Goal: Task Accomplishment & Management: Use online tool/utility

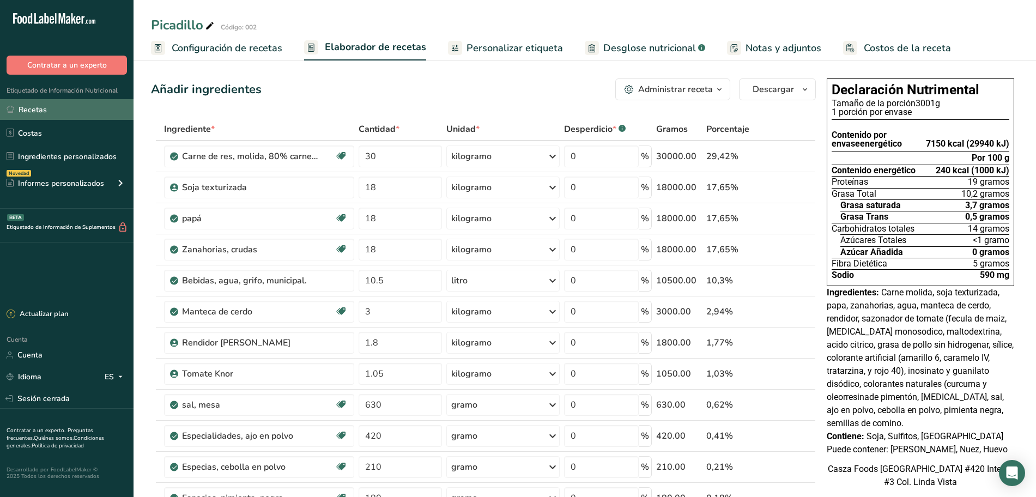
click at [52, 110] on link "Recetas" at bounding box center [66, 109] width 133 height 21
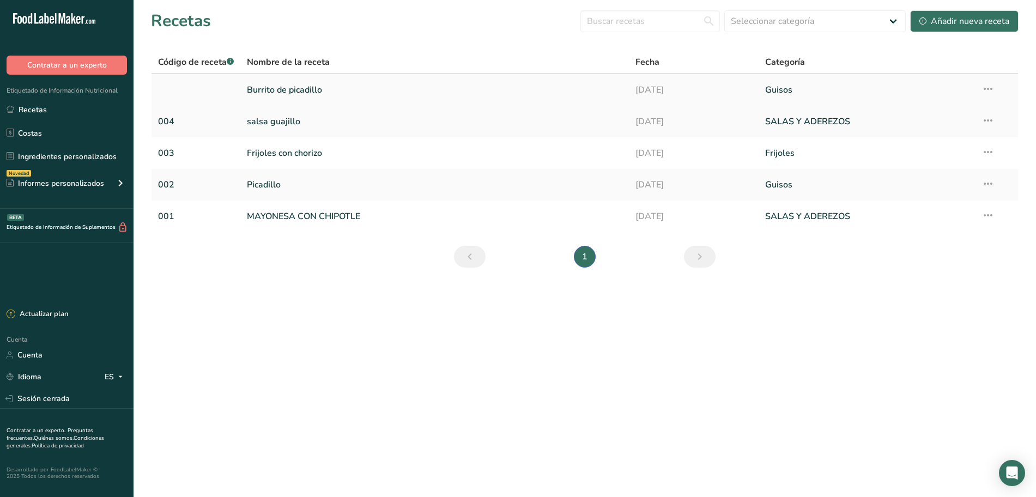
click at [342, 84] on link "Burrito de picadillo" at bounding box center [434, 89] width 375 height 23
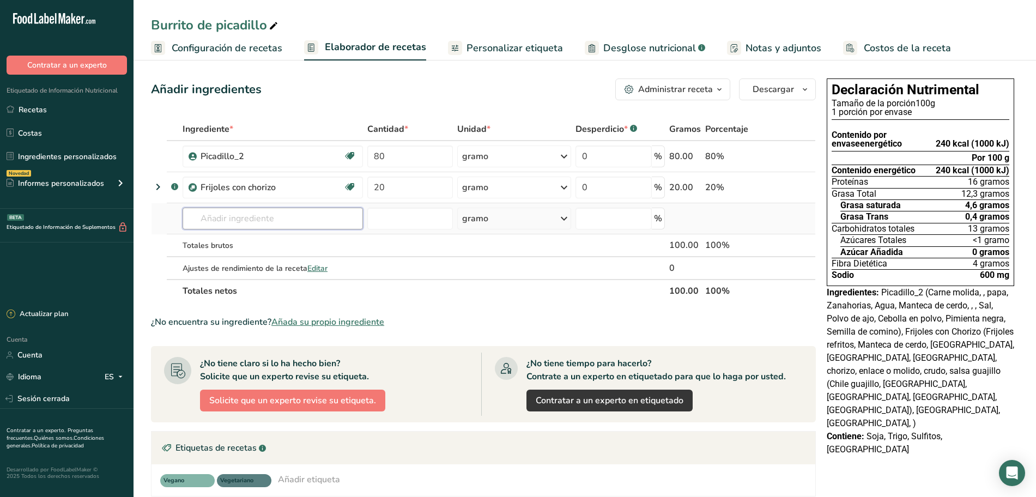
click at [256, 227] on input "text" at bounding box center [273, 219] width 180 height 22
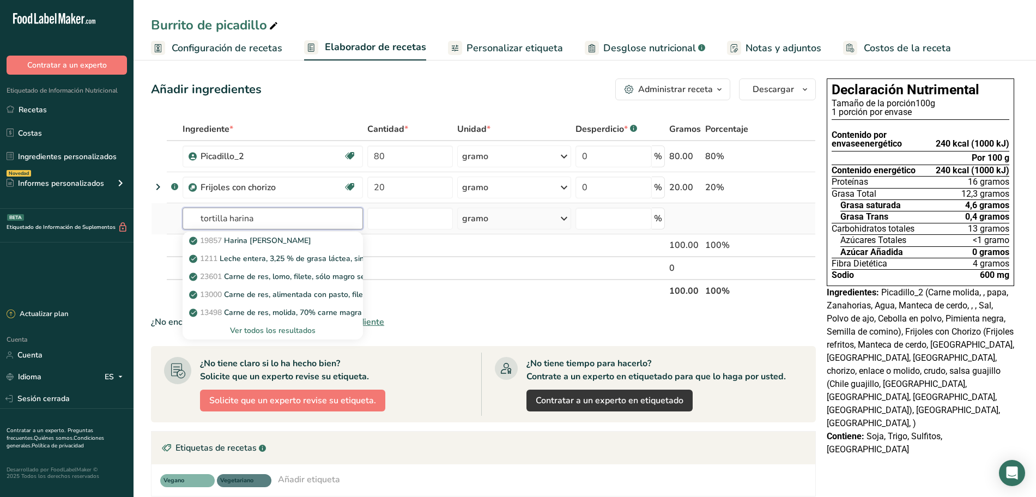
type input "tortilla harina"
click at [281, 329] on font "Ver todos los resultados" at bounding box center [273, 330] width 86 height 10
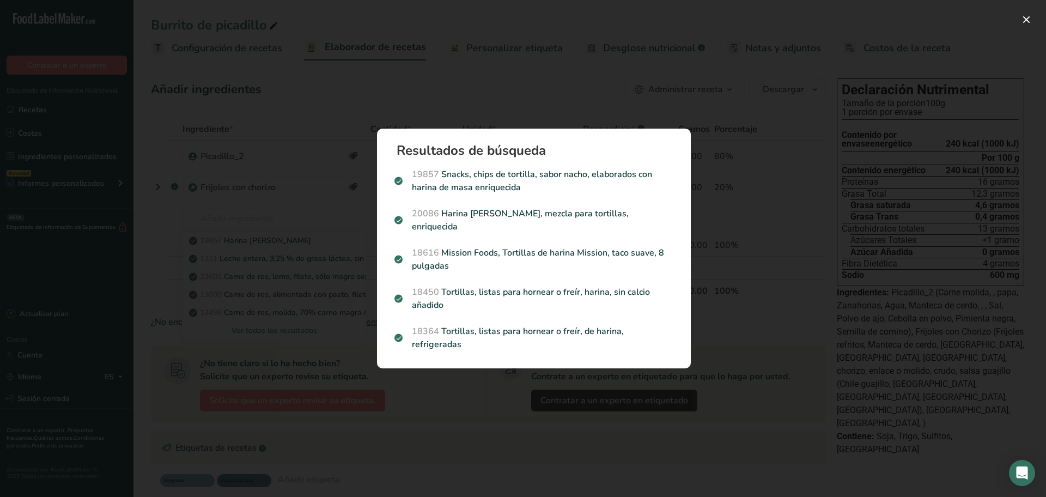
click at [464, 104] on div "Resultados de búsqueda modal" at bounding box center [523, 248] width 1046 height 497
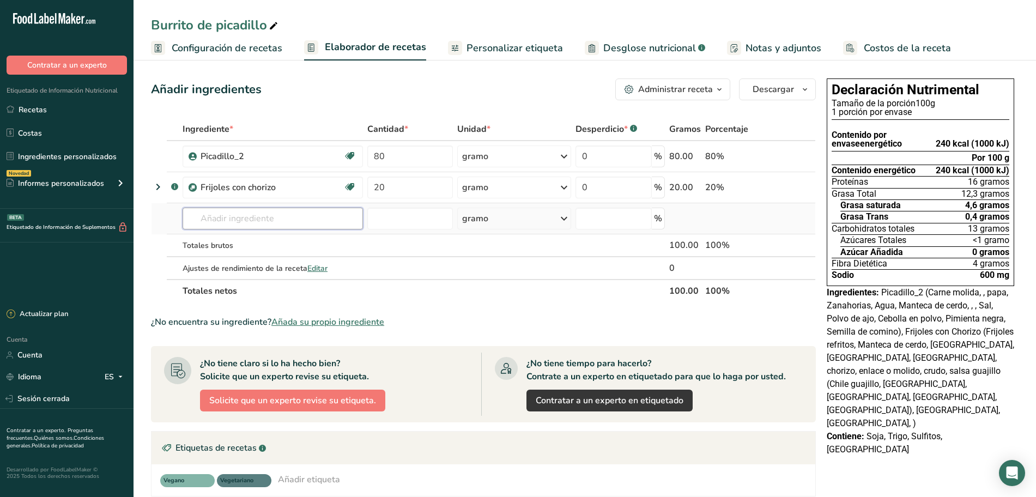
click at [348, 219] on input "text" at bounding box center [273, 219] width 180 height 22
type input "tortilla integral"
click at [272, 255] on font "Ver todos los resultados" at bounding box center [234, 258] width 86 height 10
click at [779, 151] on icon at bounding box center [775, 156] width 8 height 11
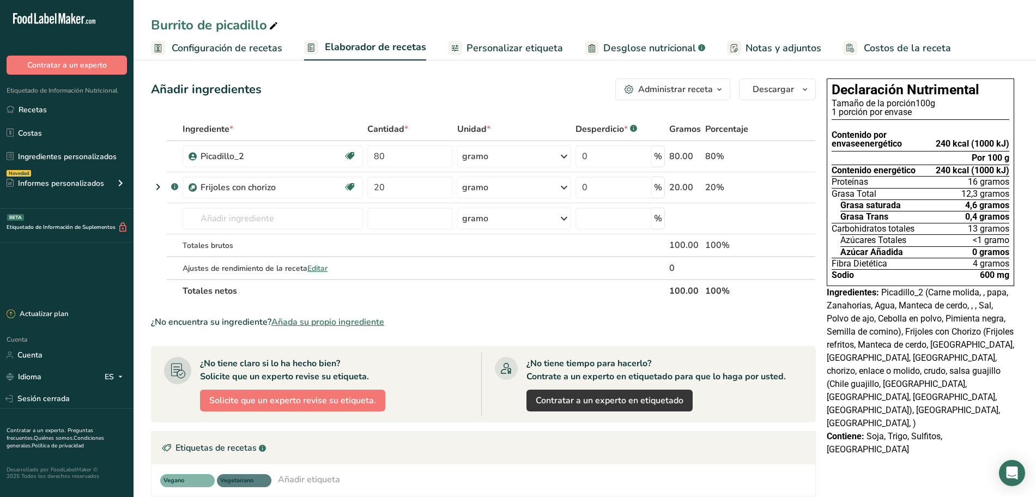
drag, startPoint x: 487, startPoint y: 48, endPoint x: 609, endPoint y: 47, distance: 122.1
click at [487, 48] on font "Personalizar etiqueta" at bounding box center [514, 47] width 96 height 13
click at [609, 47] on font "Desglose nutricional" at bounding box center [649, 47] width 93 height 13
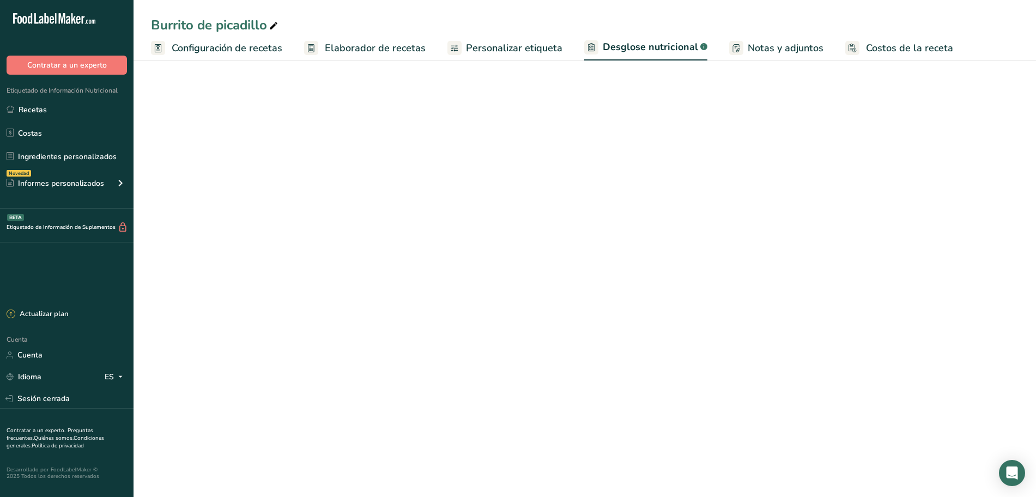
select select "Calories"
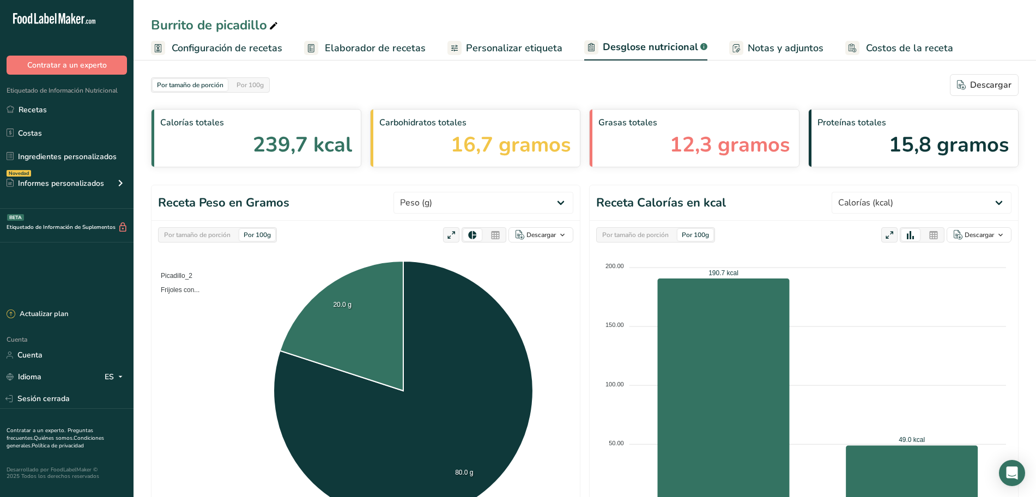
click at [460, 44] on link "Personalizar etiqueta" at bounding box center [504, 48] width 115 height 25
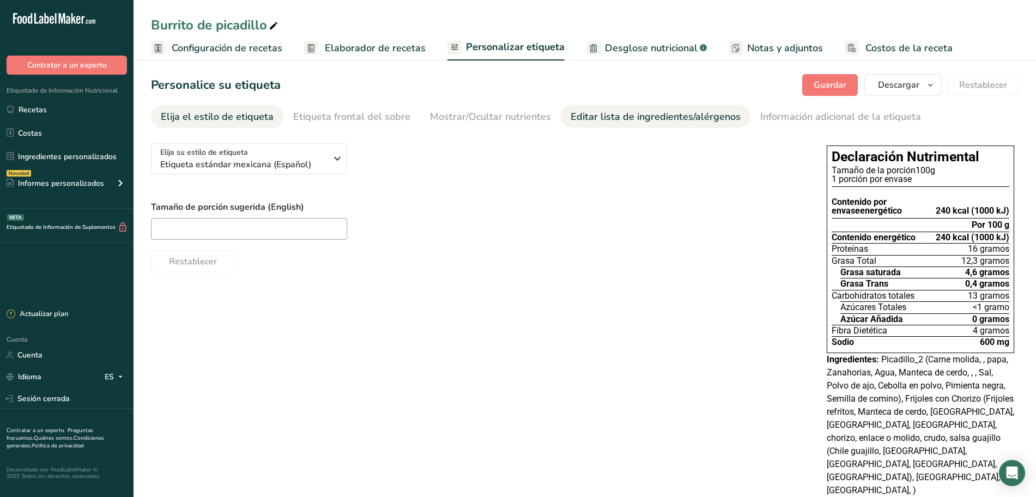
click at [594, 118] on font "Editar lista de ingredientes/alérgenos" at bounding box center [655, 116] width 170 height 13
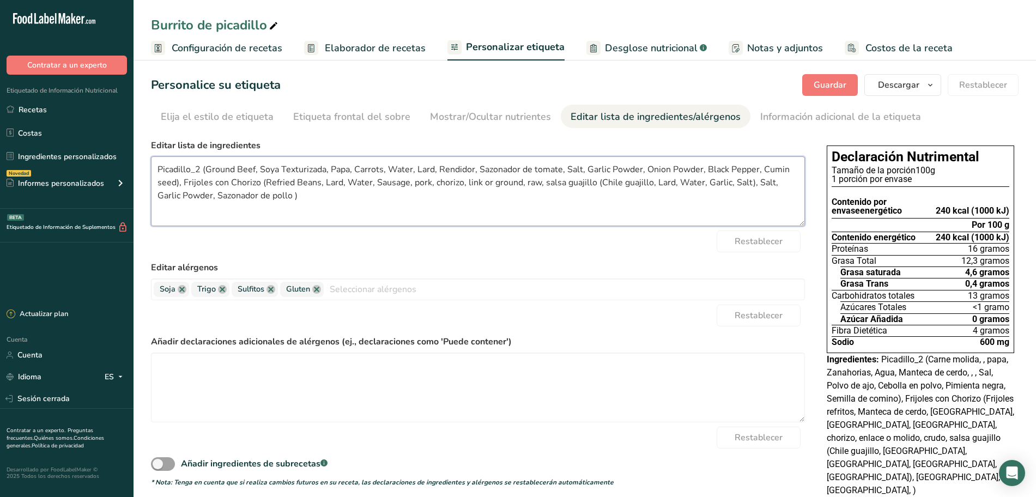
drag, startPoint x: 325, startPoint y: 199, endPoint x: 319, endPoint y: 210, distance: 12.2
click at [319, 210] on textarea "Picadillo_2 (Ground Beef, Soya Texturizada, Papa, Carrots, Water, Lard, Rendido…" at bounding box center [478, 191] width 654 height 70
click at [203, 169] on textarea "Picadillo_2 (Ground Beef, Soya Texturizada, Papa, Carrots, Water, Lard, Rendido…" at bounding box center [478, 191] width 654 height 70
type textarea "Picadillo Ground Beef, Soya Texturizada, Papa, Carrots, Water, Lard, Rendidor, …"
click at [829, 86] on font "Guardar" at bounding box center [830, 85] width 33 height 12
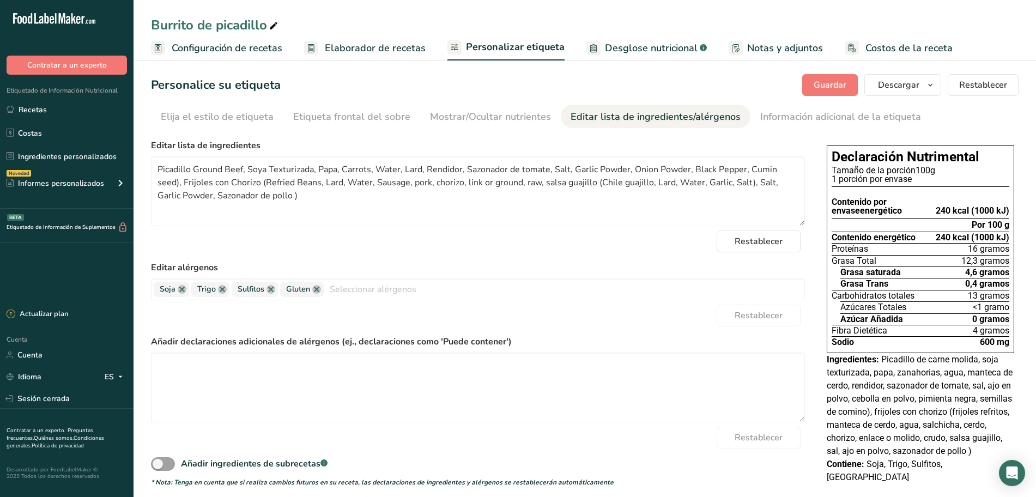
click at [366, 53] on font "Elaborador de recetas" at bounding box center [375, 47] width 101 height 13
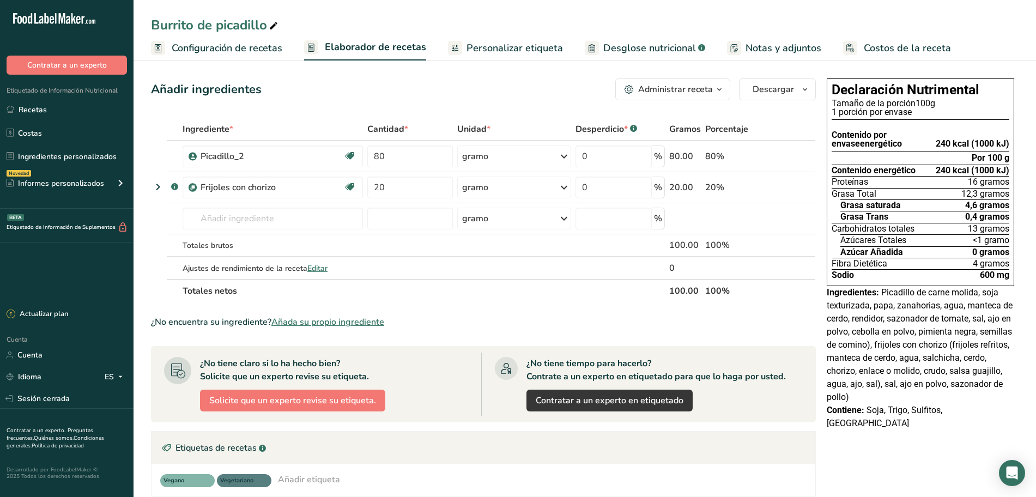
click at [489, 41] on font "Personalizar etiqueta" at bounding box center [514, 47] width 96 height 13
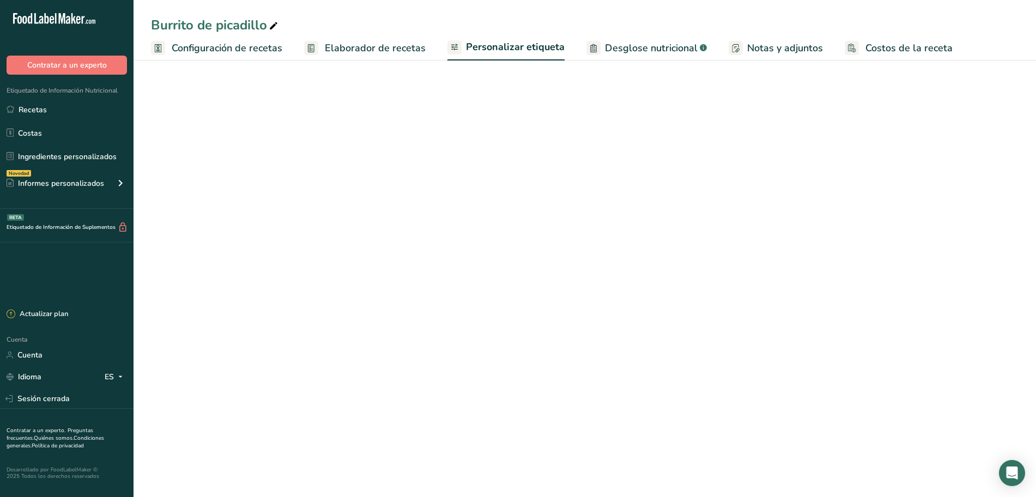
click at [384, 45] on font "Elaborador de recetas" at bounding box center [375, 47] width 101 height 13
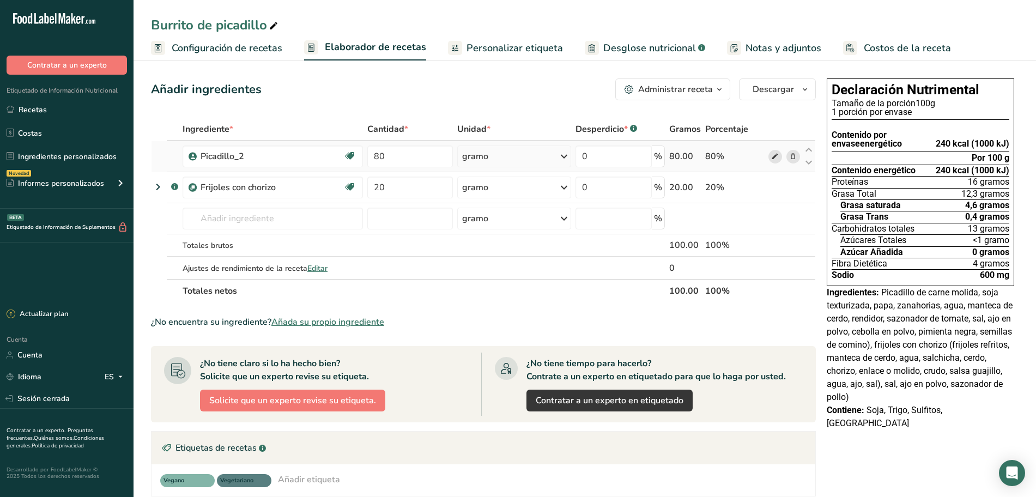
click at [776, 156] on icon at bounding box center [775, 156] width 8 height 11
click at [793, 156] on icon at bounding box center [793, 156] width 8 height 11
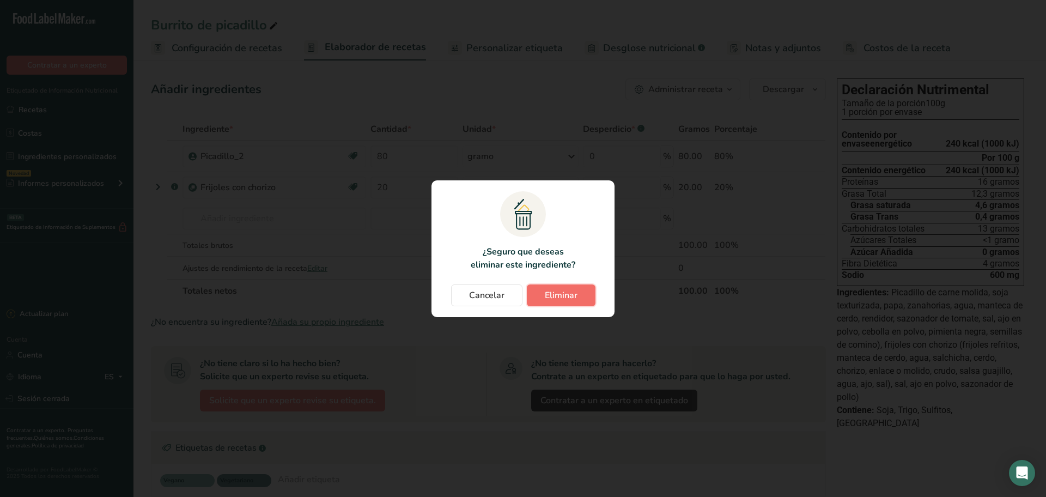
click at [573, 300] on font "Eliminar" at bounding box center [561, 295] width 33 height 12
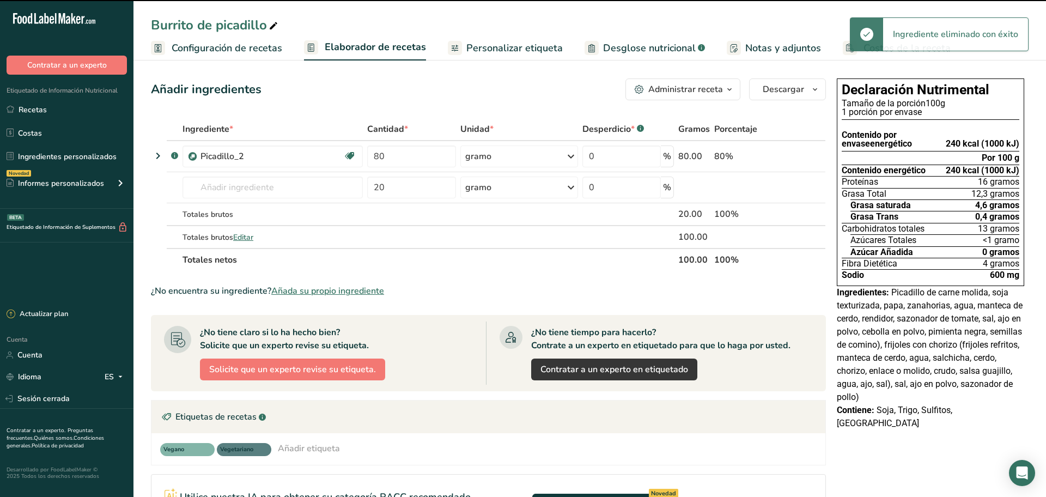
type input "20"
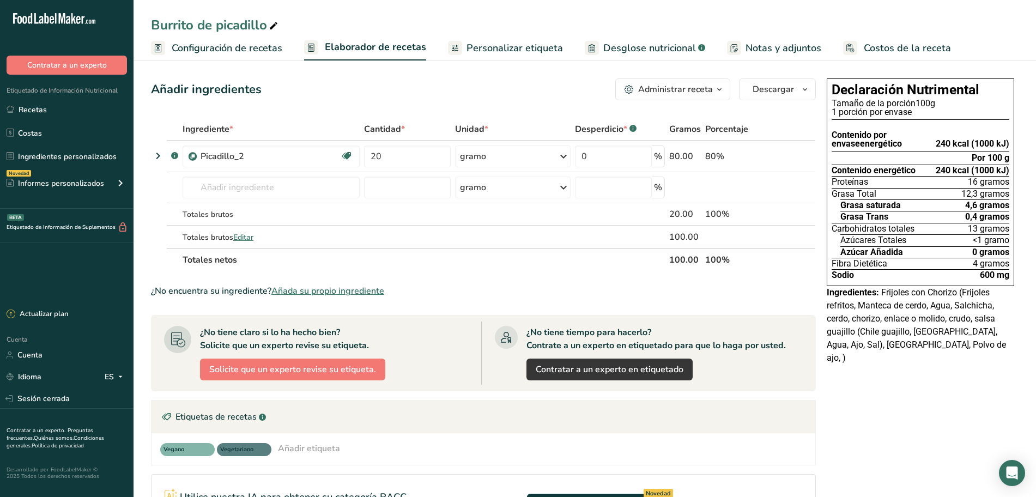
drag, startPoint x: 503, startPoint y: 53, endPoint x: 360, endPoint y: 52, distance: 143.3
click at [503, 53] on font "Personalizar etiqueta" at bounding box center [514, 47] width 96 height 13
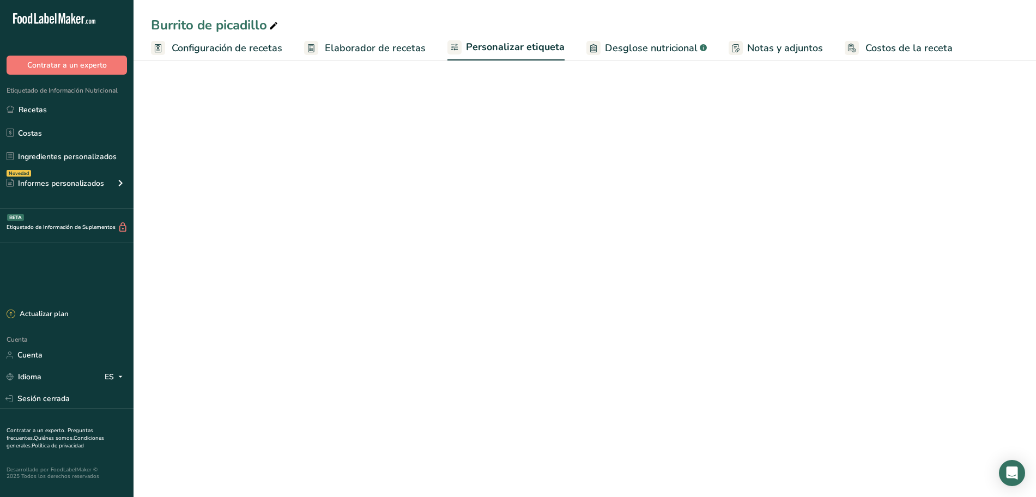
click at [362, 51] on font "Elaborador de recetas" at bounding box center [375, 47] width 101 height 13
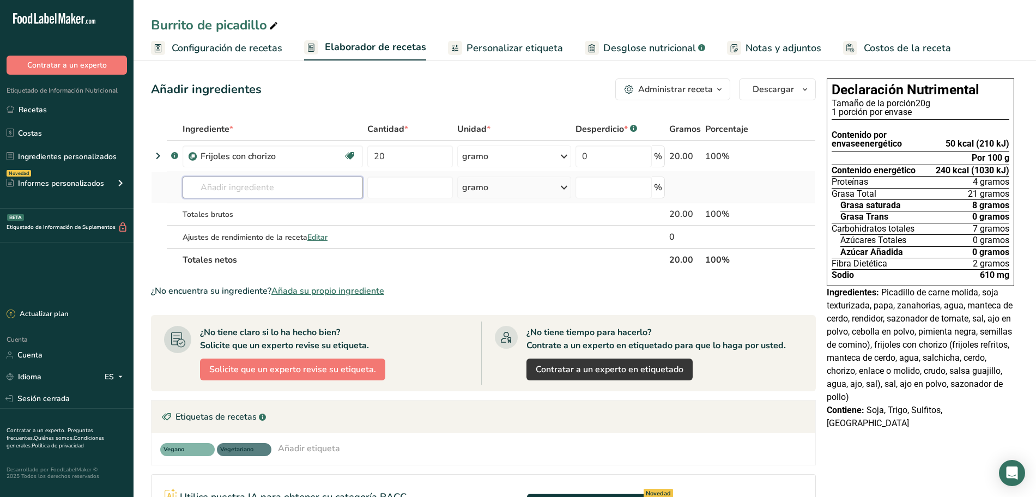
click at [293, 190] on input "text" at bounding box center [273, 188] width 180 height 22
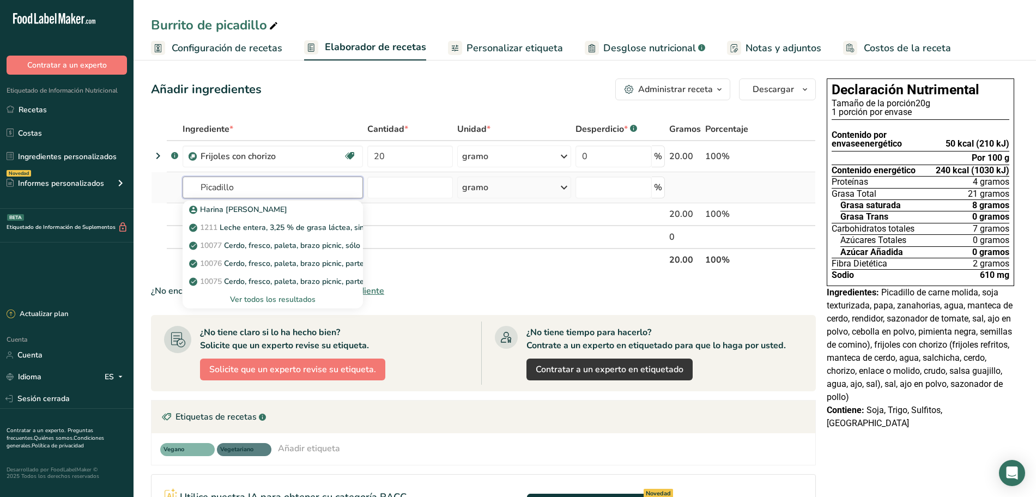
type input "Picadillo"
click at [290, 300] on font "Ver todos los resultados" at bounding box center [273, 299] width 86 height 10
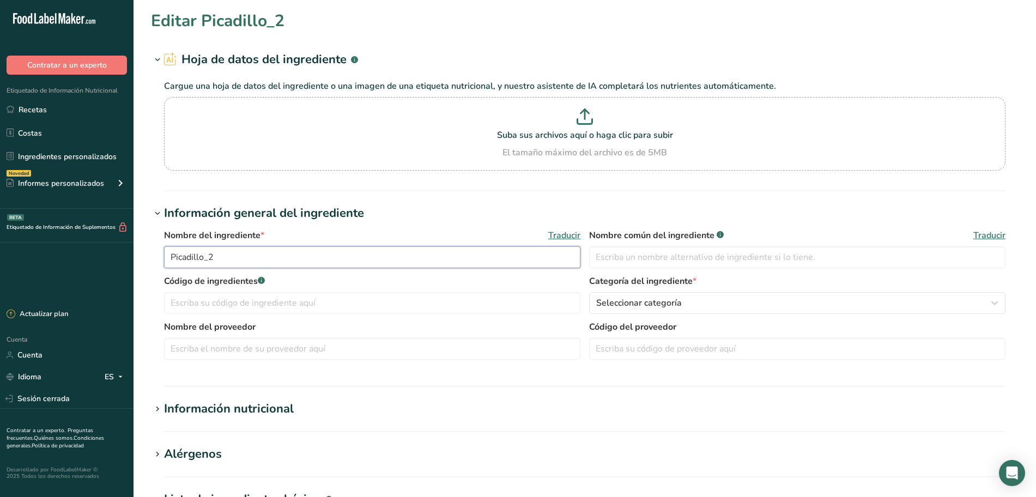
click at [265, 257] on input "Picadillo_2" at bounding box center [372, 257] width 416 height 22
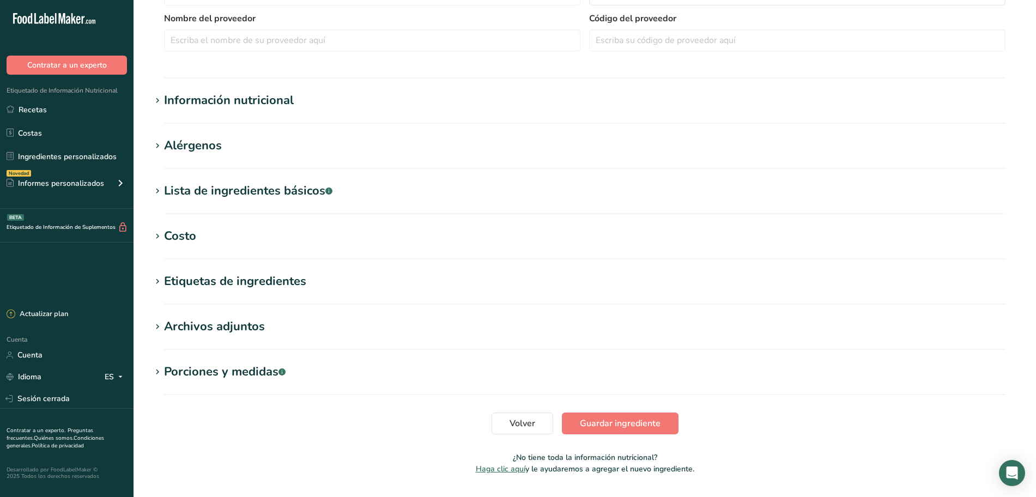
scroll to position [338, 0]
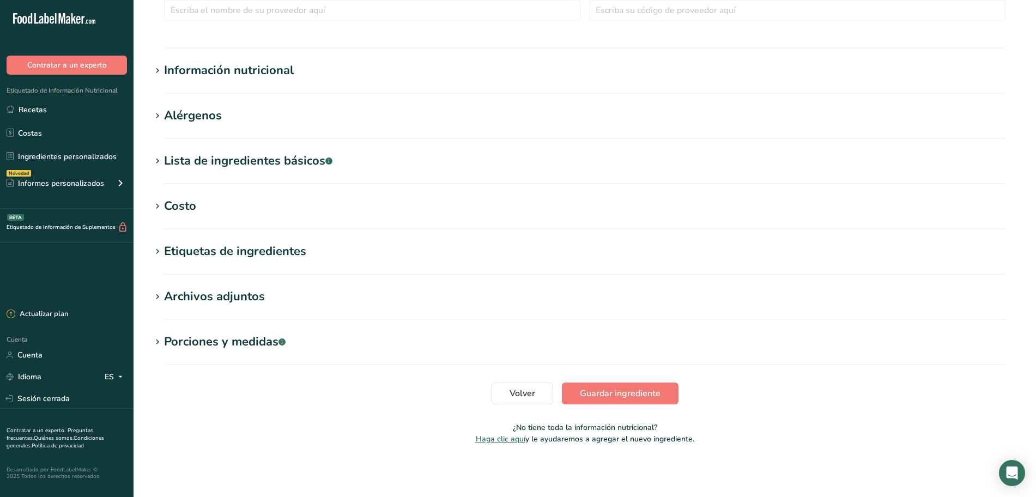
type input "Picadillo"
click at [187, 243] on font "Etiquetas de ingredientes" at bounding box center [235, 251] width 142 height 16
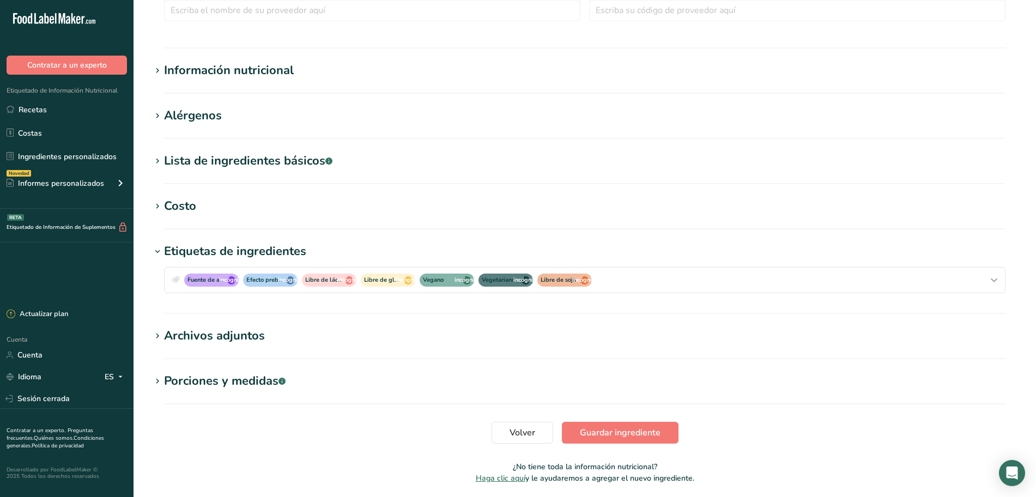
click at [187, 243] on font "Etiquetas de ingredientes" at bounding box center [235, 251] width 142 height 16
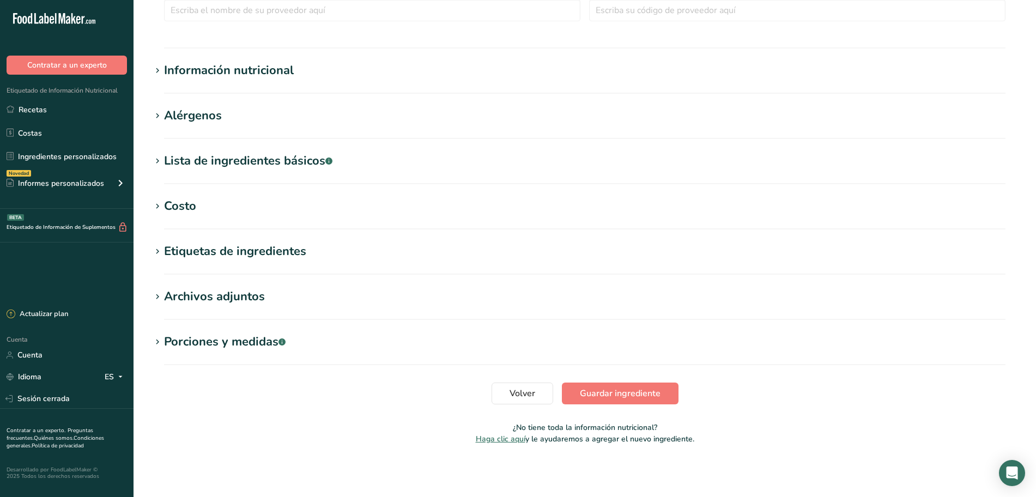
click at [181, 296] on font "Archivos adjuntos" at bounding box center [214, 296] width 101 height 16
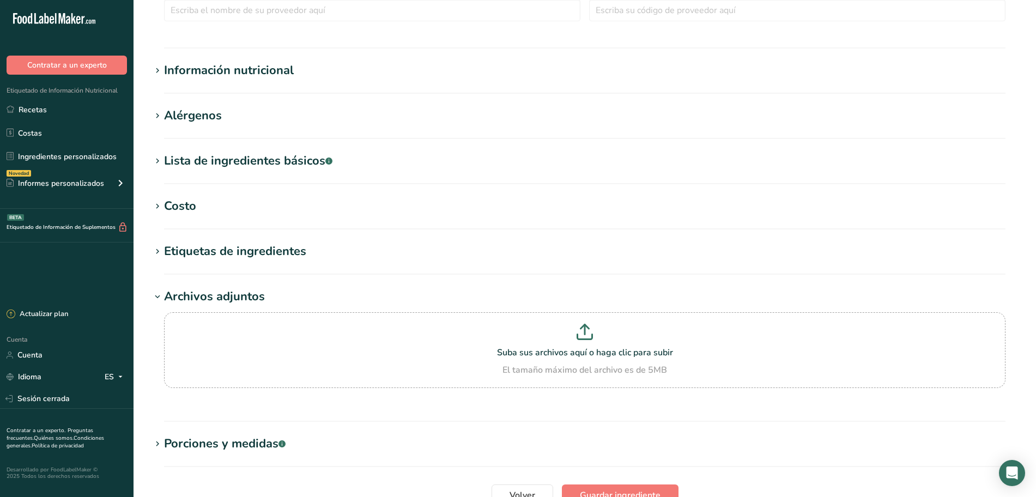
click at [181, 295] on font "Archivos adjuntos" at bounding box center [214, 296] width 101 height 16
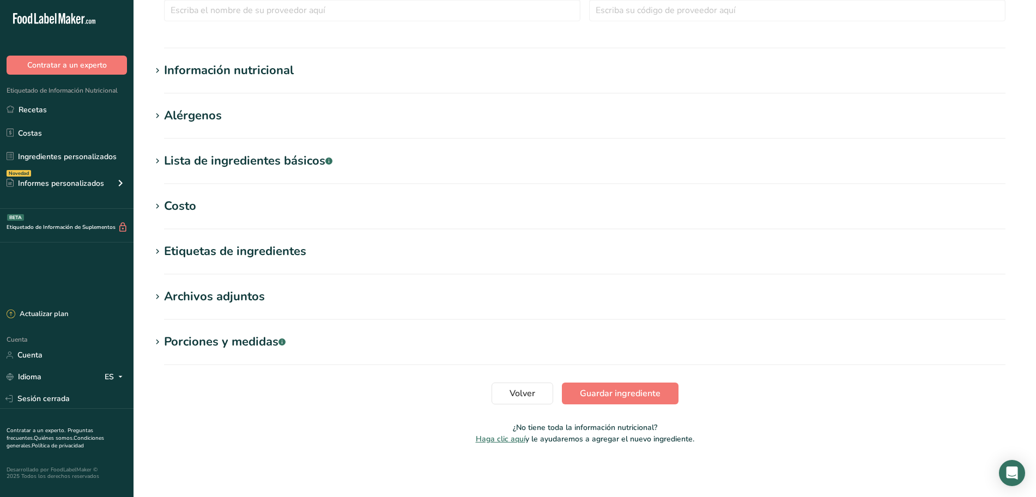
click at [234, 157] on font "Lista de ingredientes básicos" at bounding box center [244, 161] width 161 height 16
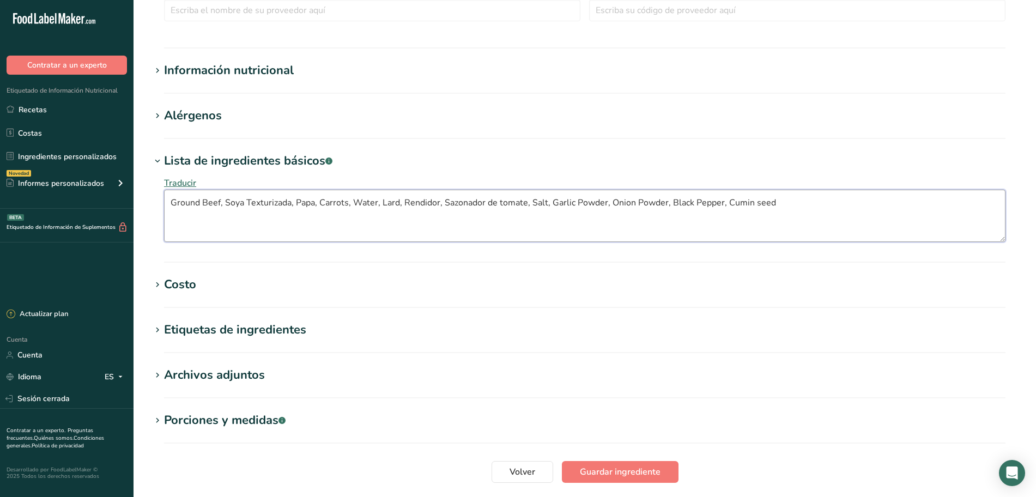
drag, startPoint x: 780, startPoint y: 214, endPoint x: 174, endPoint y: 221, distance: 605.9
click at [174, 221] on textarea "Ground Beef, Soya Texturizada, Papa, Carrots, Water, Lard, Rendidor, Sazonador …" at bounding box center [584, 216] width 841 height 52
drag, startPoint x: 172, startPoint y: 221, endPoint x: 177, endPoint y: 216, distance: 7.3
click at [177, 216] on textarea "Ground Beef, Soya Texturizada, Papa, Carrots, Water, Lard, Rendidor, Sazonador …" at bounding box center [584, 216] width 841 height 52
drag, startPoint x: 740, startPoint y: 210, endPoint x: 161, endPoint y: 227, distance: 580.0
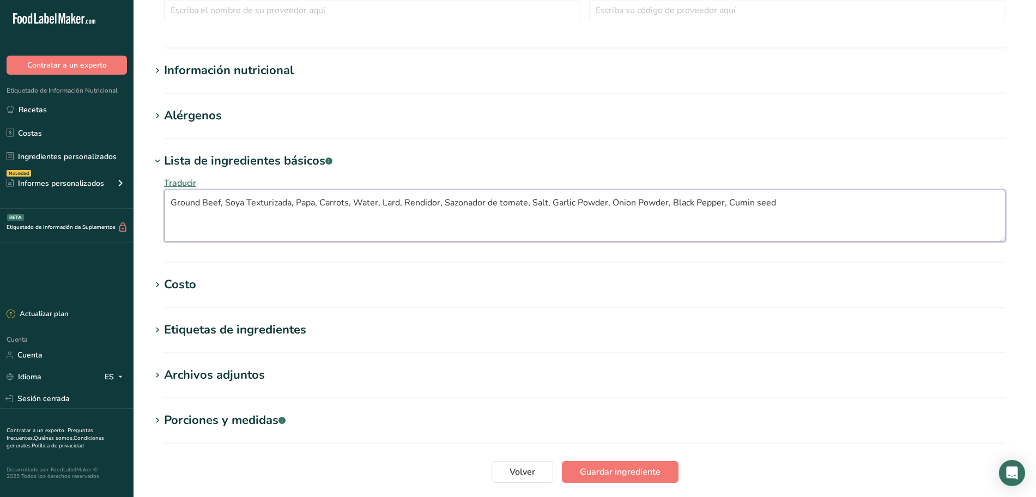
click at [161, 227] on div "Traducir Ground Beef, Soya Texturizada, Papa, Carrots, Water, Lard, Rendidor, S…" at bounding box center [584, 209] width 867 height 78
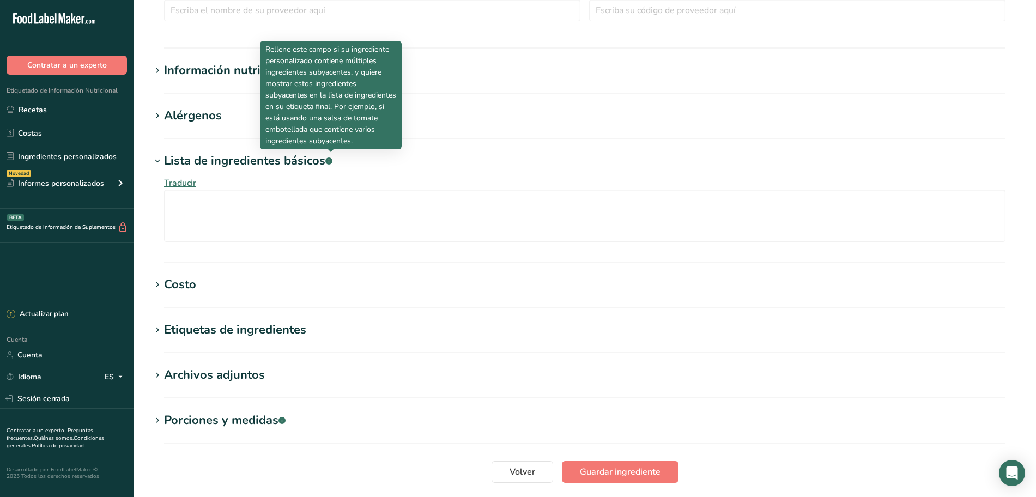
click at [367, 167] on h1 "Lista de ingredientes básicos .a-a{fill:#347362;}.b-a{fill:#fff;}" at bounding box center [584, 161] width 867 height 18
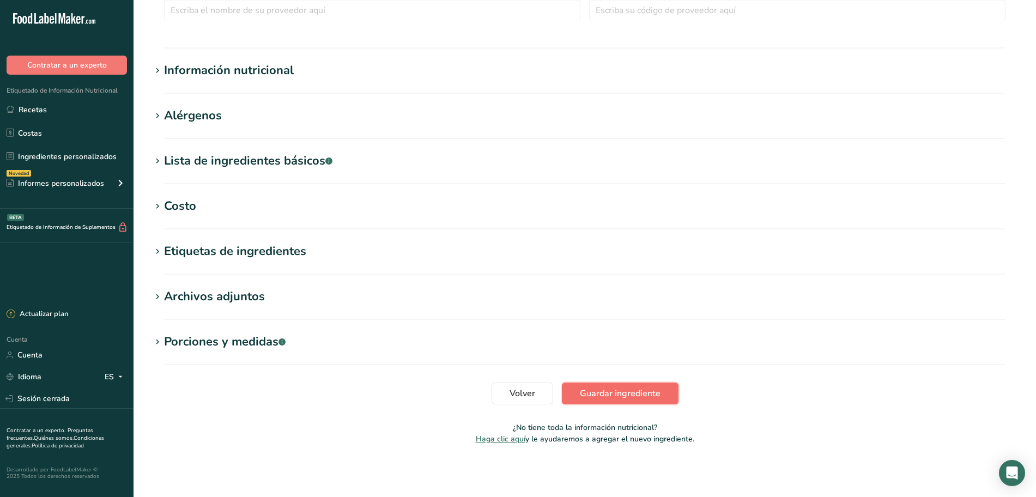
click at [655, 396] on font "Guardar ingrediente" at bounding box center [620, 393] width 81 height 12
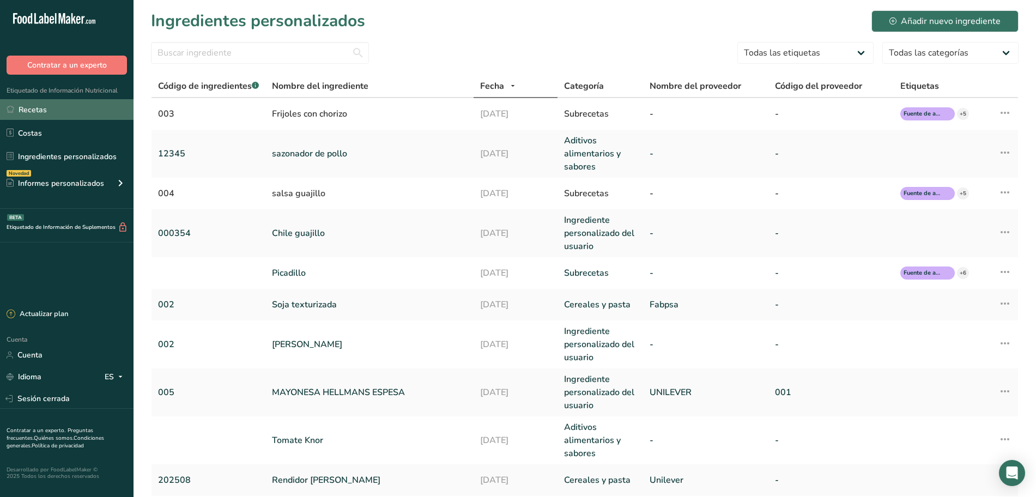
click at [58, 114] on link "Recetas" at bounding box center [66, 109] width 133 height 21
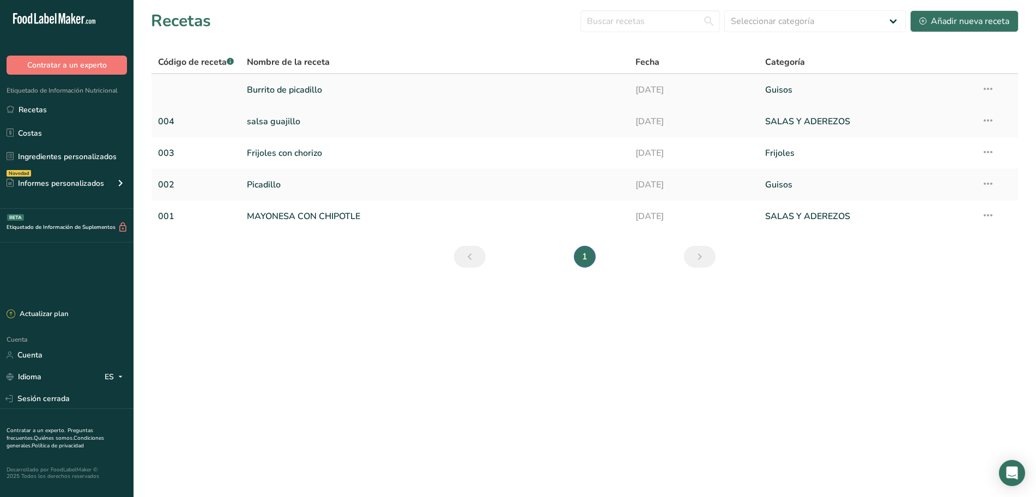
click at [353, 78] on link "Burrito de picadillo" at bounding box center [434, 89] width 375 height 23
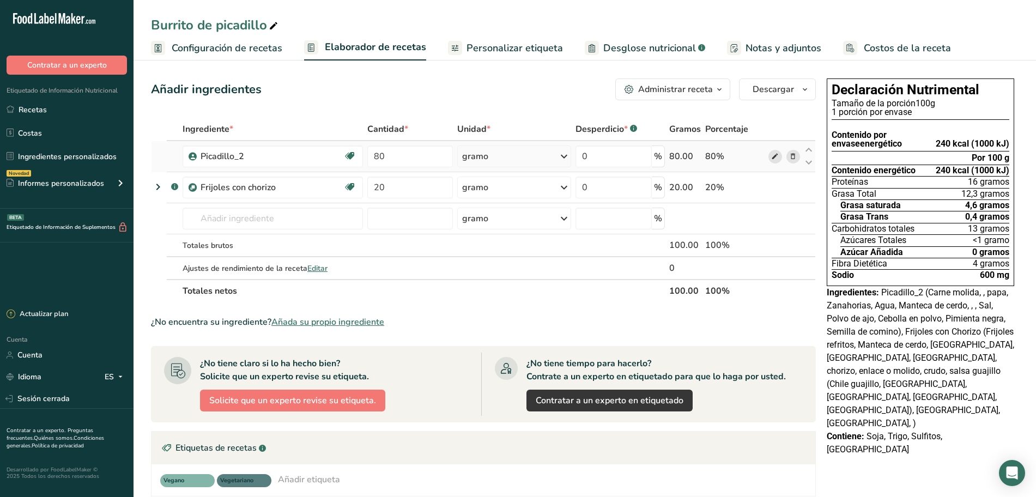
click at [770, 150] on span at bounding box center [774, 156] width 13 height 13
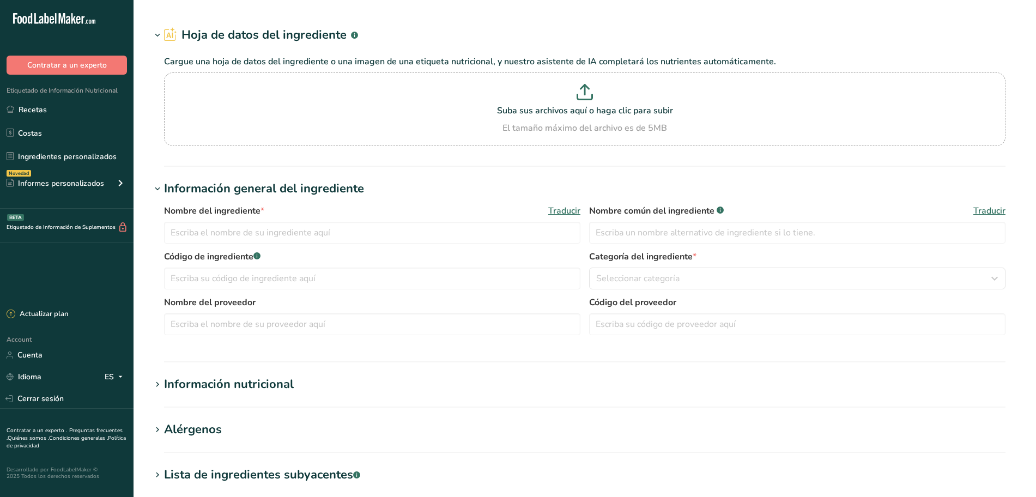
type input "Picadillo"
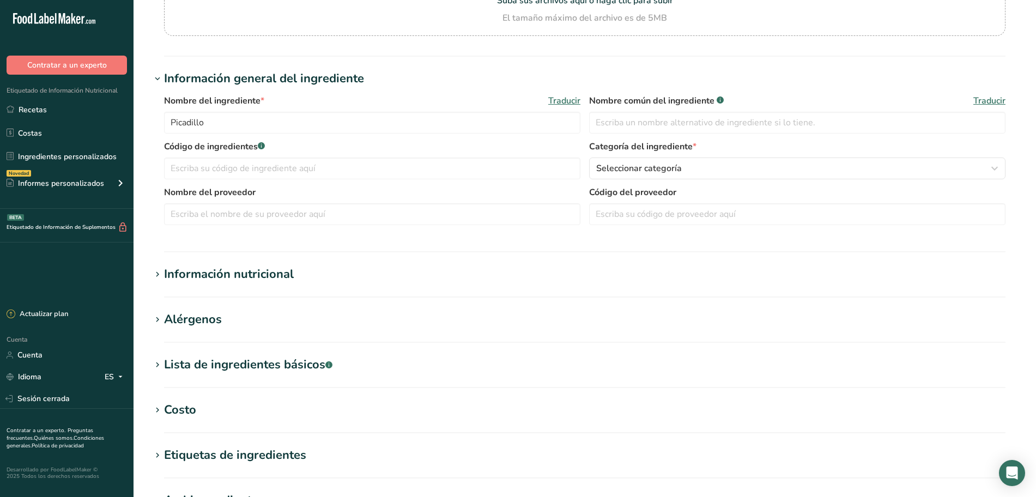
scroll to position [134, 0]
click at [185, 318] on font "Alérgenos" at bounding box center [193, 320] width 58 height 16
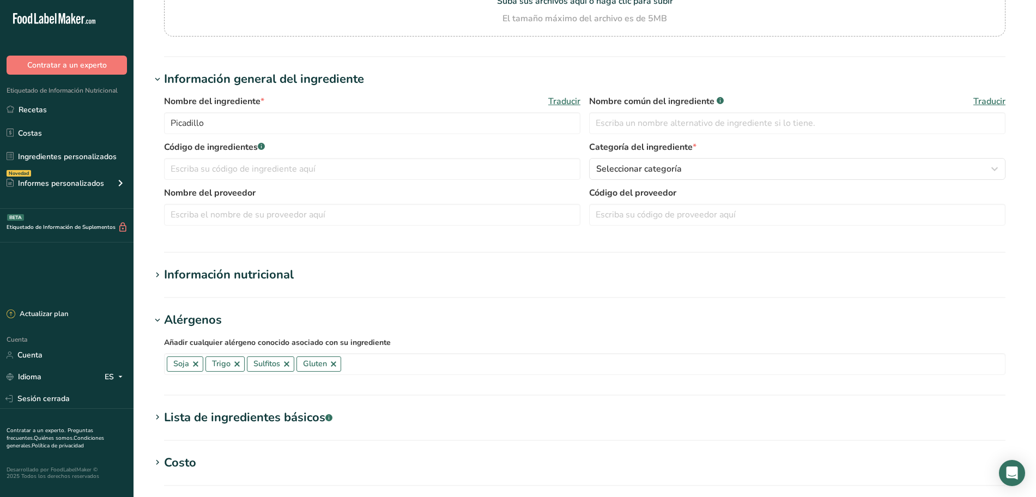
click at [203, 276] on font "Información nutricional" at bounding box center [229, 274] width 130 height 16
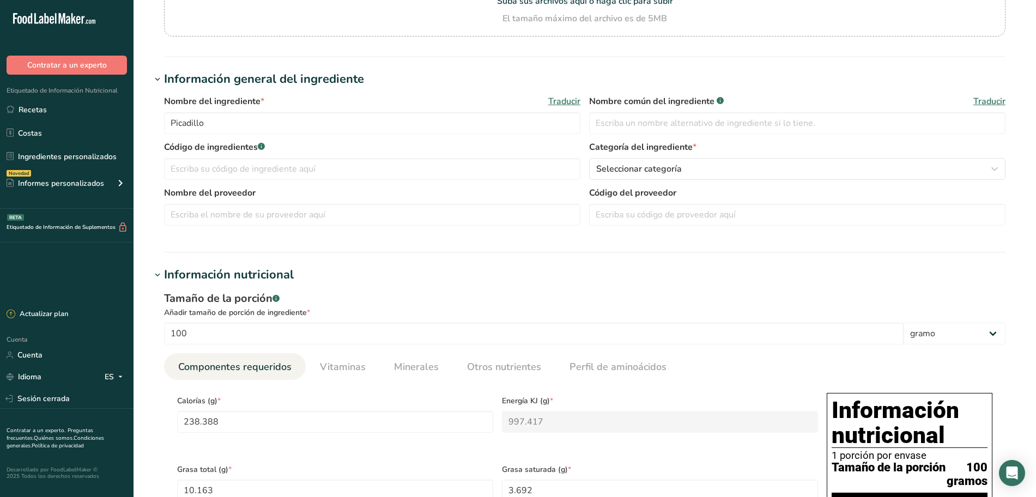
click at [203, 276] on font "Información nutricional" at bounding box center [229, 274] width 130 height 16
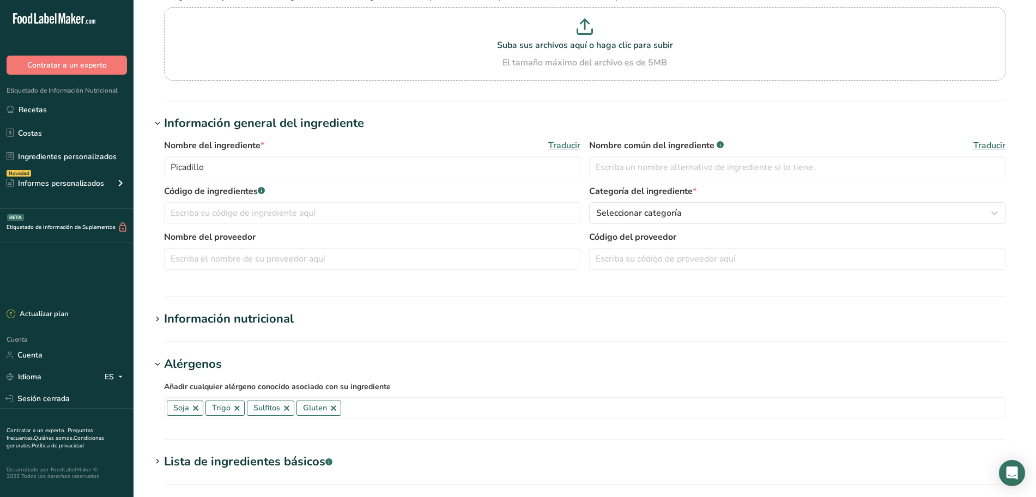
scroll to position [0, 0]
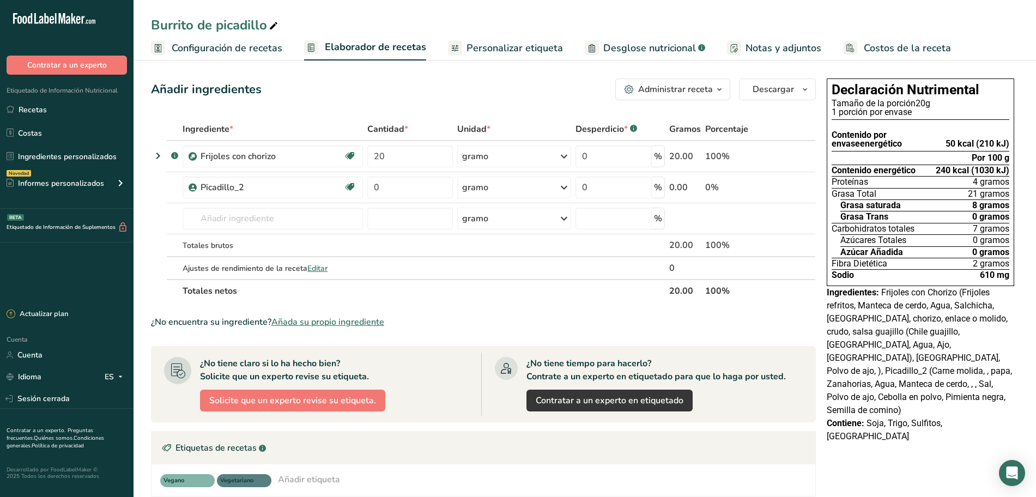
click at [512, 54] on span "Personalizar etiqueta" at bounding box center [514, 48] width 96 height 15
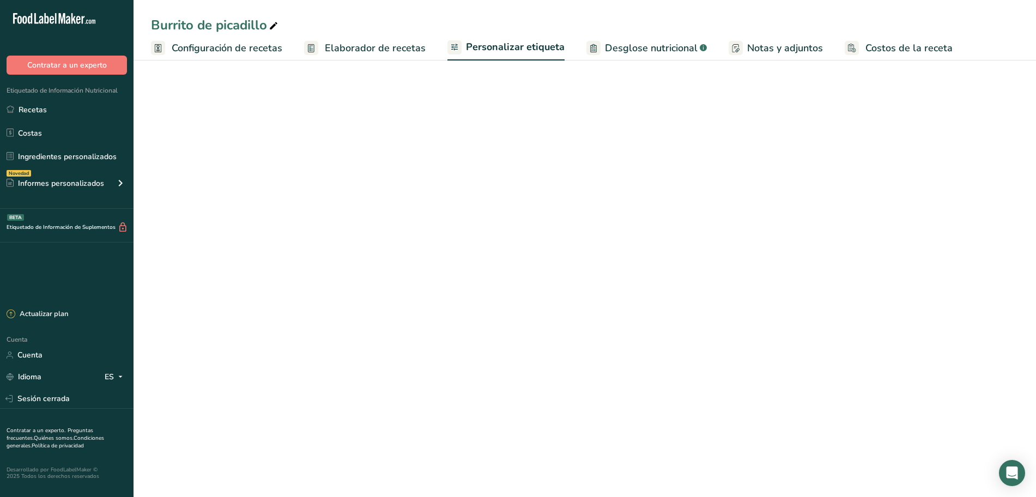
click at [402, 57] on link "Elaborador de recetas" at bounding box center [365, 48] width 122 height 25
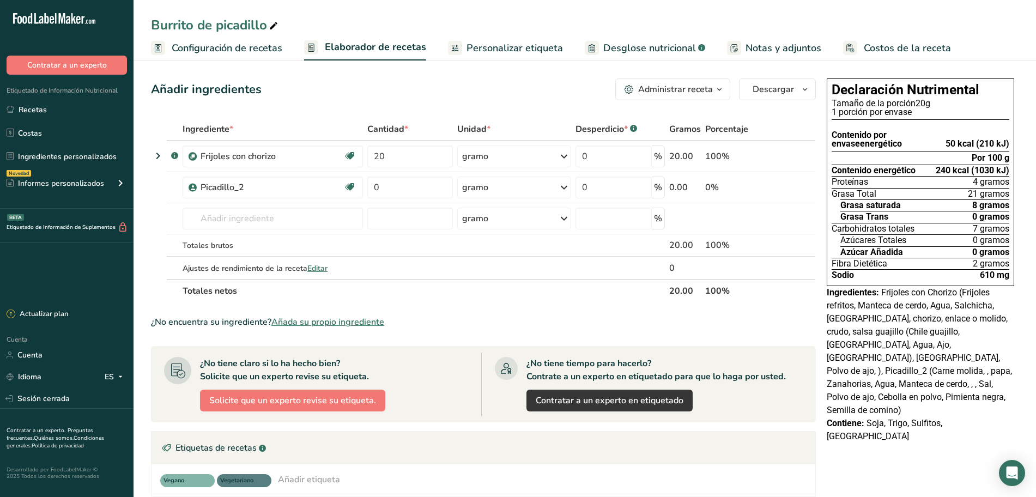
click at [717, 92] on icon "button" at bounding box center [719, 90] width 9 height 14
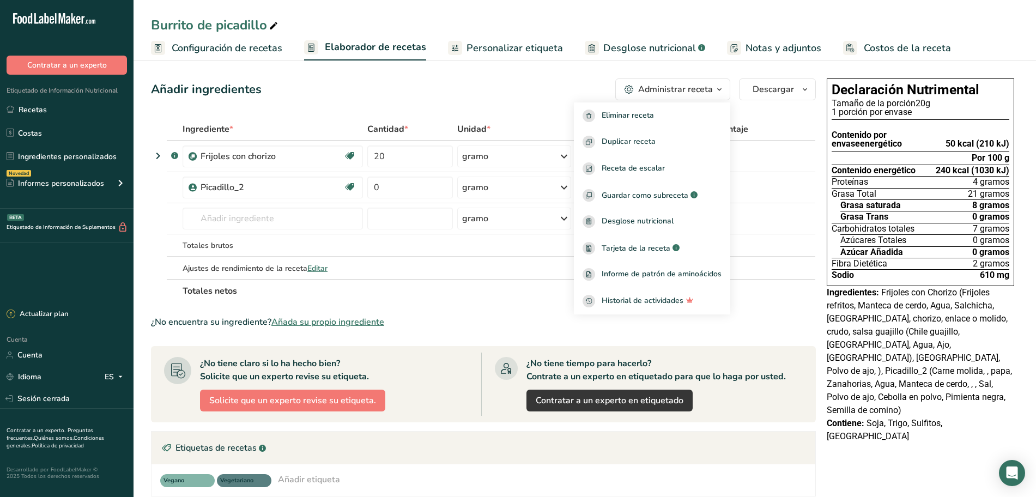
click at [337, 320] on font "Añada su propio ingrediente" at bounding box center [327, 322] width 113 height 12
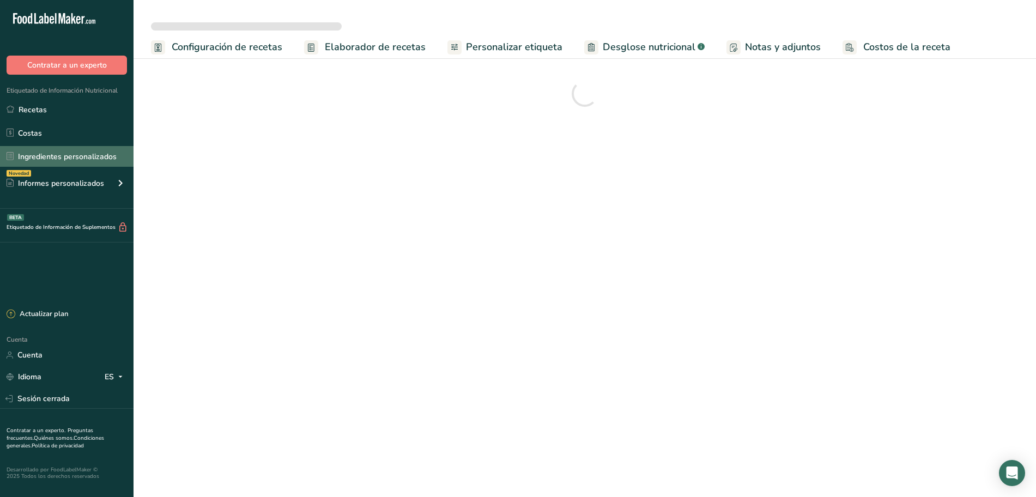
click at [90, 156] on font "Ingredientes personalizados" at bounding box center [67, 156] width 99 height 10
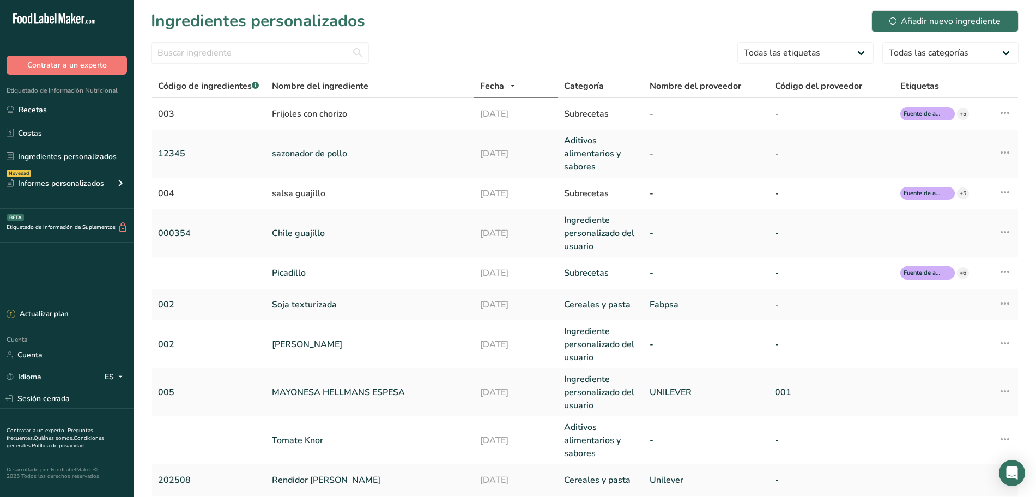
click at [494, 88] on font "Fecha" at bounding box center [492, 86] width 24 height 12
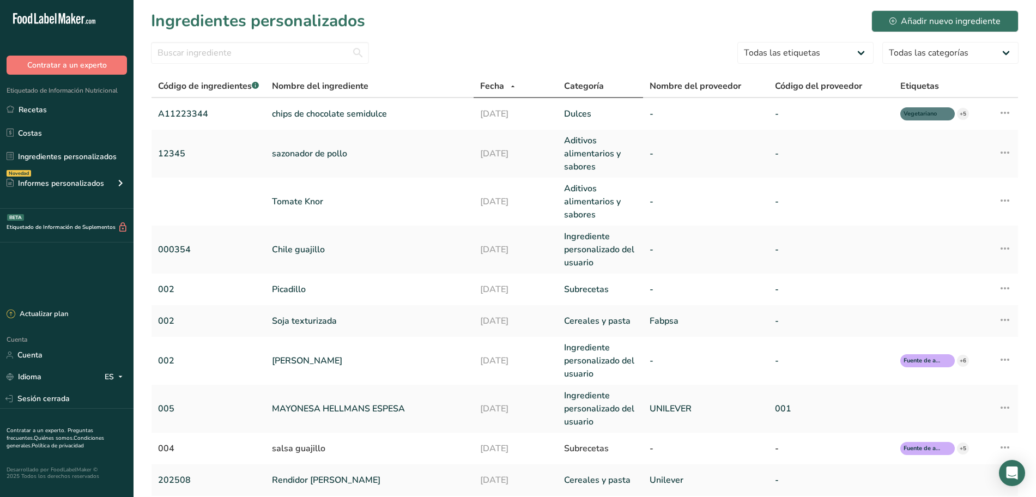
click at [578, 83] on font "Categoría" at bounding box center [584, 86] width 40 height 12
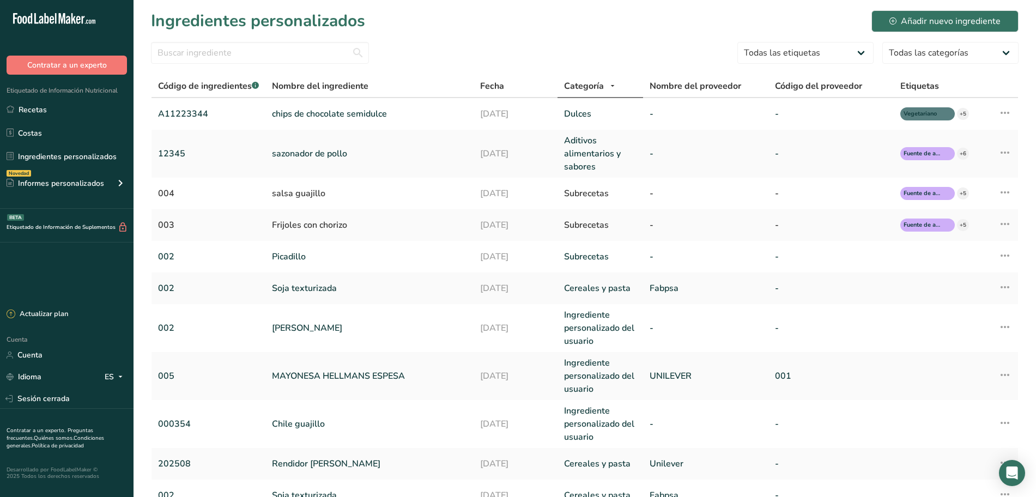
click at [614, 88] on icon at bounding box center [612, 87] width 9 height 14
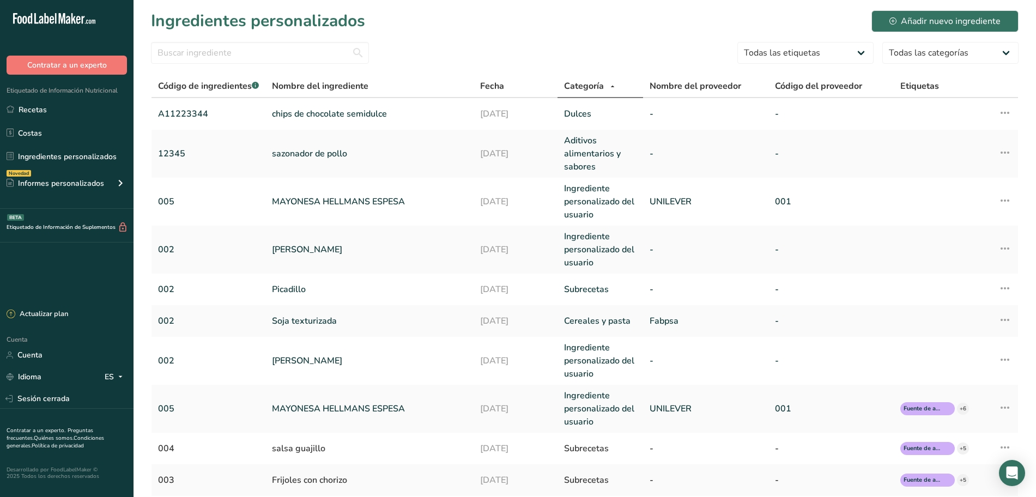
click at [615, 88] on icon at bounding box center [612, 87] width 9 height 14
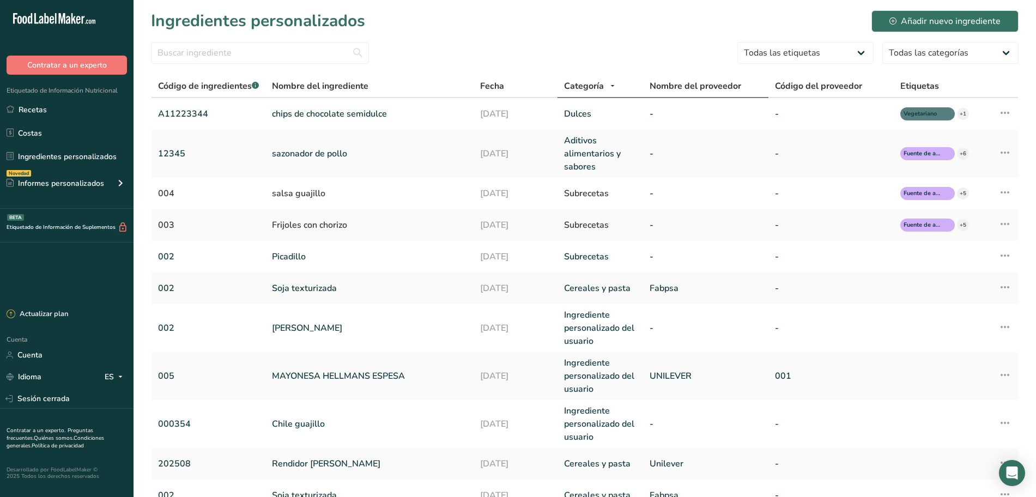
click at [721, 88] on font "Nombre del proveedor" at bounding box center [695, 86] width 92 height 12
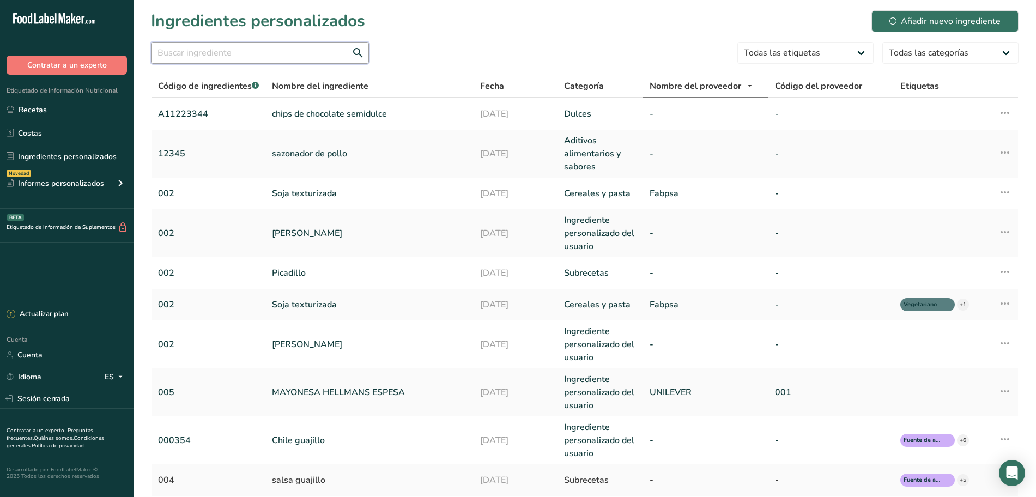
click at [235, 49] on input "text" at bounding box center [260, 53] width 218 height 22
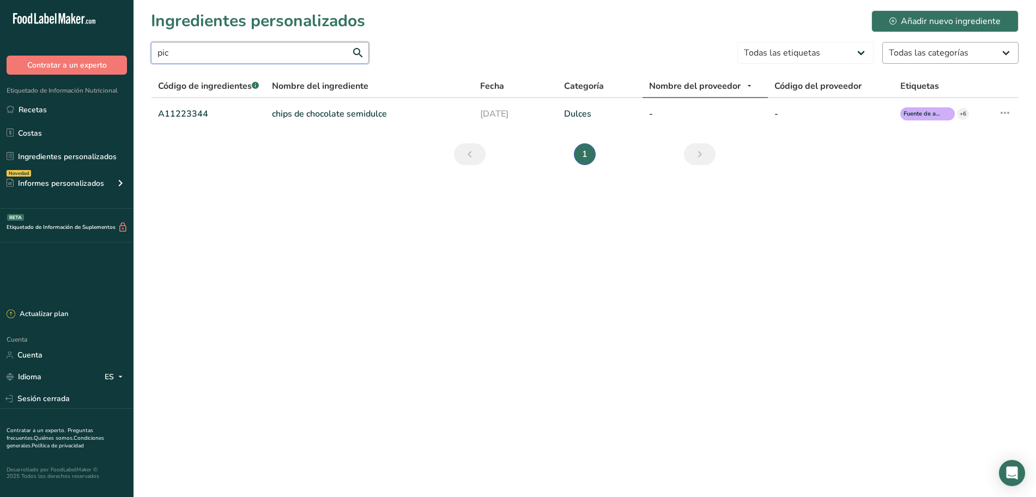
type input "pic"
click at [1010, 53] on select "Todas las categorías Alimentos de los nativos americanos e indígenas de Alaska …" at bounding box center [950, 53] width 136 height 22
select select "30"
click at [882, 42] on select "Todas las categorías Alimentos de los nativos americanos e indígenas de Alaska …" at bounding box center [950, 53] width 136 height 22
click at [863, 54] on select "Todas las etiquetas Fuente de antioxidantes Efecto prebiótico Fuente de omega 3…" at bounding box center [805, 53] width 136 height 22
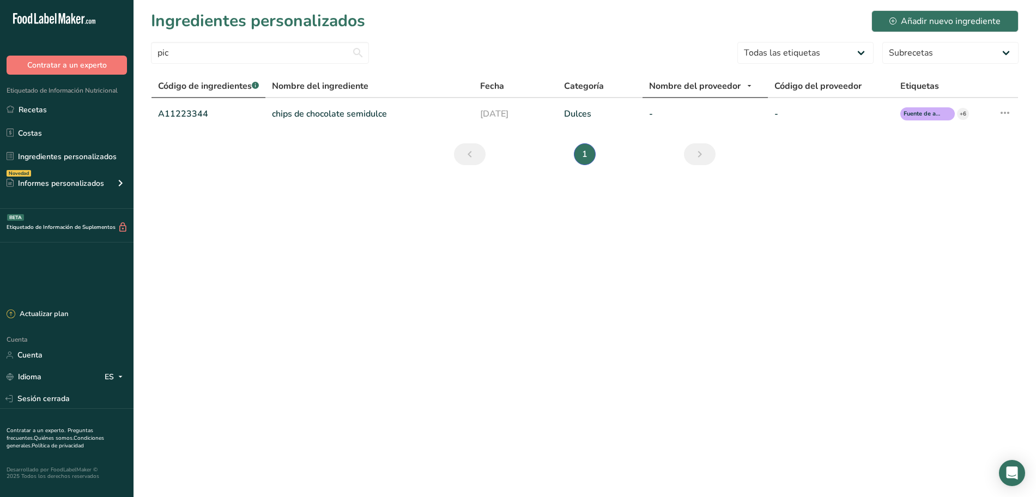
click at [238, 88] on font "Código de ingredientes" at bounding box center [205, 86] width 94 height 12
click at [314, 58] on input "pic" at bounding box center [260, 53] width 218 height 22
type input "p"
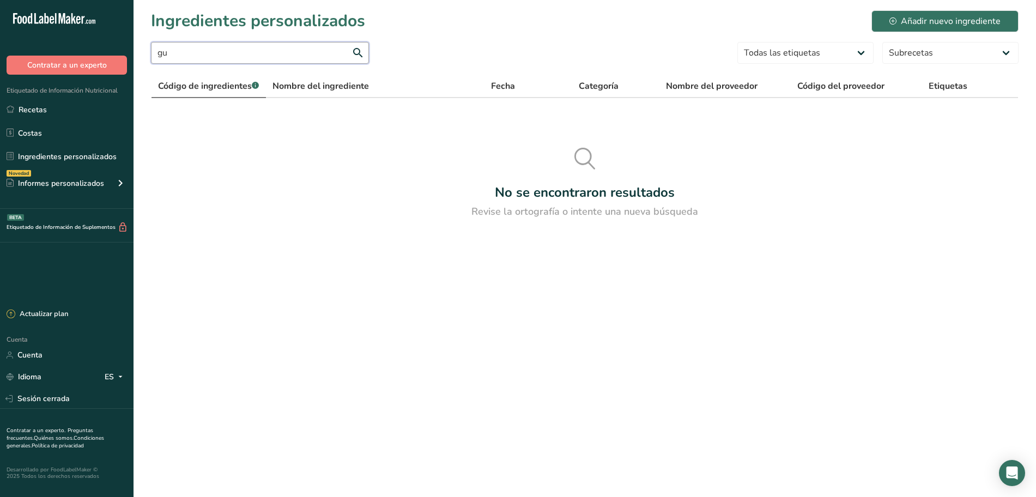
type input "g"
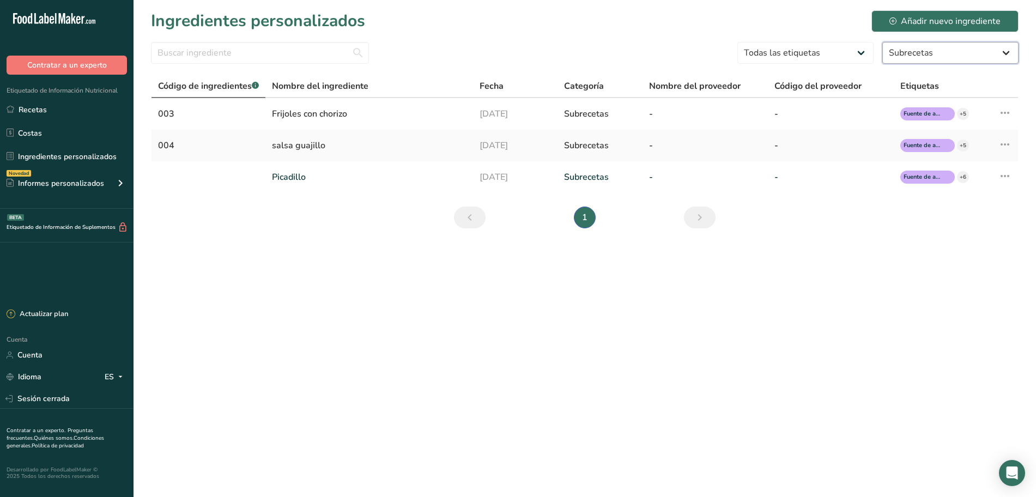
click at [1006, 48] on select "Todas las categorías Alimentos de los nativos americanos e indígenas de Alaska …" at bounding box center [950, 53] width 136 height 22
select select "-1"
click at [882, 42] on select "Todas las categorías Alimentos de los nativos americanos e indígenas de Alaska …" at bounding box center [950, 53] width 136 height 22
click at [854, 49] on select "Todas las etiquetas Fuente de antioxidantes Efecto prebiótico Fuente de omega 3…" at bounding box center [805, 53] width 136 height 22
click at [602, 266] on main "Ingredientes personalizados Añadir nuevo ingrediente Todas las etiquetas Fuente…" at bounding box center [518, 248] width 1036 height 497
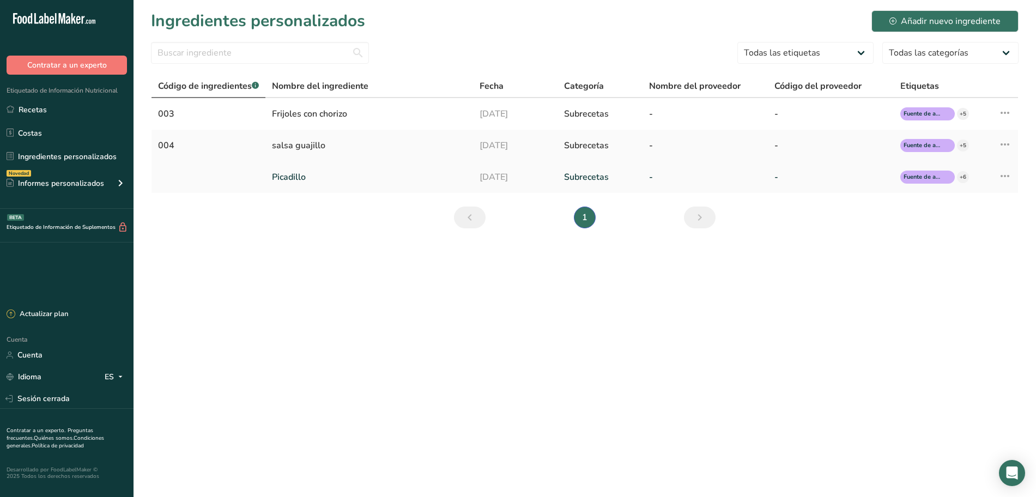
click at [348, 173] on link "Picadillo" at bounding box center [369, 177] width 195 height 13
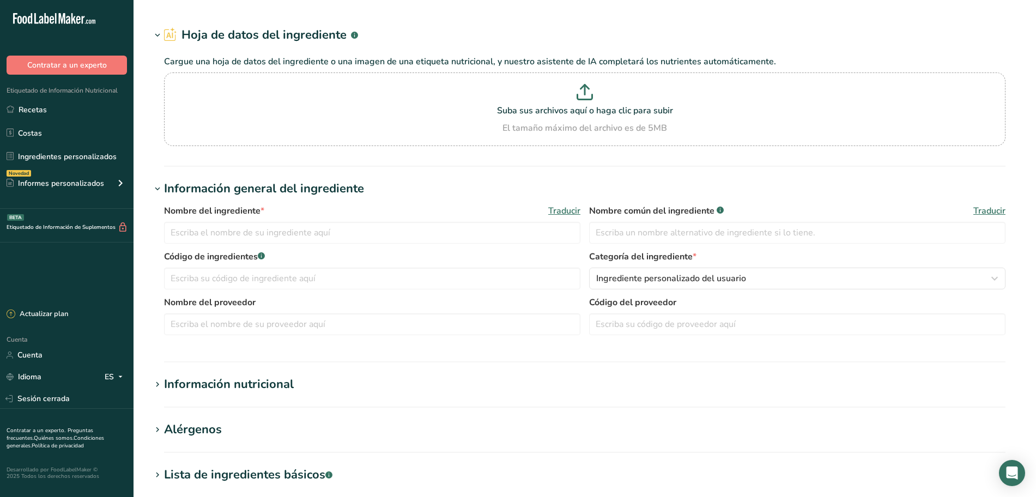
type input "Picadillo"
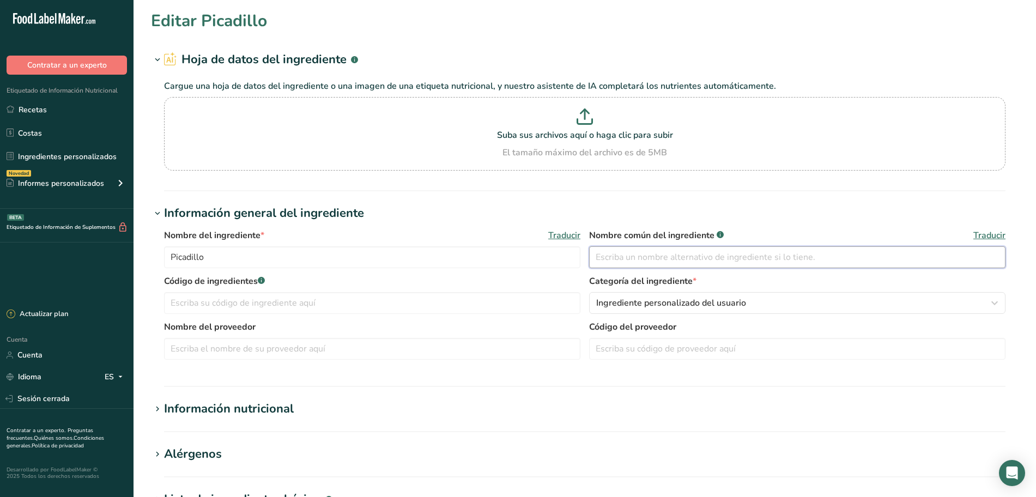
click at [618, 264] on input "text" at bounding box center [797, 257] width 416 height 22
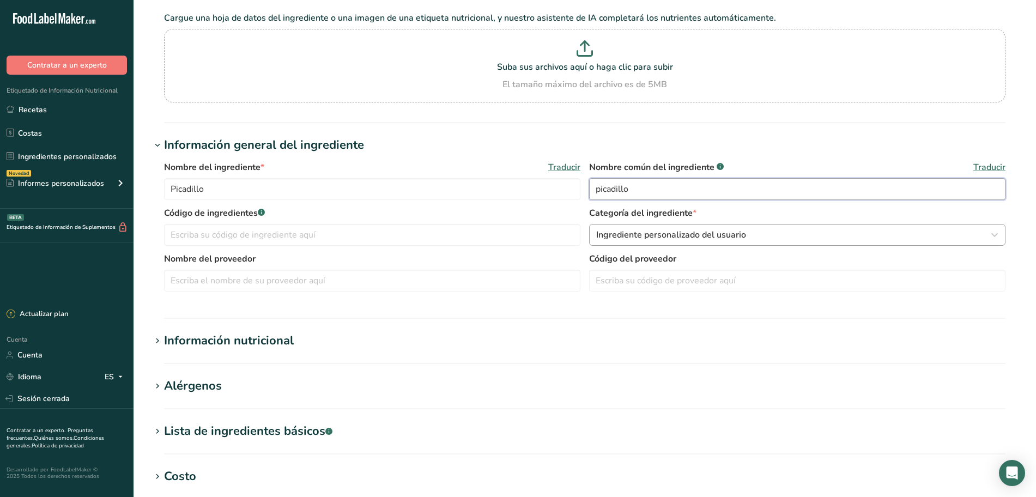
type input "picadillo"
click at [696, 243] on button "Ingrediente personalizado del usuario" at bounding box center [797, 235] width 416 height 22
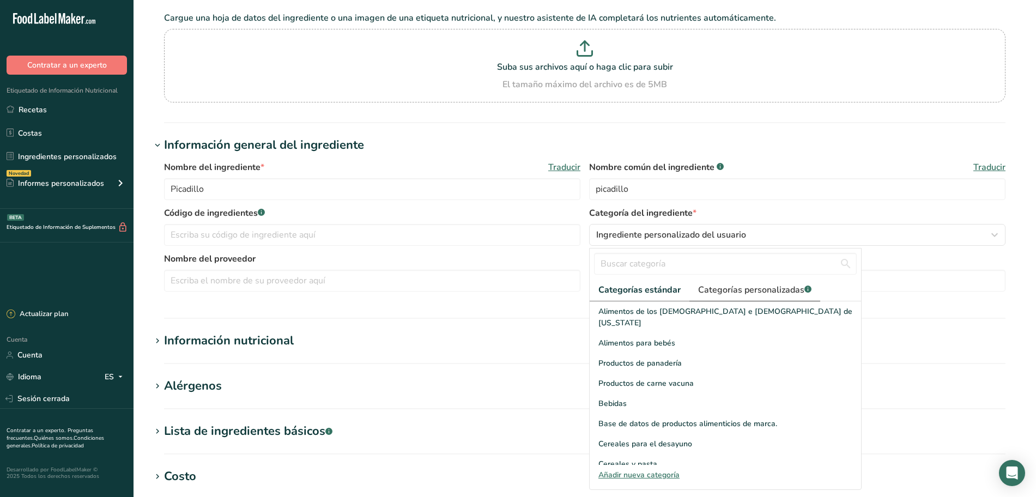
click at [706, 293] on font "Categorías personalizadas" at bounding box center [751, 290] width 106 height 12
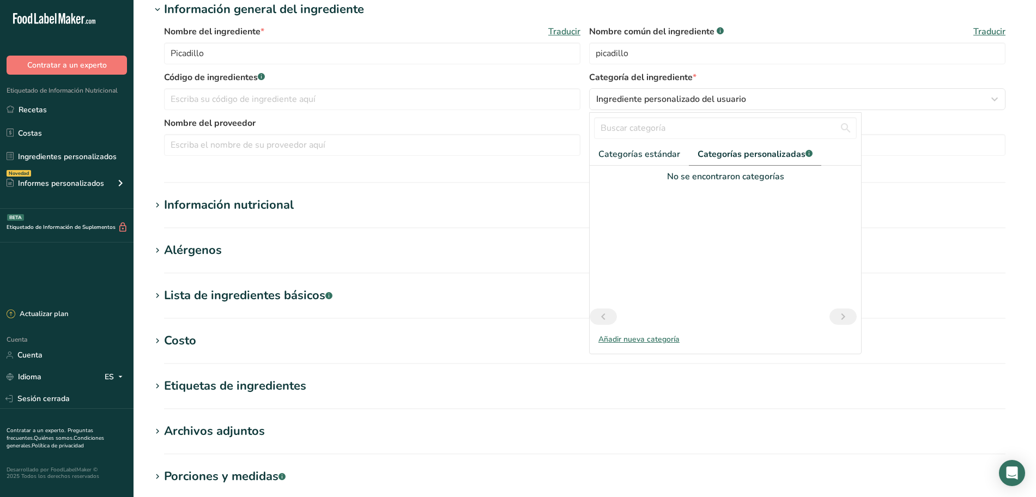
scroll to position [204, 0]
click at [157, 201] on icon at bounding box center [158, 204] width 10 height 15
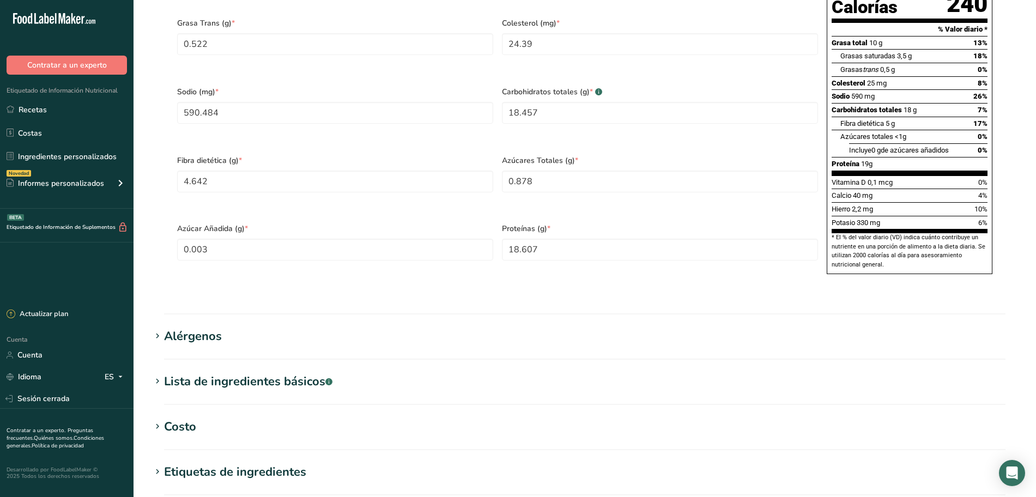
scroll to position [681, 0]
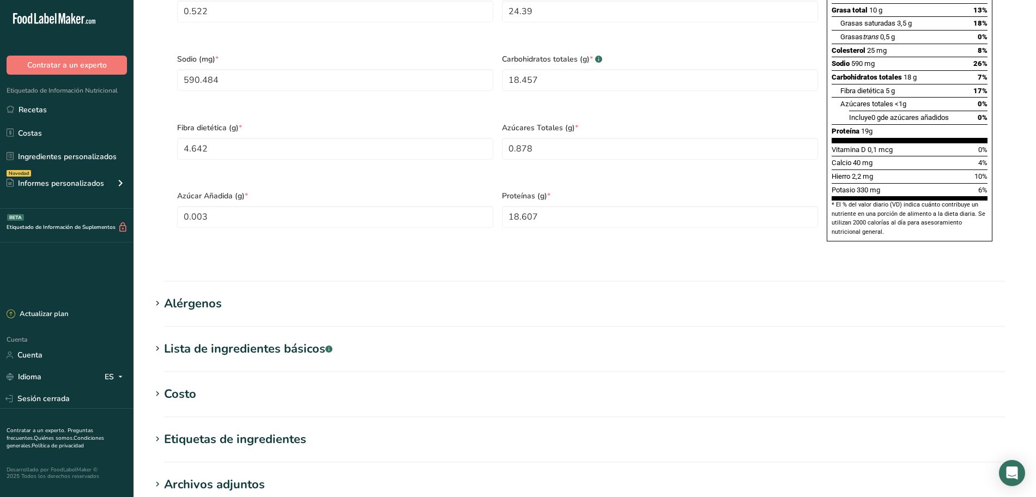
click at [258, 327] on section "Alérgenos Añadir cualquier alérgeno conocido asociado con su ingrediente Soja T…" at bounding box center [584, 311] width 867 height 32
click at [195, 312] on font "Alérgenos" at bounding box center [193, 303] width 58 height 16
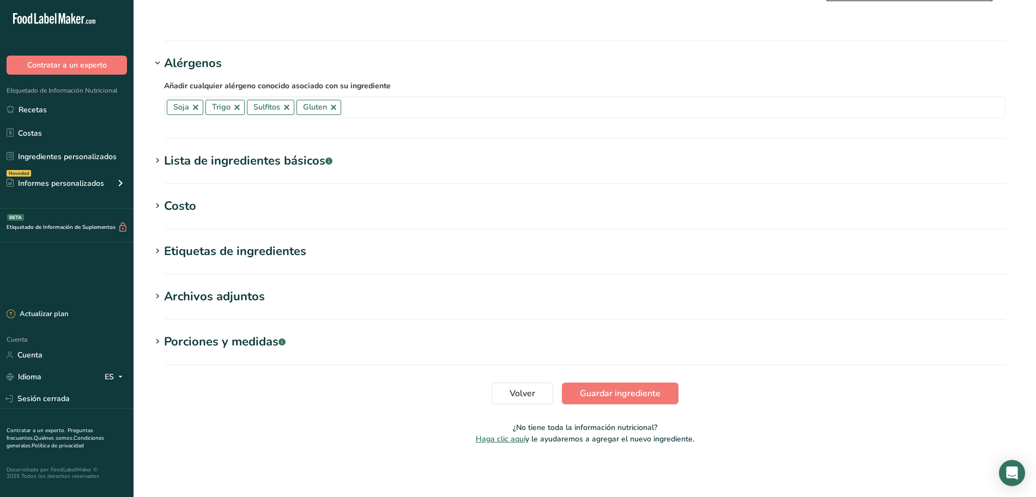
scroll to position [866, 0]
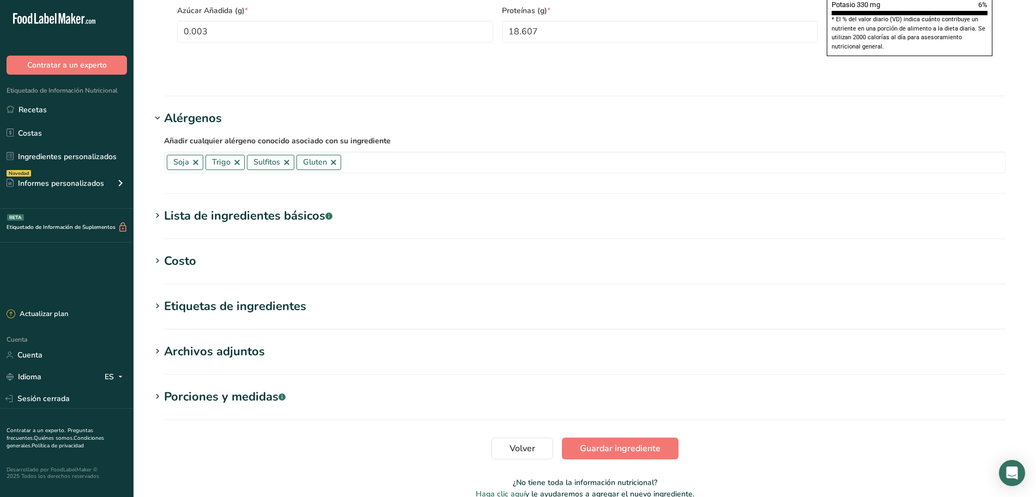
click at [156, 314] on icon at bounding box center [158, 306] width 10 height 15
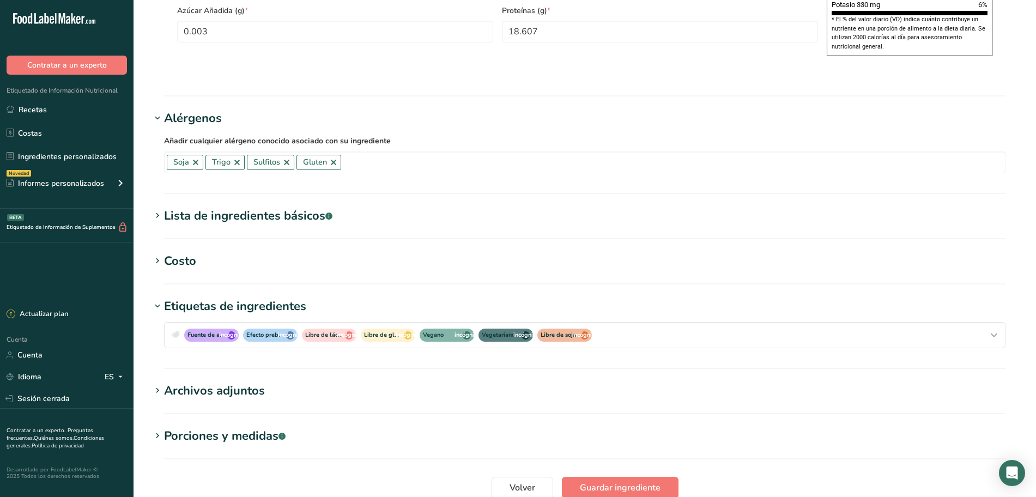
scroll to position [934, 0]
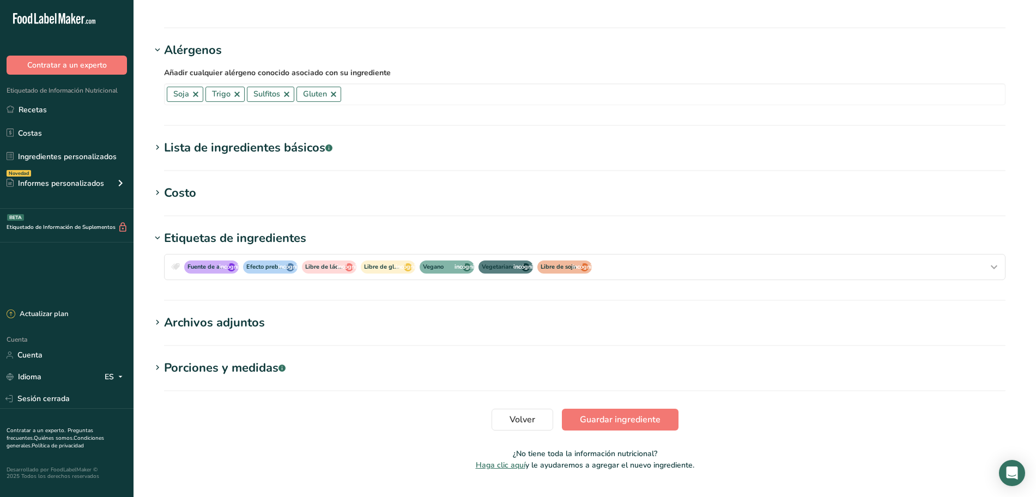
click at [258, 346] on section "Archivos adjuntos Suba sus archivos aquí o haga clic para subir El tamaño máxim…" at bounding box center [584, 330] width 867 height 32
click at [268, 332] on h1 "Archivos adjuntos" at bounding box center [584, 323] width 867 height 18
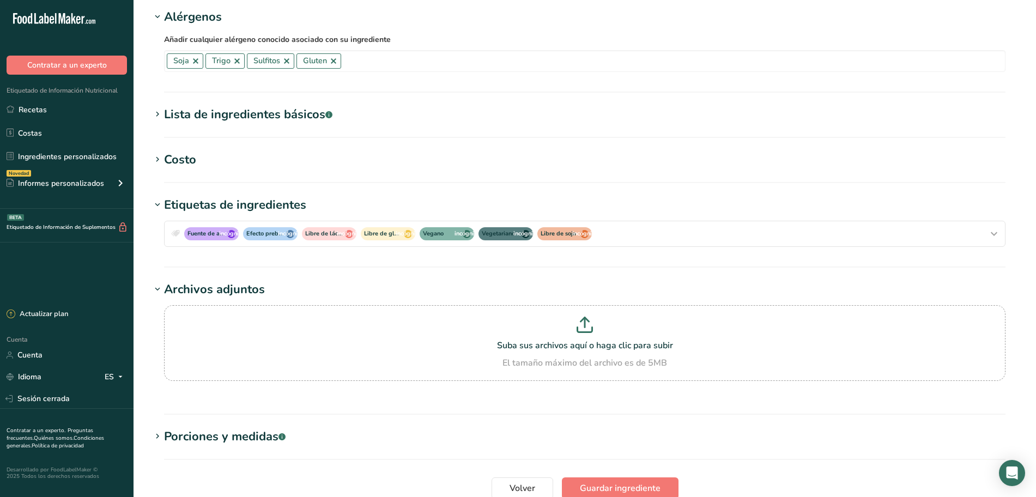
scroll to position [1076, 0]
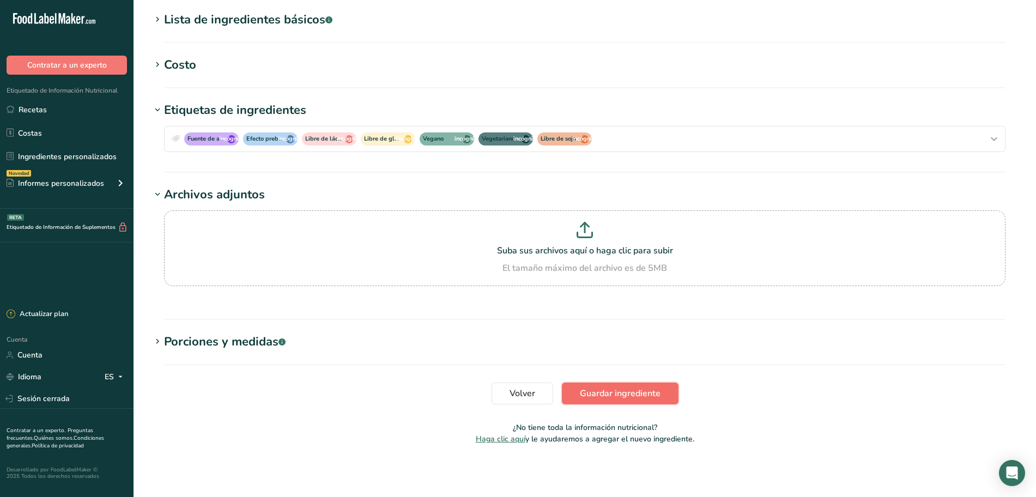
click at [623, 394] on font "Guardar ingrediente" at bounding box center [620, 393] width 81 height 12
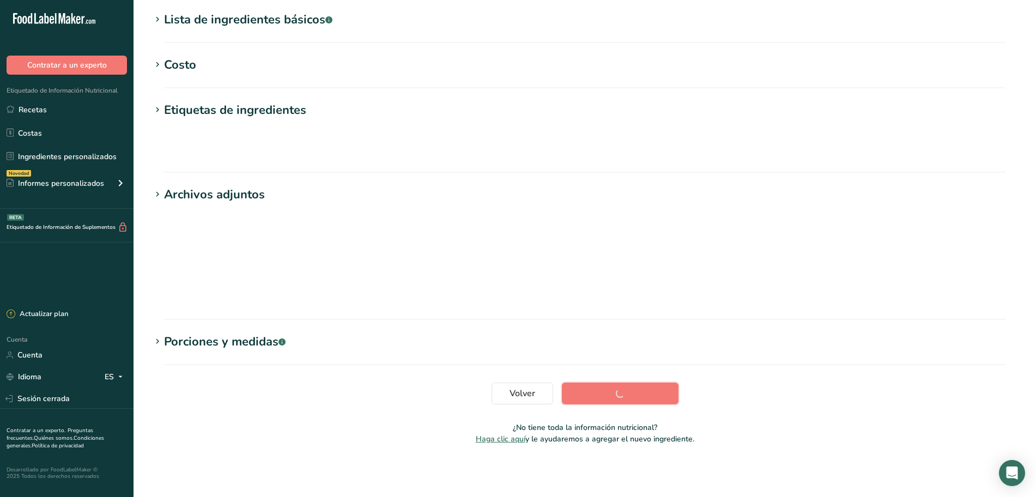
scroll to position [80, 0]
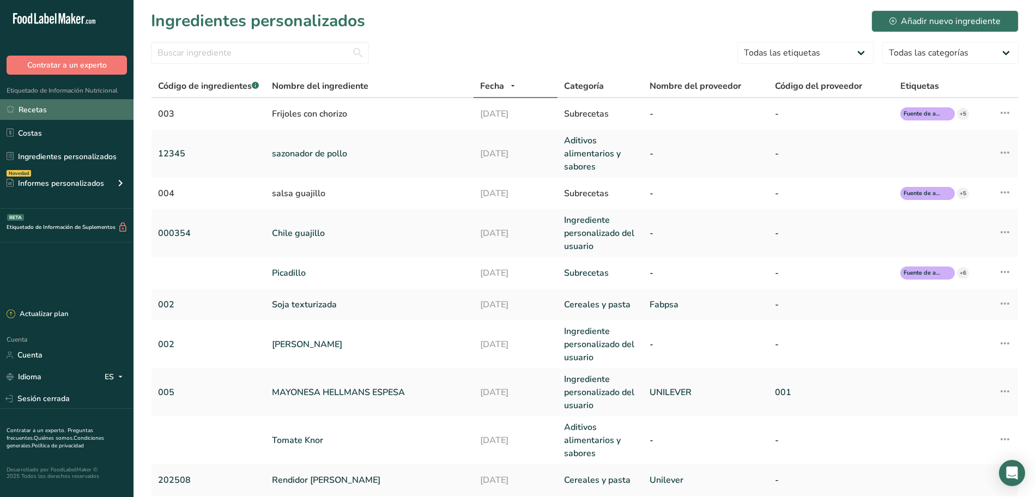
click at [89, 119] on link "Recetas" at bounding box center [66, 109] width 133 height 21
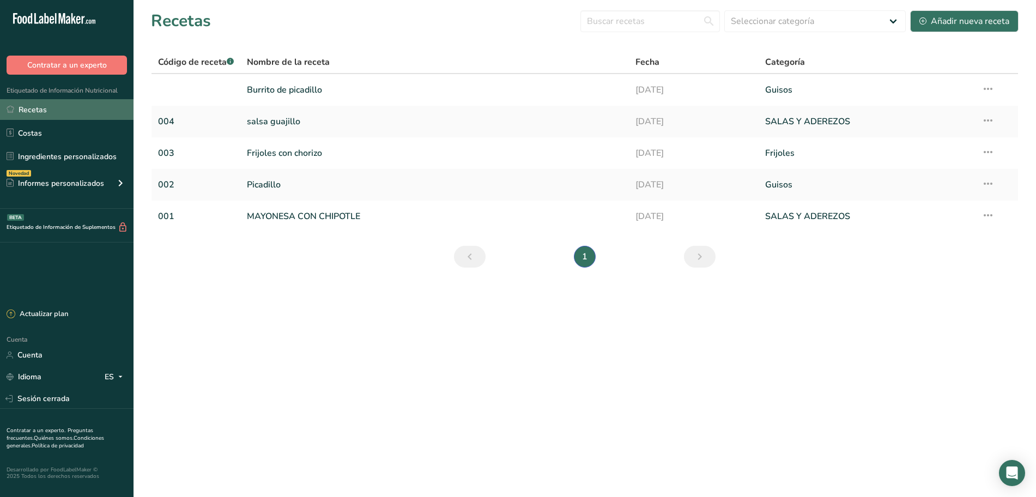
click at [66, 114] on link "Recetas" at bounding box center [66, 109] width 133 height 21
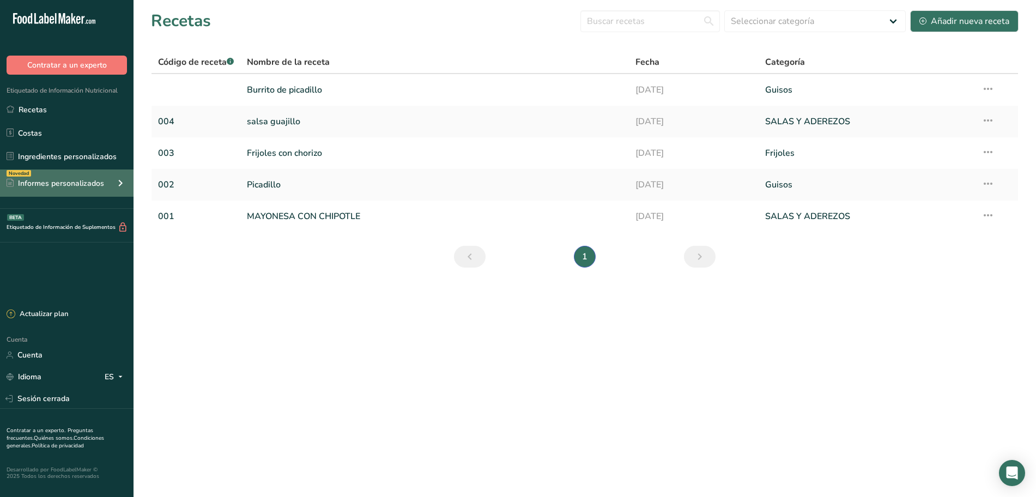
click at [120, 186] on icon at bounding box center [120, 183] width 13 height 20
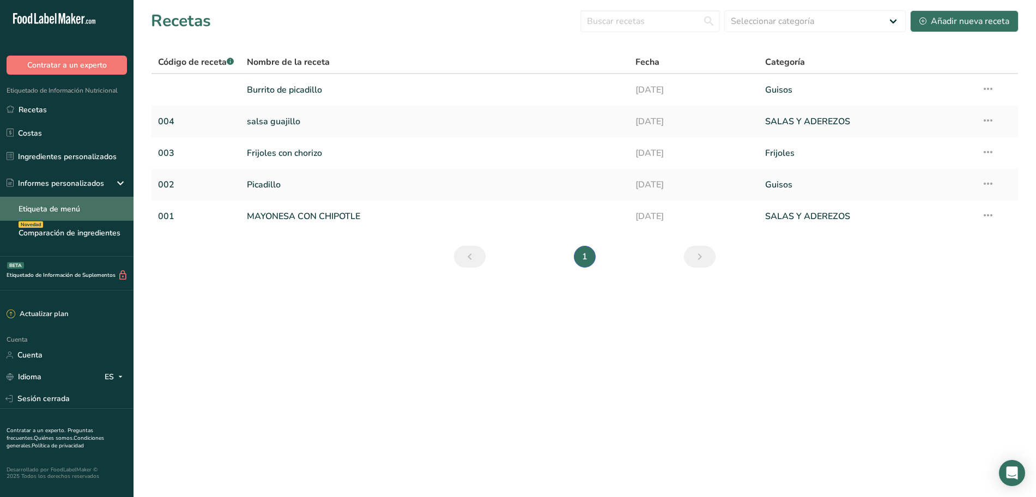
click at [112, 212] on link "Etiqueta de menú" at bounding box center [66, 209] width 133 height 24
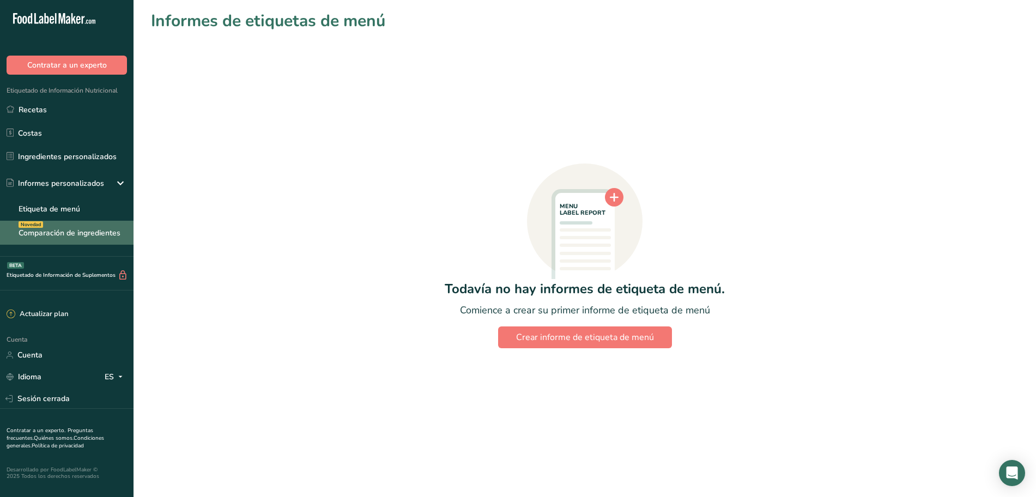
click at [112, 235] on font "Comparación de ingredientes" at bounding box center [70, 233] width 102 height 10
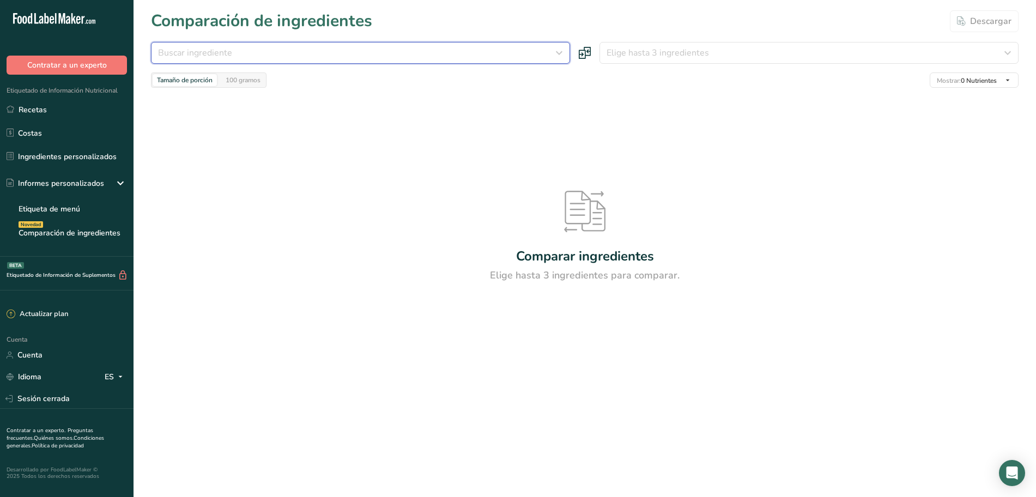
click at [535, 56] on div "Buscar ingrediente" at bounding box center [357, 52] width 398 height 13
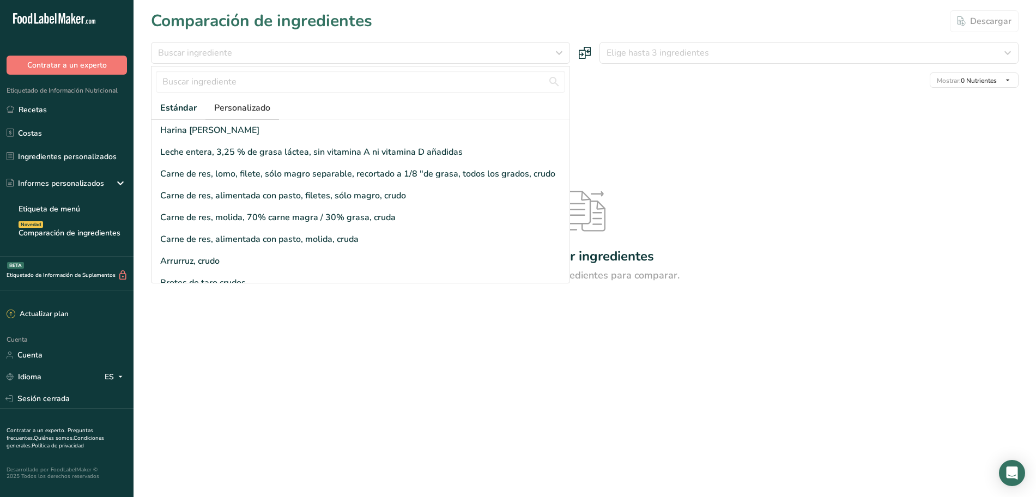
click at [253, 106] on font "Personalizado" at bounding box center [242, 108] width 56 height 12
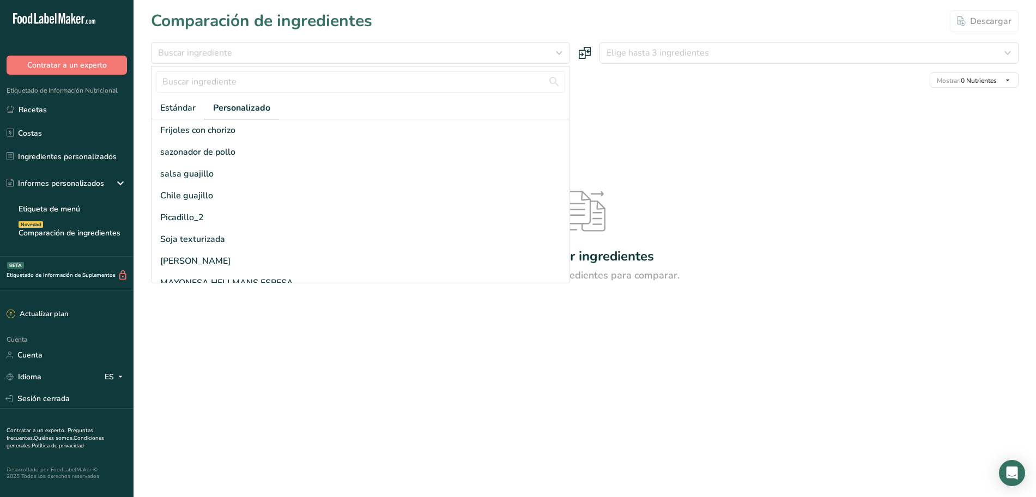
click at [786, 185] on div "Comparar ingredientes Elige hasta 3 ingredientes para comparar." at bounding box center [584, 237] width 867 height 298
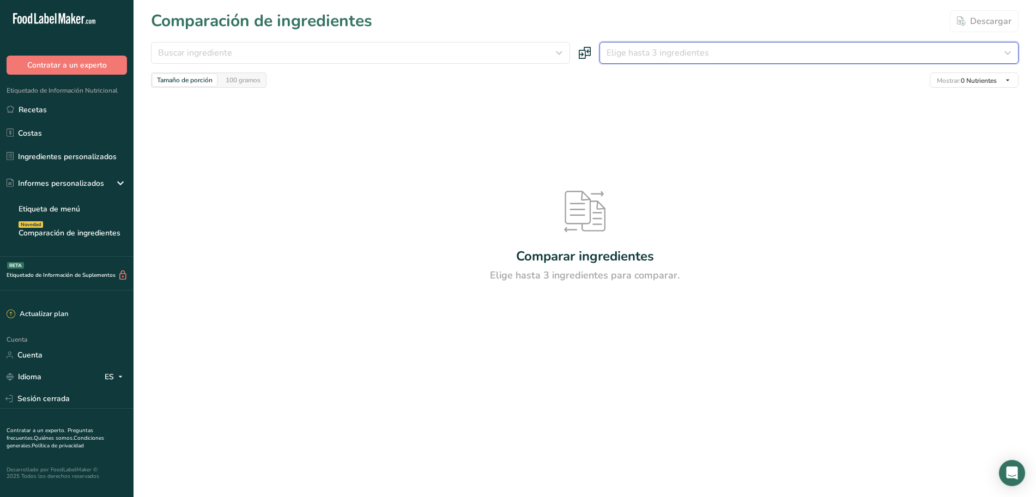
click at [849, 58] on div "Elige hasta 3 ingredientes" at bounding box center [805, 52] width 398 height 13
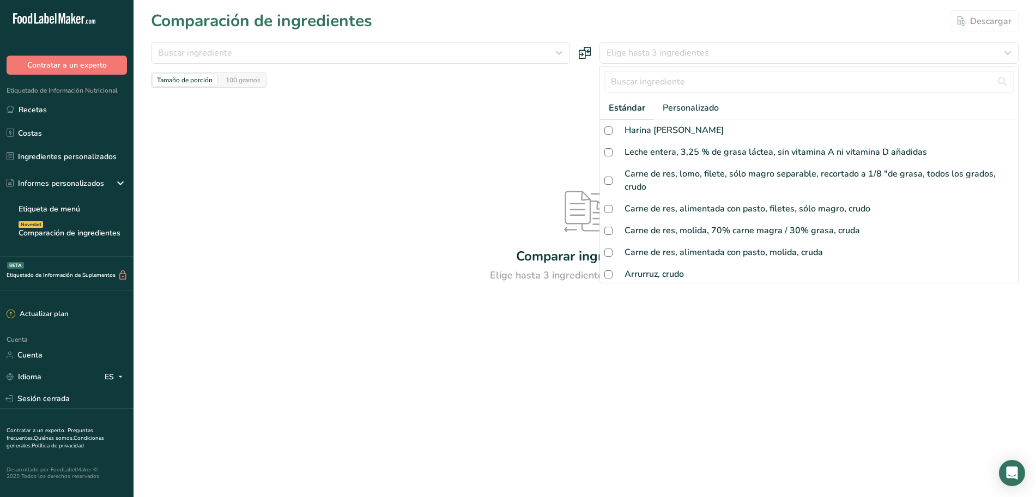
click at [424, 172] on div "Comparar ingredientes Elige hasta 3 ingredientes para comparar." at bounding box center [584, 237] width 867 height 298
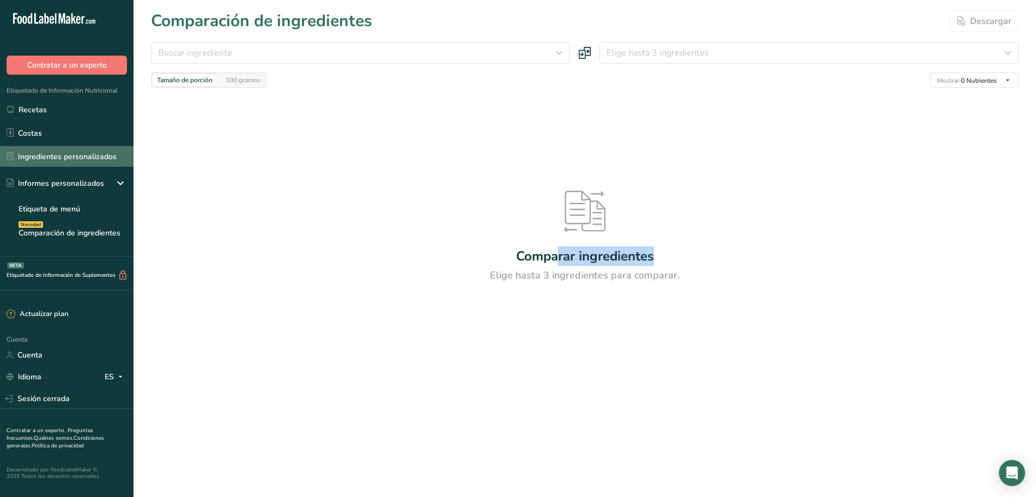
drag, startPoint x: 89, startPoint y: 162, endPoint x: 110, endPoint y: 153, distance: 22.5
click at [89, 161] on font "Ingredientes personalizados" at bounding box center [67, 156] width 99 height 10
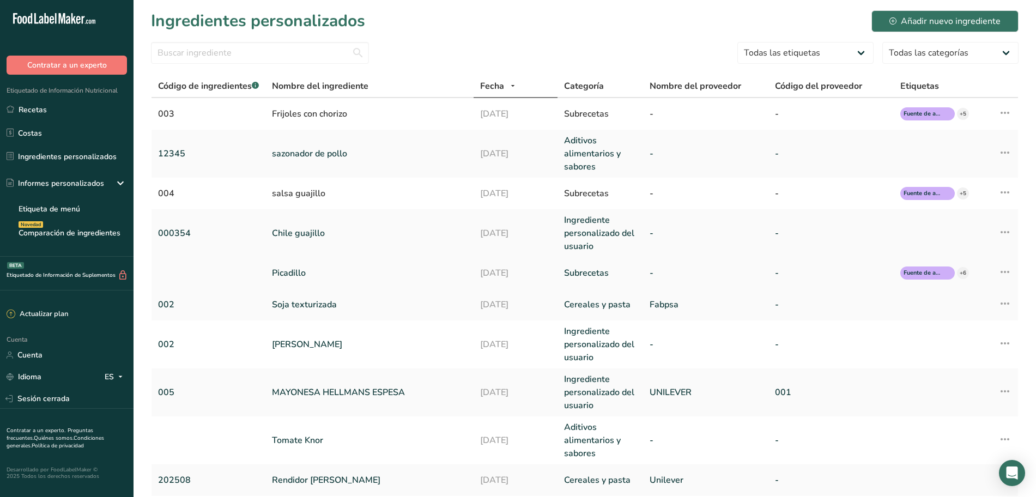
click at [817, 278] on link "-" at bounding box center [831, 272] width 112 height 13
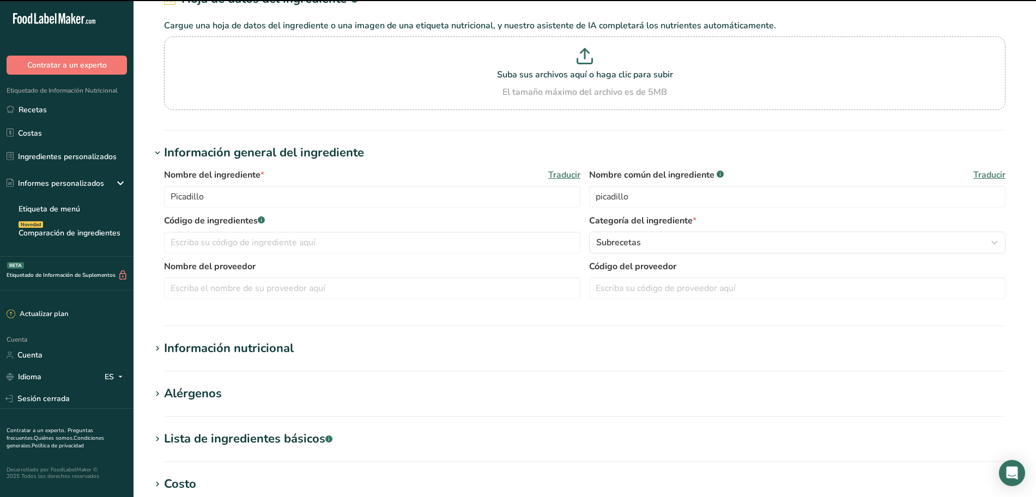
scroll to position [204, 0]
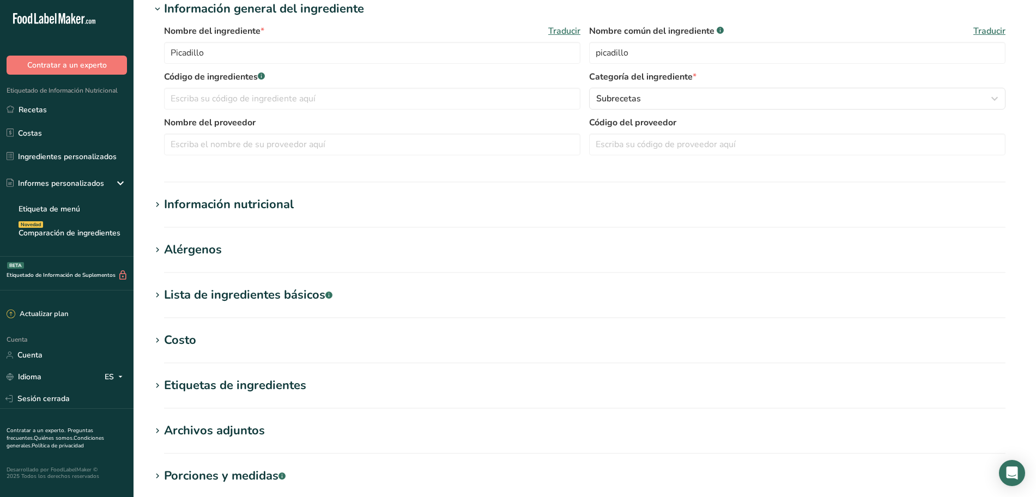
click at [209, 206] on font "Información nutricional" at bounding box center [229, 204] width 130 height 16
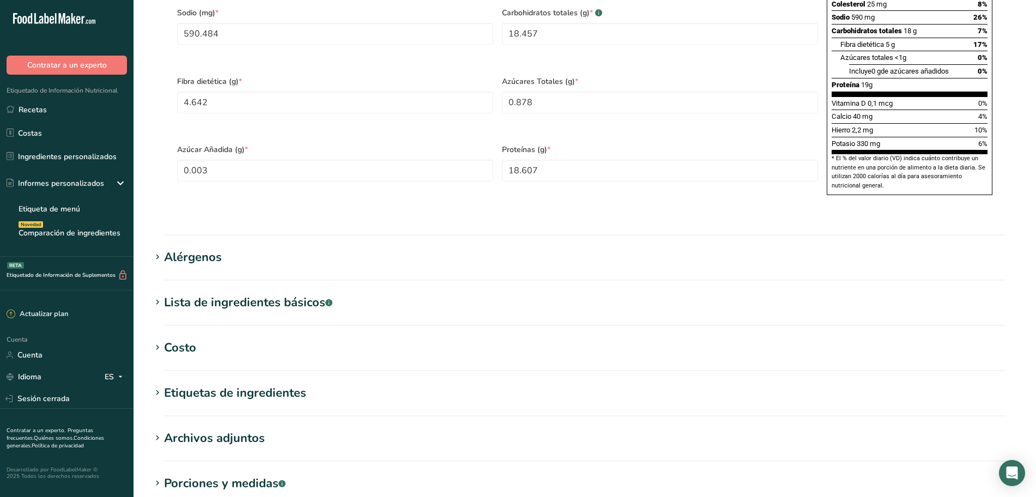
scroll to position [749, 0]
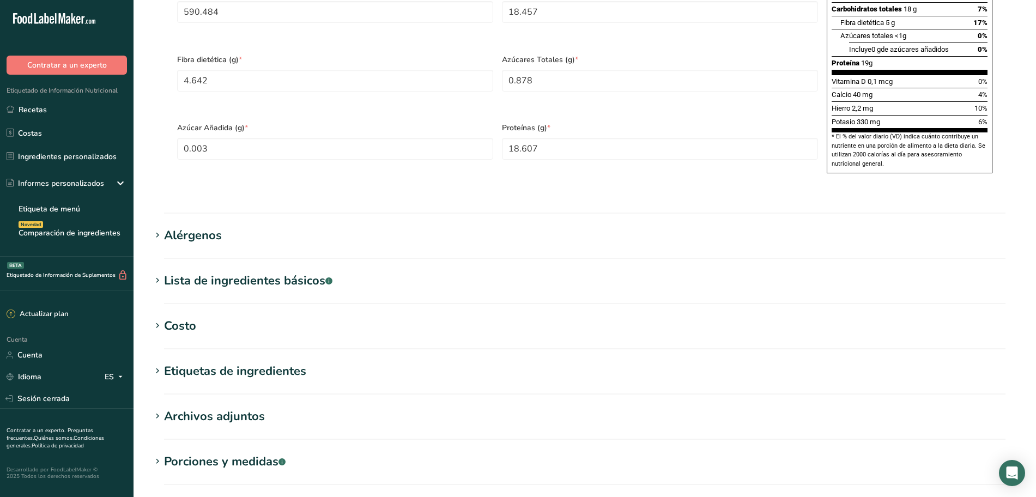
click at [301, 245] on h1 "Alérgenos" at bounding box center [584, 236] width 867 height 18
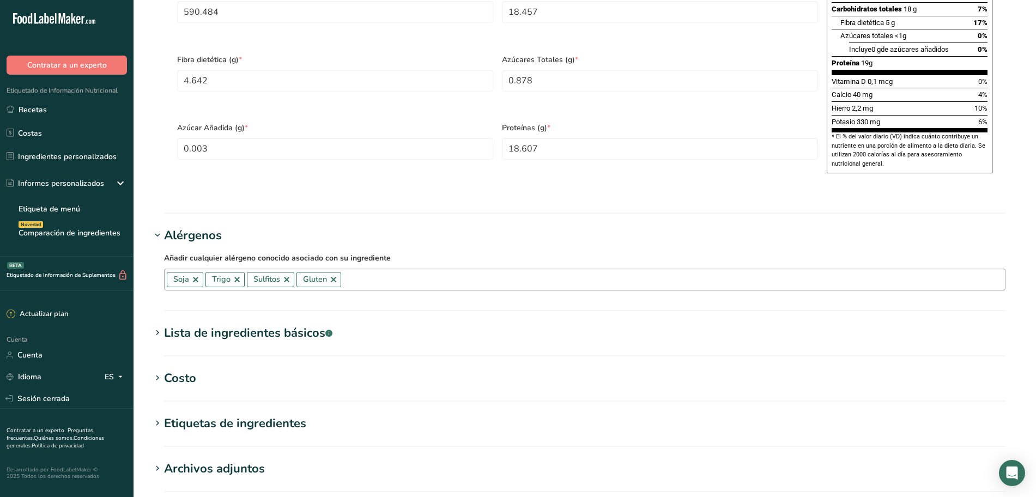
click at [236, 284] on link at bounding box center [237, 279] width 9 height 9
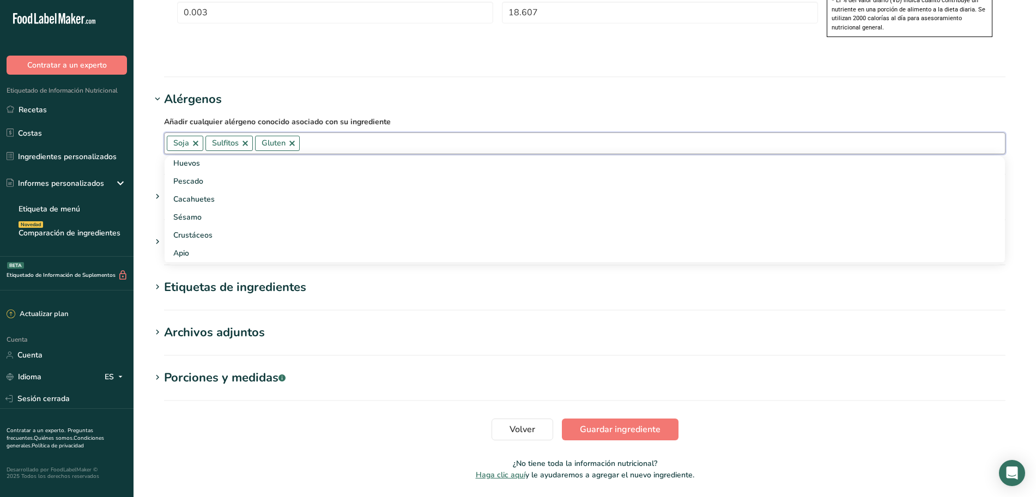
scroll to position [68, 0]
click at [394, 106] on h1 "Alérgenos" at bounding box center [584, 99] width 867 height 18
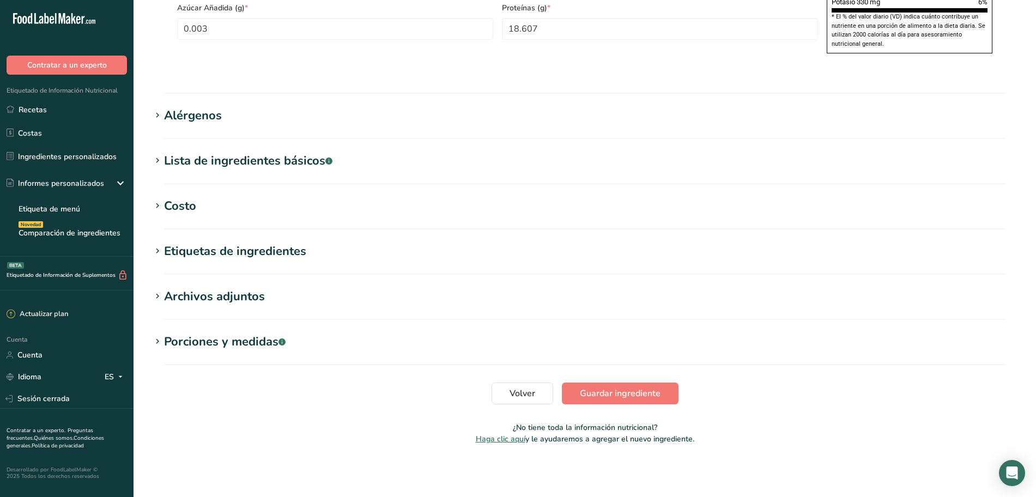
scroll to position [883, 0]
click at [164, 258] on font "Etiquetas de ingredientes" at bounding box center [235, 251] width 142 height 16
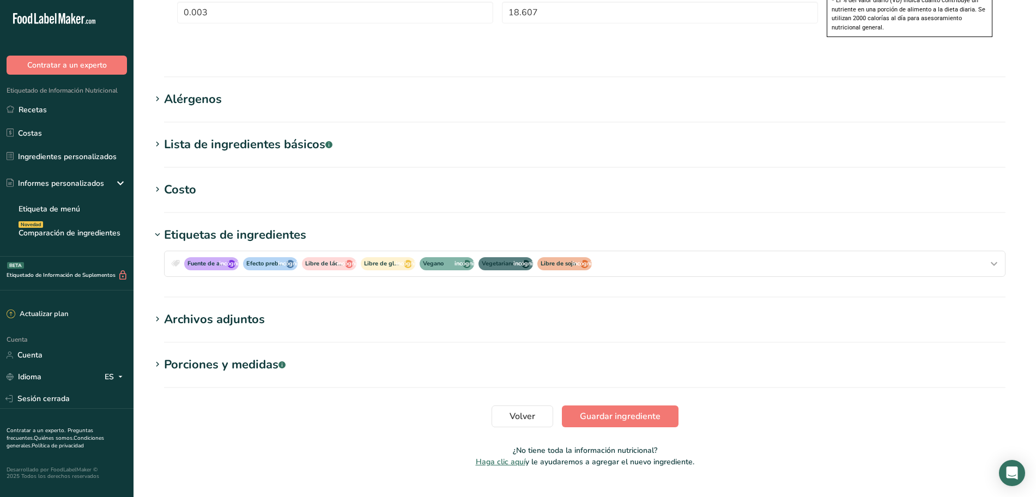
click at [207, 243] on font "Etiquetas de ingredientes" at bounding box center [235, 235] width 142 height 16
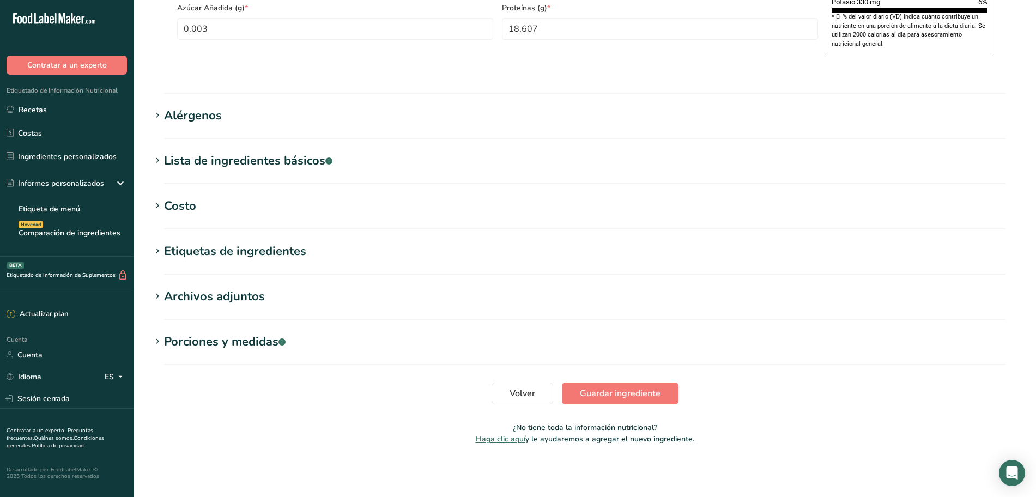
click at [215, 299] on font "Archivos adjuntos" at bounding box center [214, 296] width 101 height 16
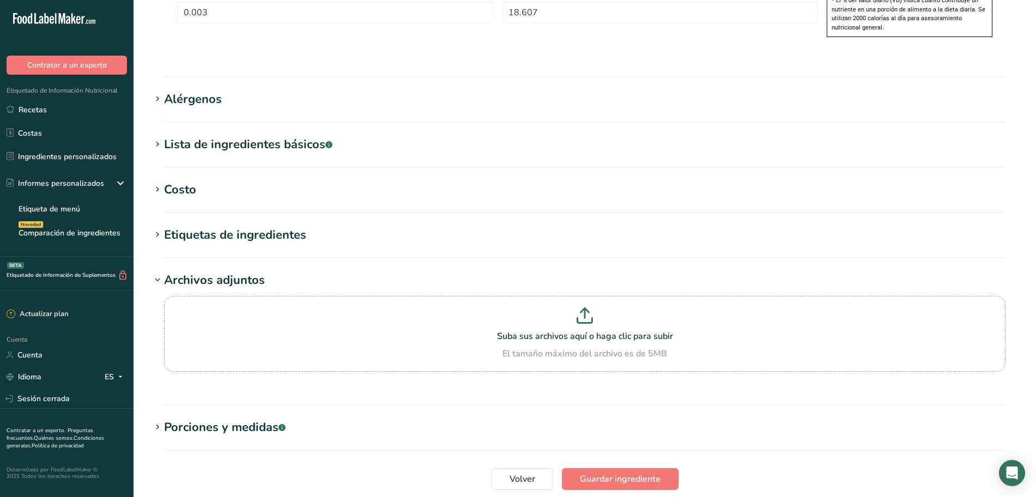
click at [215, 288] on font "Archivos adjuntos" at bounding box center [214, 280] width 101 height 16
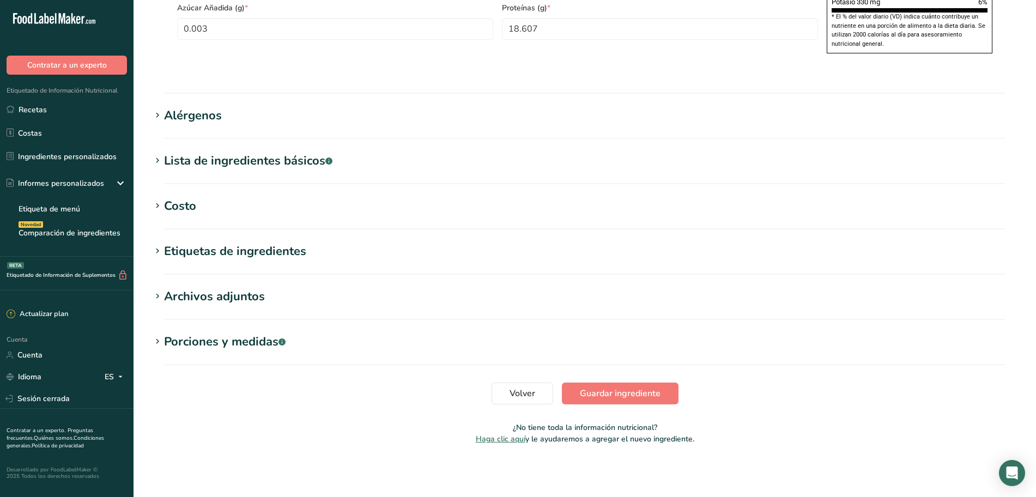
click at [233, 161] on font "Lista de ingredientes básicos" at bounding box center [244, 161] width 161 height 16
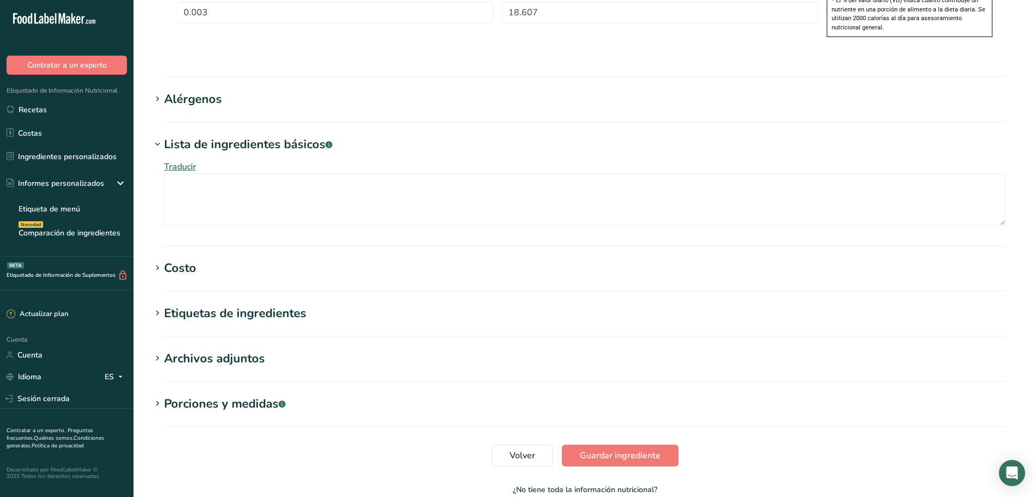
click at [233, 153] on font "Lista de ingredientes básicos" at bounding box center [244, 144] width 161 height 16
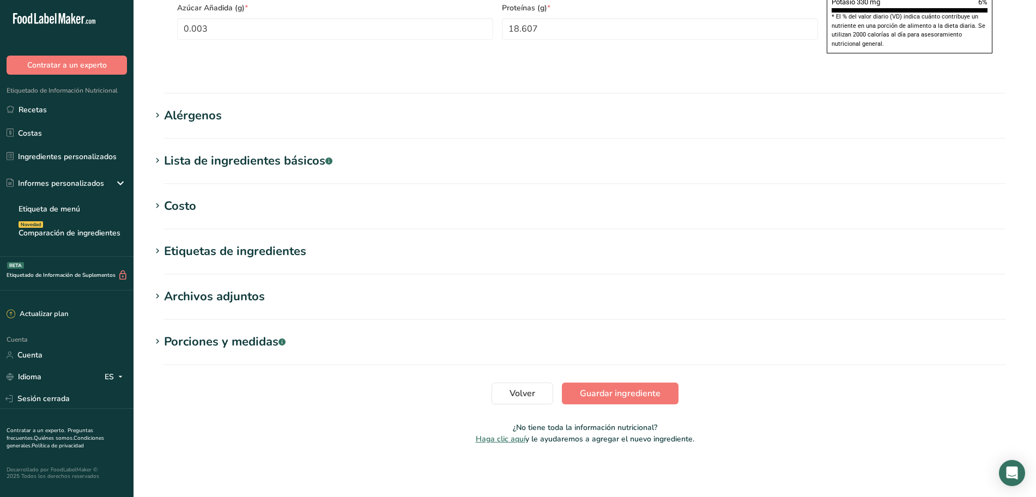
click at [211, 212] on h1 "Costo" at bounding box center [584, 206] width 867 height 18
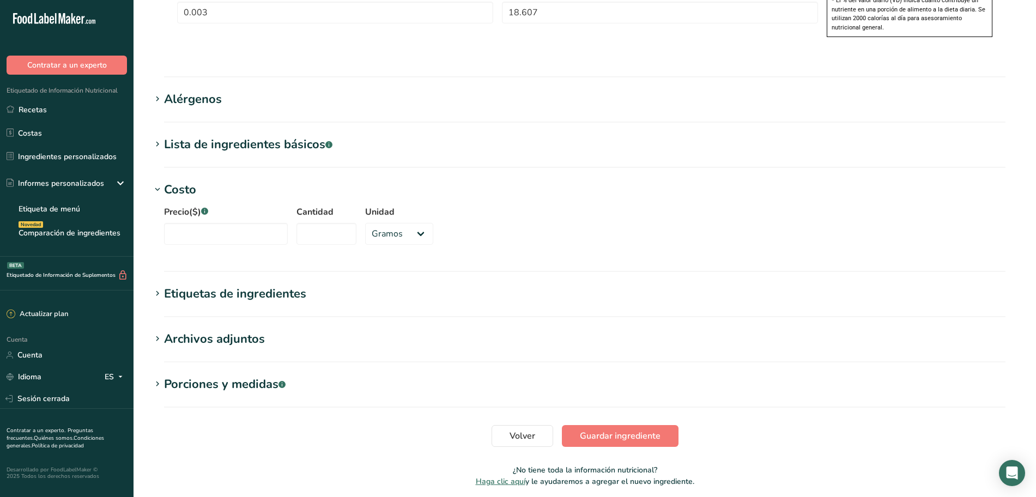
click at [221, 199] on h1 "Costo" at bounding box center [584, 190] width 867 height 18
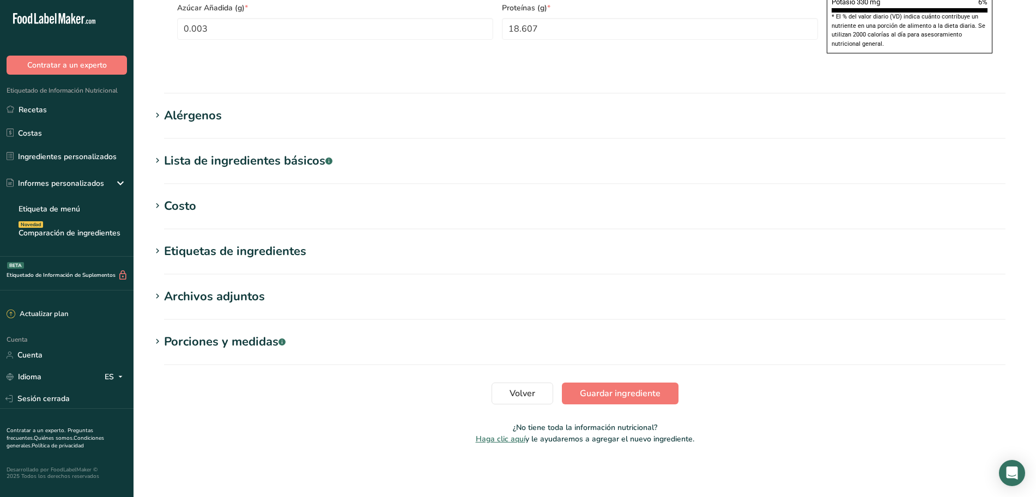
click at [251, 336] on font "Porciones y medidas" at bounding box center [221, 341] width 114 height 16
click at [331, 345] on h1 "Porciones y medidas .a-a{fill:#347362;}.b-a{fill:#fff;}" at bounding box center [584, 342] width 867 height 18
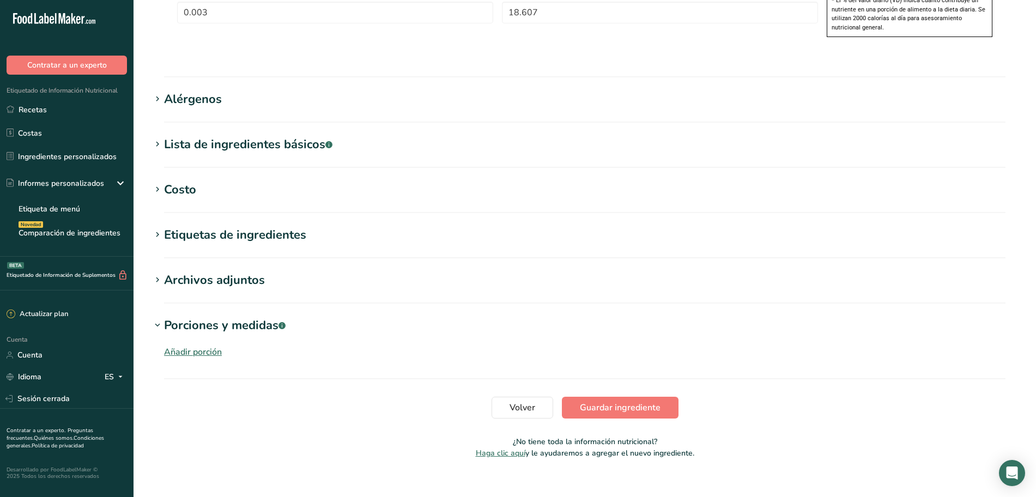
click at [330, 335] on h1 "Porciones y medidas .a-a{fill:#347362;}.b-a{fill:#fff;}" at bounding box center [584, 326] width 867 height 18
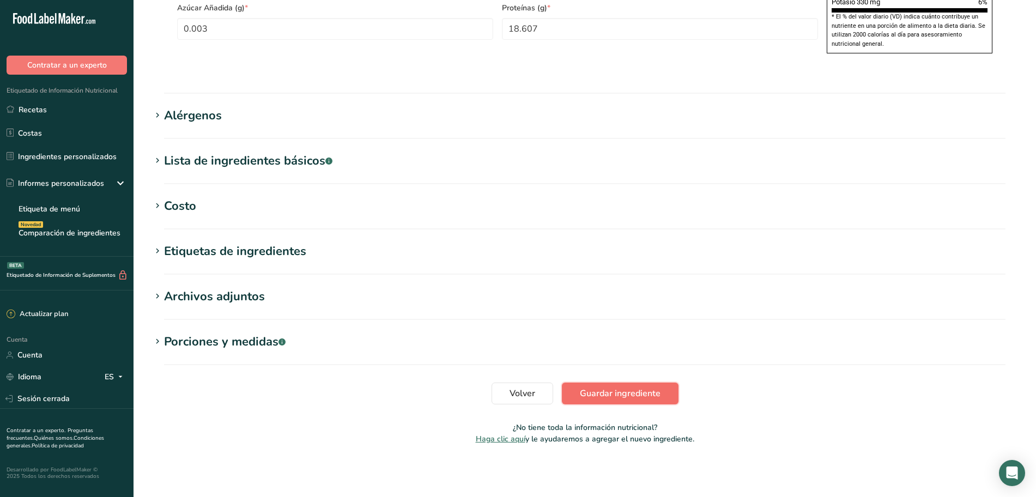
click at [596, 396] on font "Guardar ingrediente" at bounding box center [620, 393] width 81 height 12
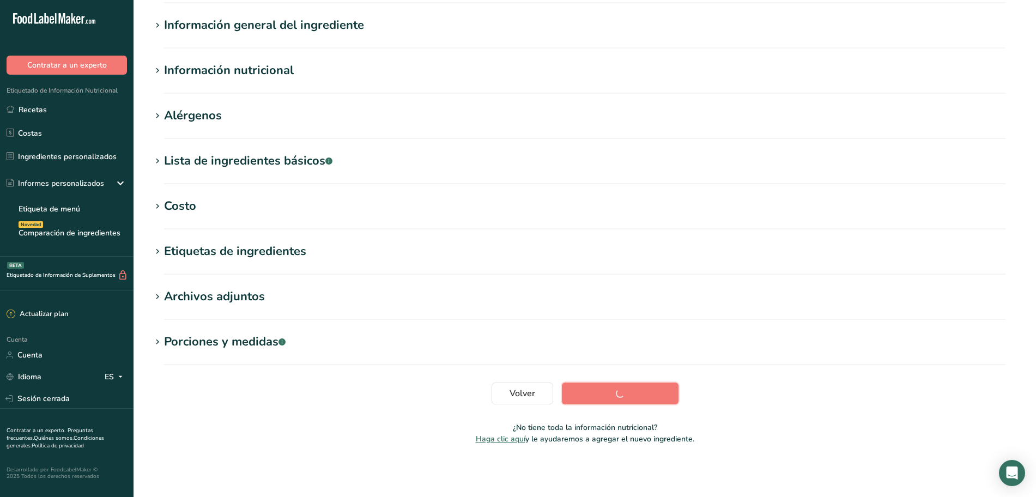
scroll to position [80, 0]
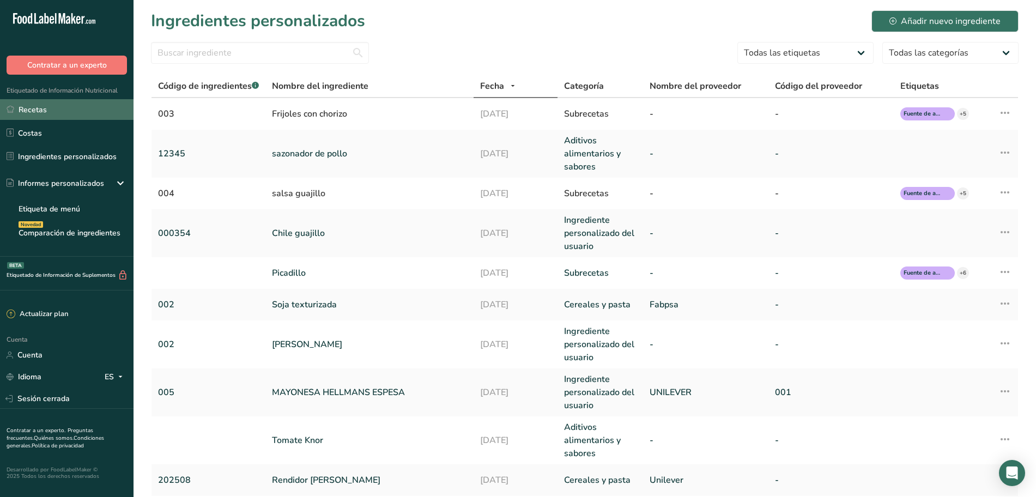
click at [42, 112] on font "Recetas" at bounding box center [33, 110] width 28 height 10
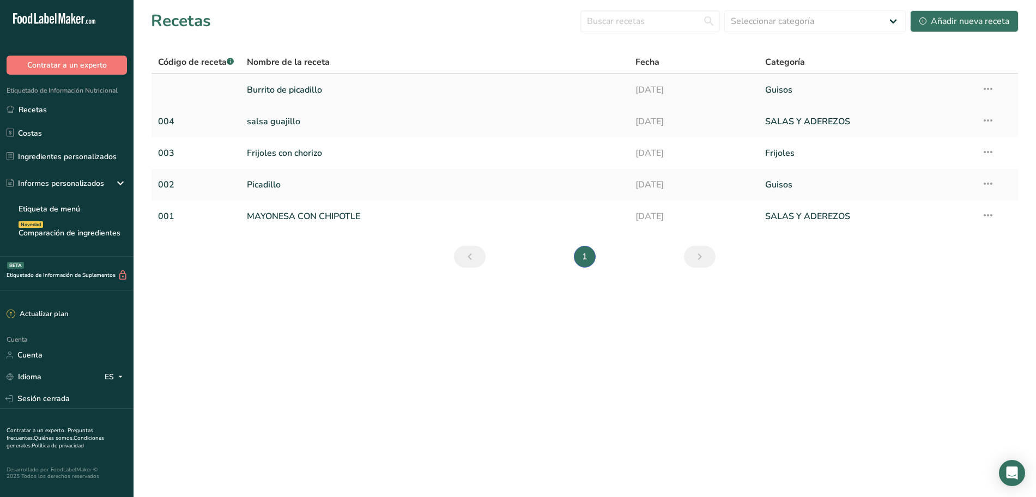
click at [305, 92] on font "Burrito de picadillo" at bounding box center [284, 90] width 75 height 12
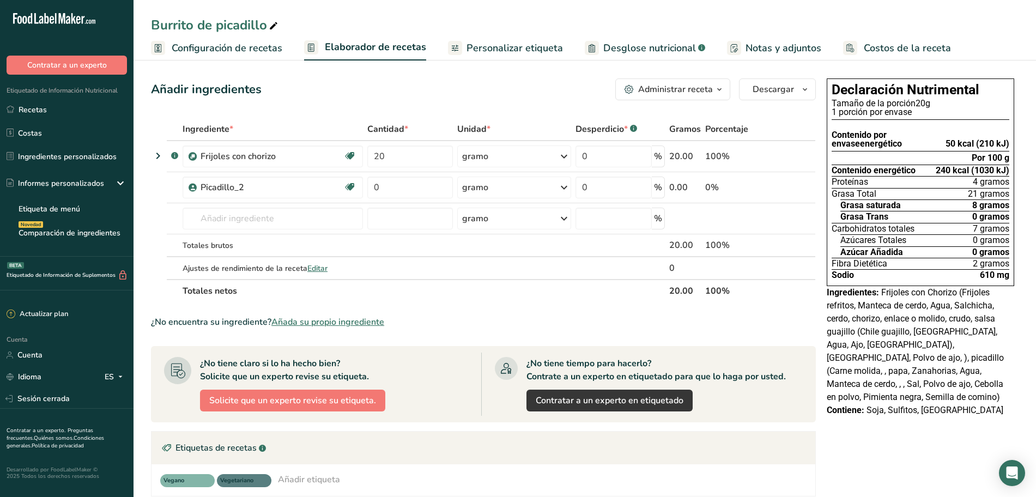
drag, startPoint x: 269, startPoint y: 53, endPoint x: 363, endPoint y: 52, distance: 94.8
click at [269, 53] on font "Configuración de recetas" at bounding box center [227, 47] width 111 height 13
click at [269, 53] on span "Configuración de recetas" at bounding box center [227, 48] width 111 height 15
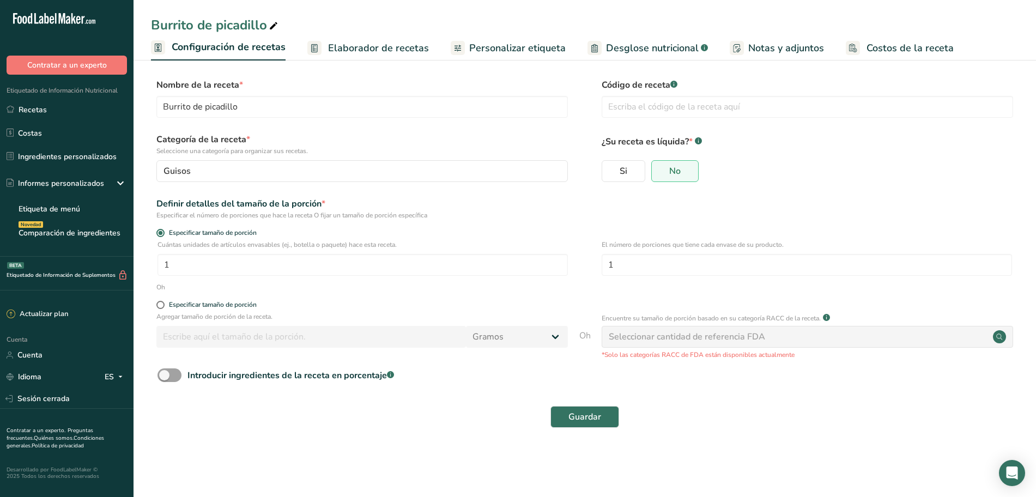
click at [362, 53] on font "Elaborador de recetas" at bounding box center [378, 47] width 101 height 13
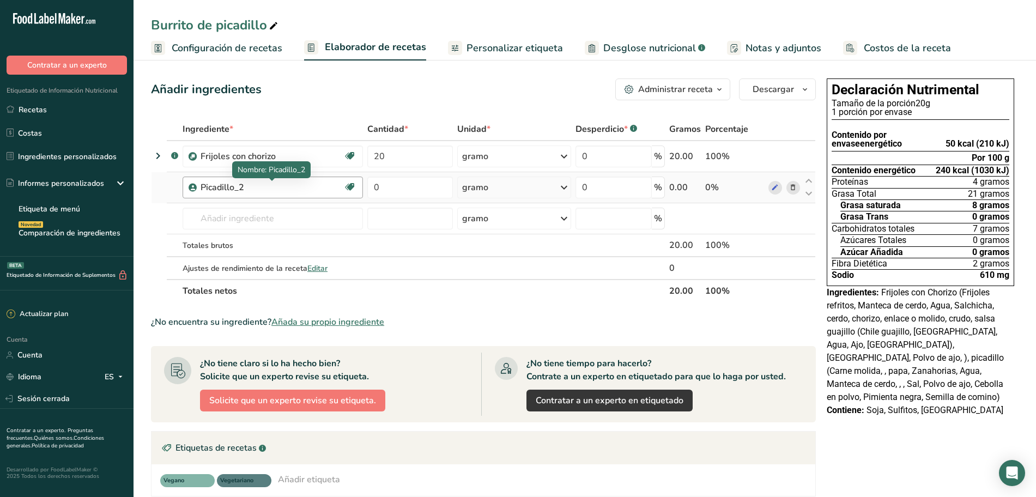
click at [245, 185] on div "Picadillo_2" at bounding box center [269, 187] width 136 height 13
click at [241, 188] on font "Picadillo_2" at bounding box center [223, 187] width 44 height 12
click at [772, 195] on td at bounding box center [784, 187] width 36 height 31
click at [772, 192] on icon at bounding box center [775, 187] width 8 height 11
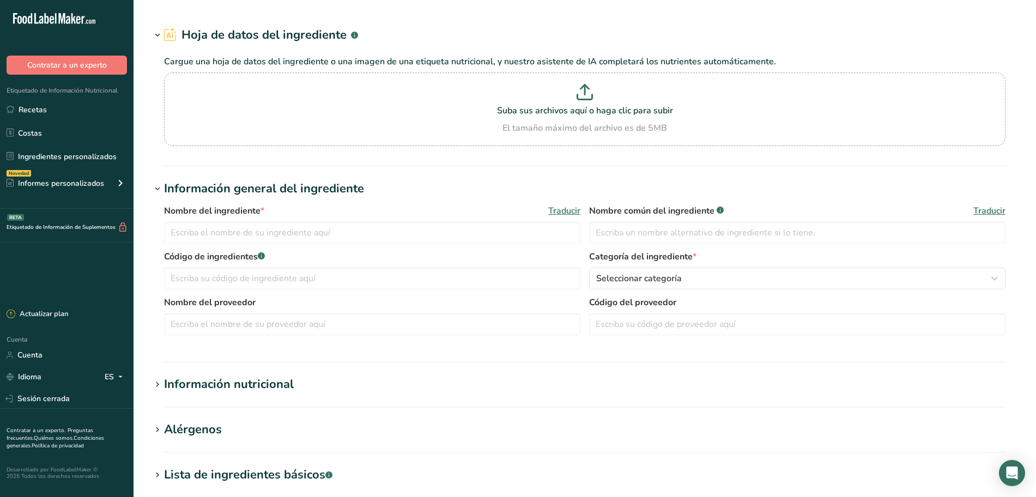
type input "Picadillo"
type input "picadillo"
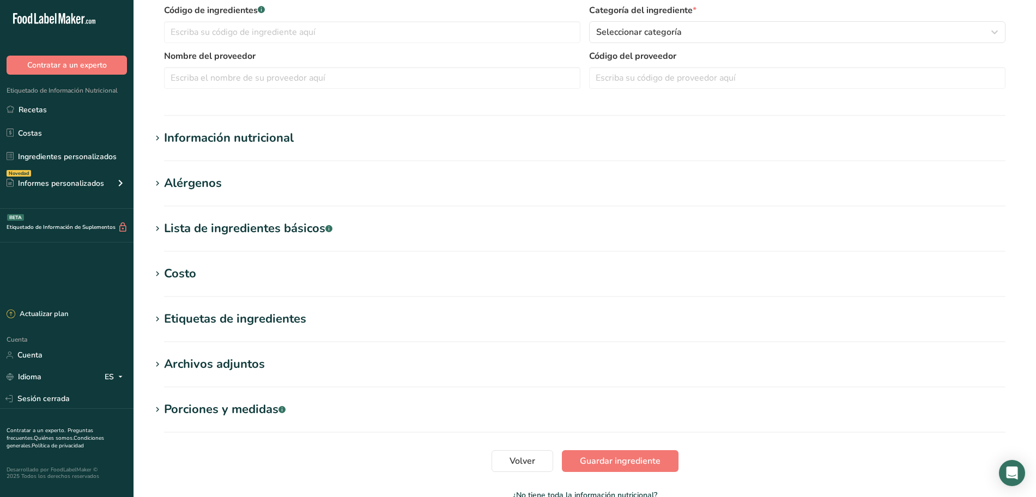
scroll to position [272, 0]
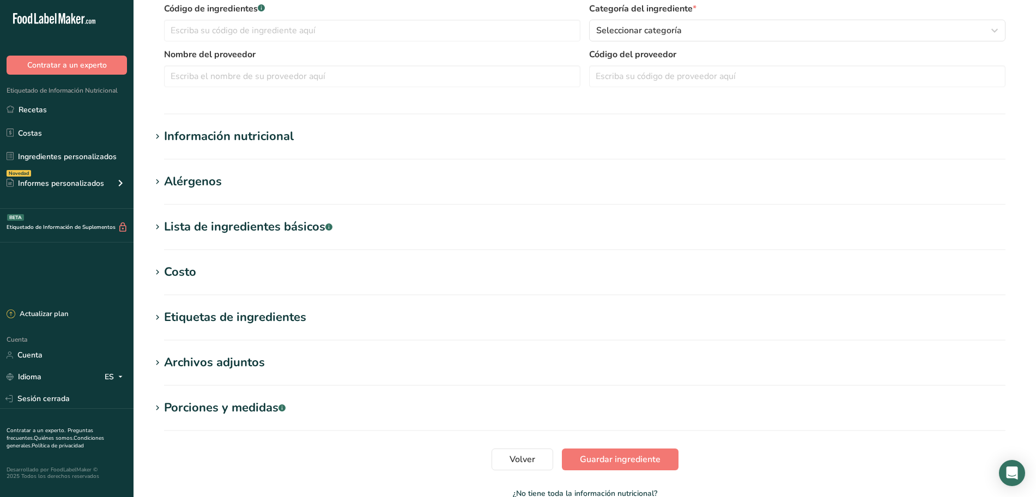
click at [272, 137] on font "Información nutricional" at bounding box center [229, 136] width 130 height 16
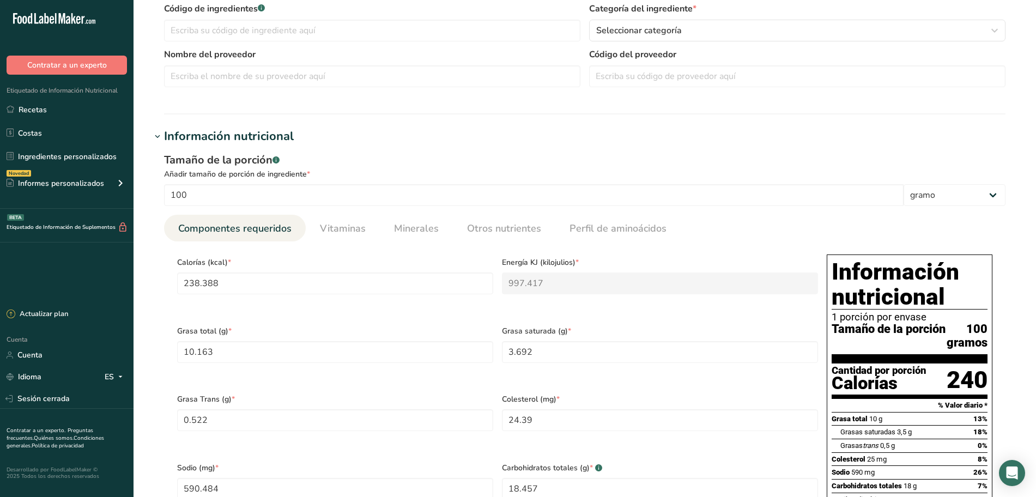
click at [280, 135] on font "Información nutricional" at bounding box center [229, 136] width 130 height 16
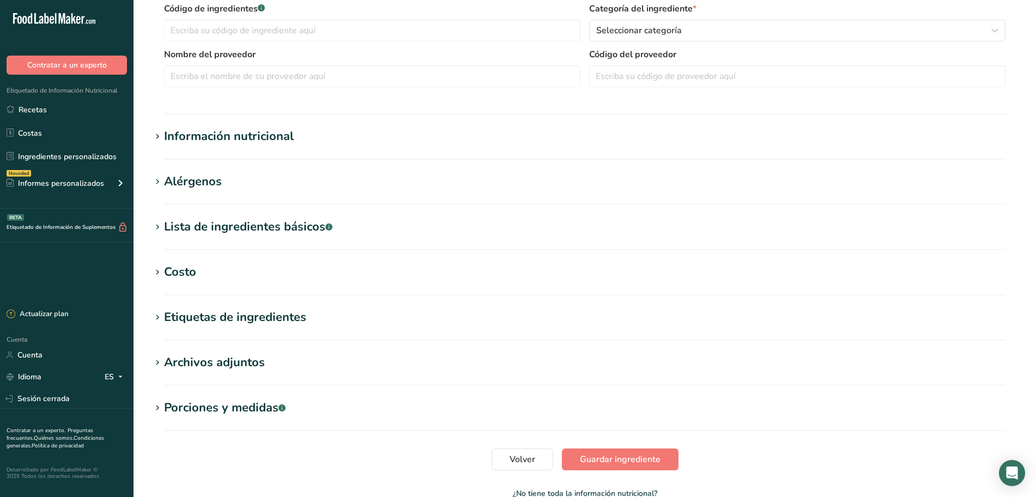
scroll to position [338, 0]
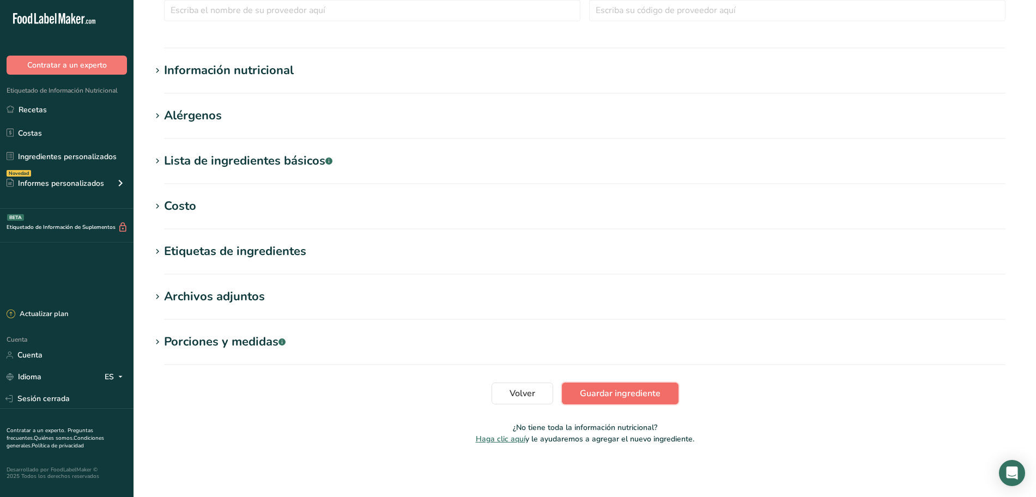
click at [614, 385] on button "Guardar ingrediente" at bounding box center [620, 394] width 117 height 22
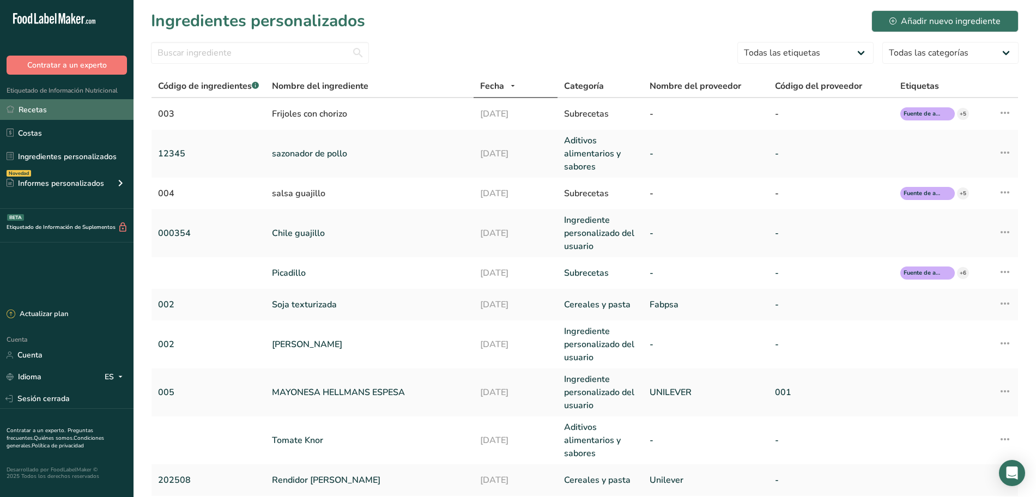
click at [62, 108] on link "Recetas" at bounding box center [66, 109] width 133 height 21
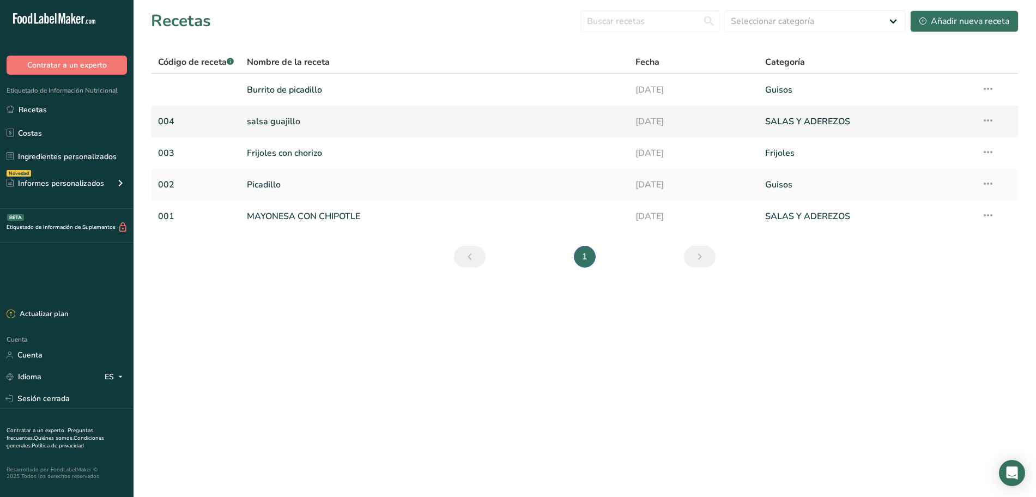
click at [298, 119] on font "salsa guajillo" at bounding box center [273, 122] width 53 height 12
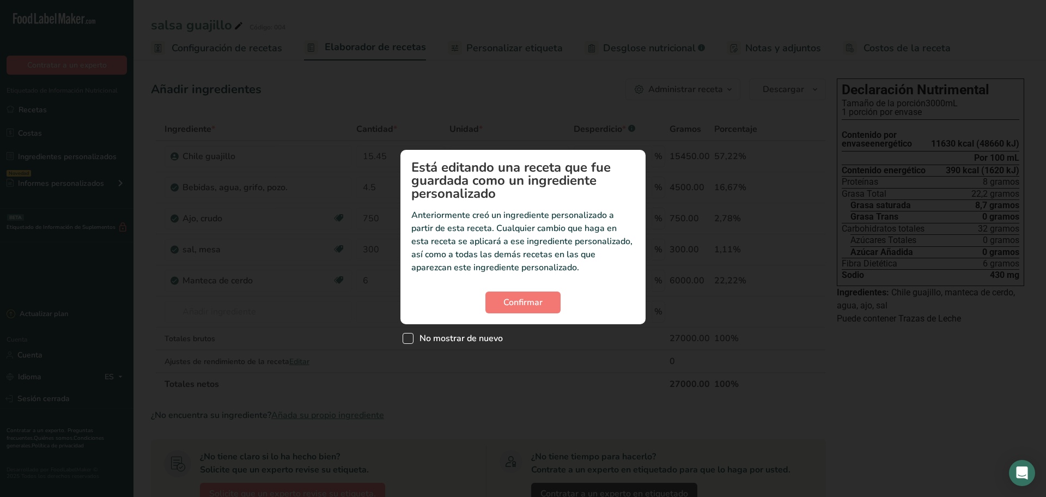
click at [434, 338] on font "No mostrar de nuevo" at bounding box center [461, 338] width 83 height 12
click at [410, 338] on input "No mostrar de nuevo" at bounding box center [406, 338] width 7 height 7
checkbox input "true"
click at [500, 313] on section "Está editando una receta que fue guardada como un ingrediente personalizado Ant…" at bounding box center [522, 237] width 245 height 174
click at [506, 308] on span "Confirmar" at bounding box center [522, 302] width 39 height 13
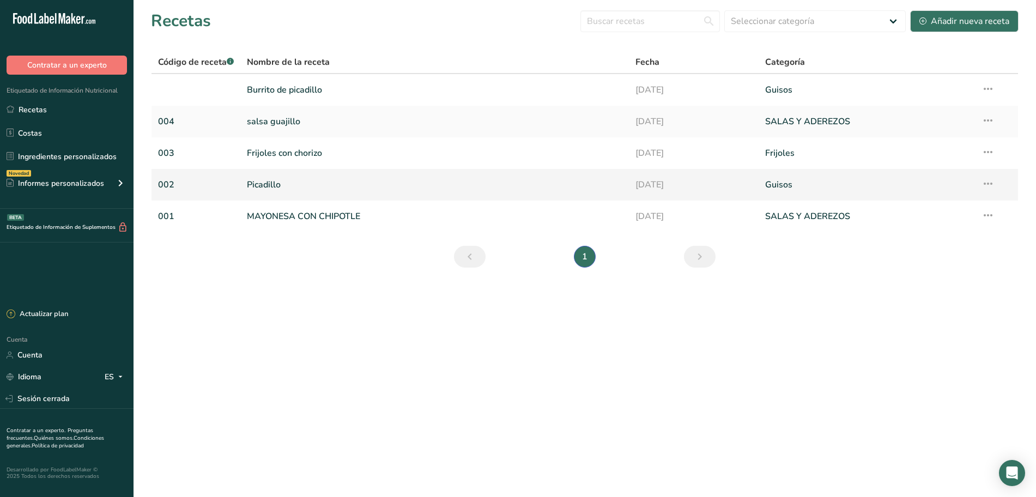
click at [262, 186] on font "Picadillo" at bounding box center [264, 185] width 34 height 12
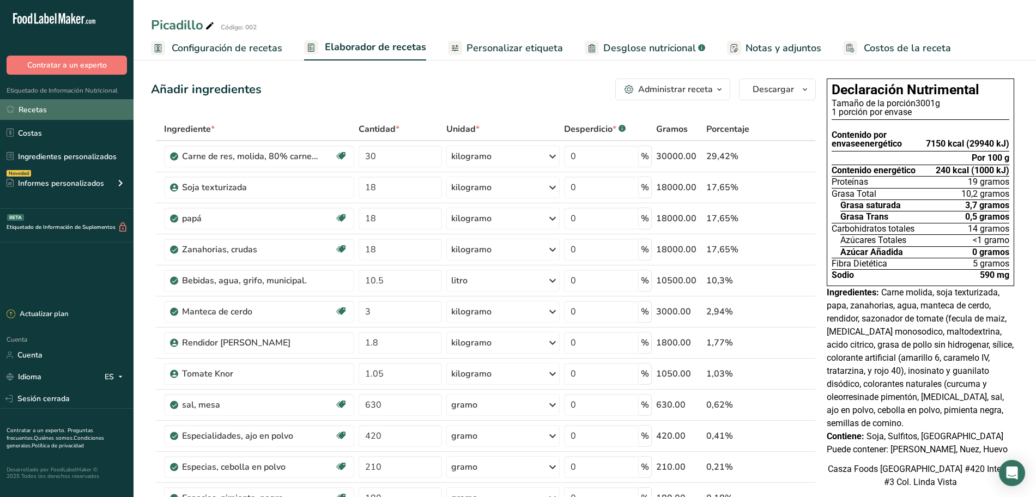
click at [111, 114] on link "Recetas" at bounding box center [66, 109] width 133 height 21
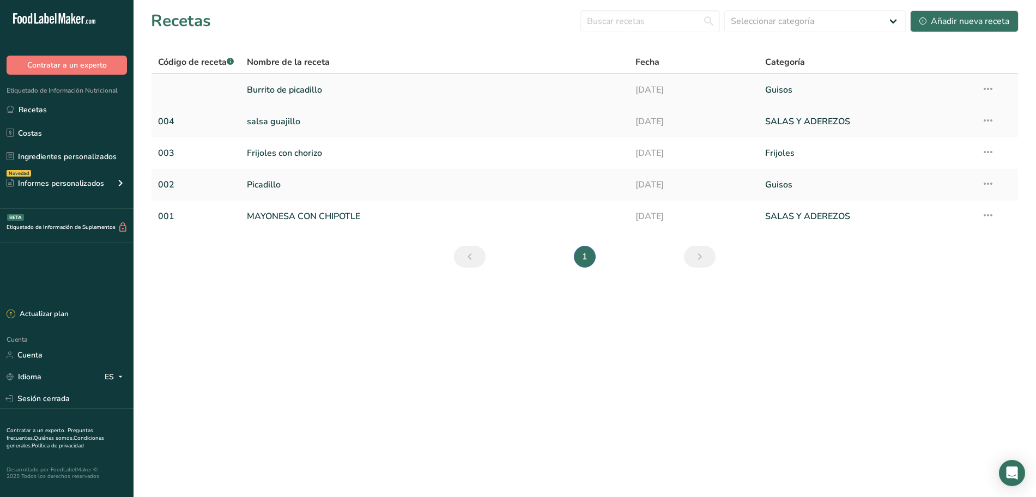
click at [289, 93] on font "Burrito de picadillo" at bounding box center [284, 90] width 75 height 12
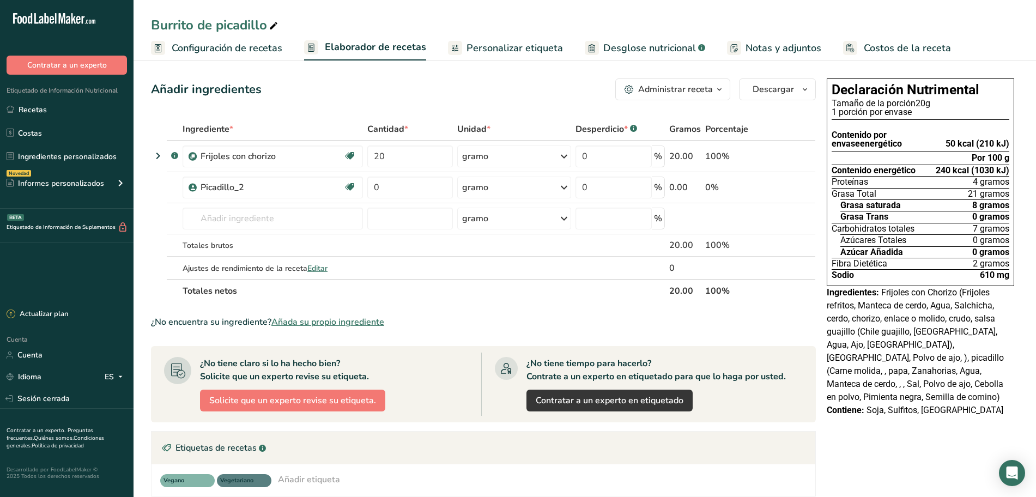
click at [530, 50] on font "Personalizar etiqueta" at bounding box center [514, 47] width 96 height 13
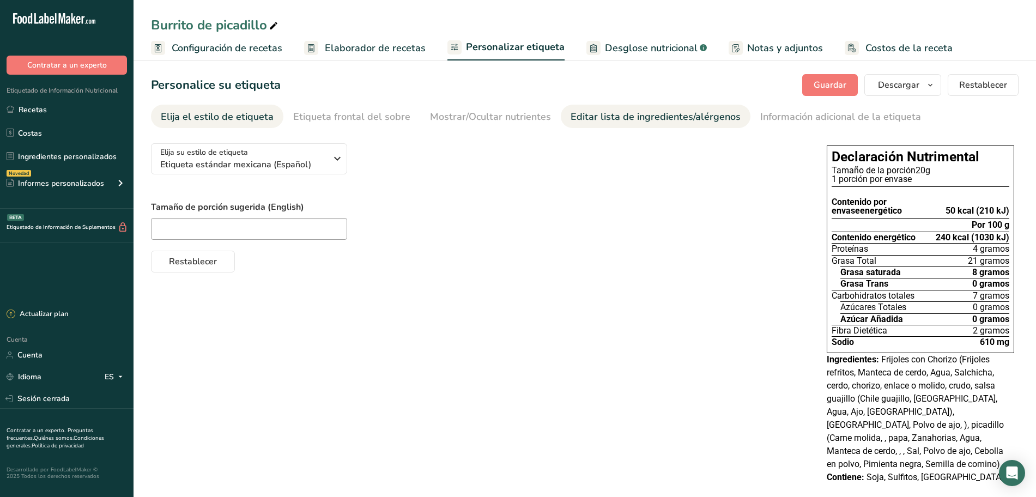
click at [570, 118] on font "Editar lista de ingredientes/alérgenos" at bounding box center [655, 116] width 170 height 13
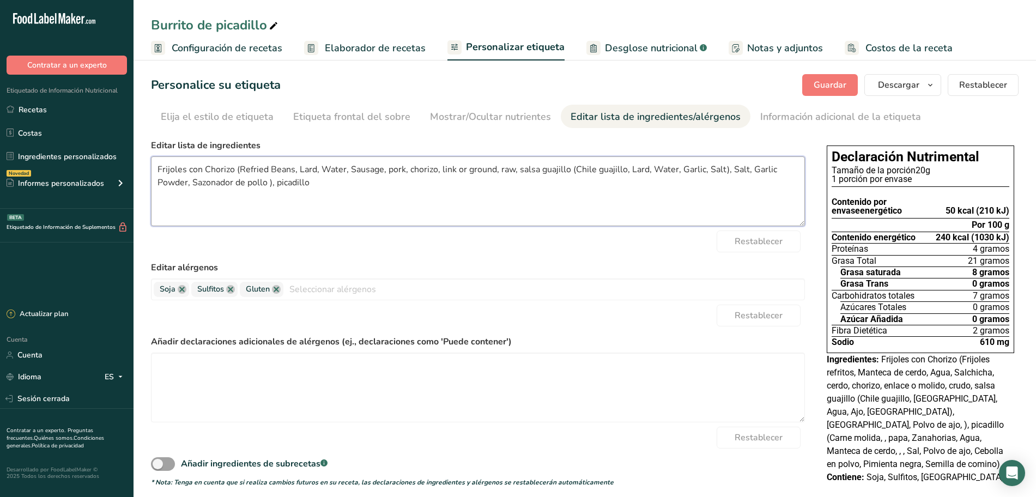
click at [156, 171] on textarea "Frijoles con Chorizo (Refried Beans, Lard, Water, Sausage, pork, chorizo, link …" at bounding box center [478, 191] width 654 height 70
type textarea "Frijoles con Chorizo (Refried Beans, Lard, Water, Sausage, pork, chorizo, link …"
click at [338, 108] on link "Etiqueta frontal del sobre" at bounding box center [351, 117] width 117 height 25
click at [374, 47] on font "Elaborador de recetas" at bounding box center [375, 47] width 101 height 13
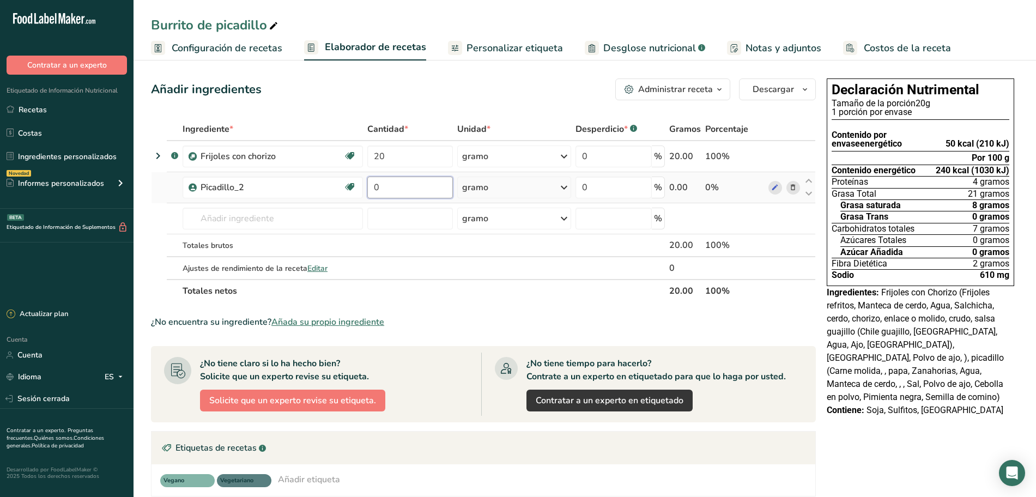
click at [420, 191] on input "0" at bounding box center [410, 188] width 86 height 22
type input "80"
click at [456, 90] on div "Añadir ingredientes Administrar receta Eliminar receta Duplicar receta Receta d…" at bounding box center [483, 89] width 665 height 22
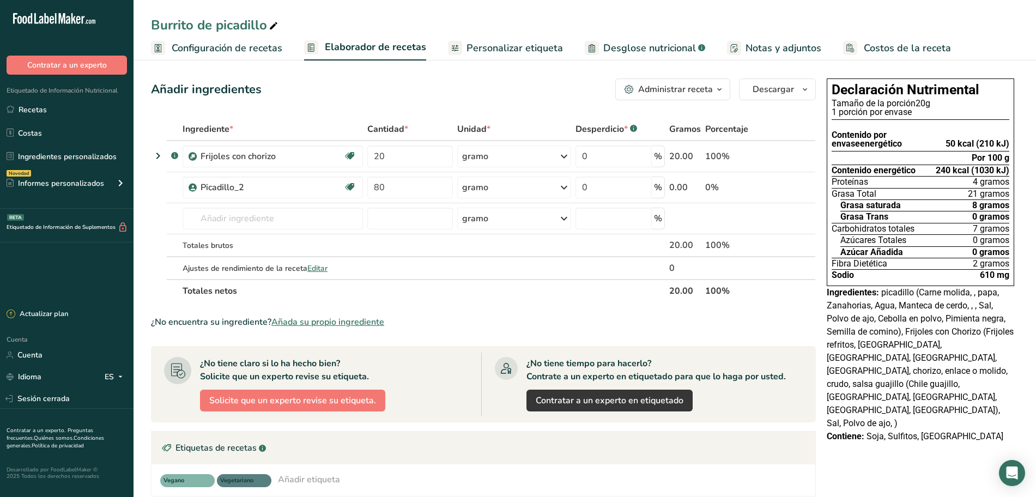
click at [518, 35] on ul "Configuración de recetas Elaborador de recetas Personalizar etiqueta Desglose n…" at bounding box center [584, 48] width 902 height 26
click at [53, 391] on link "Sesión cerrada" at bounding box center [66, 398] width 133 height 19
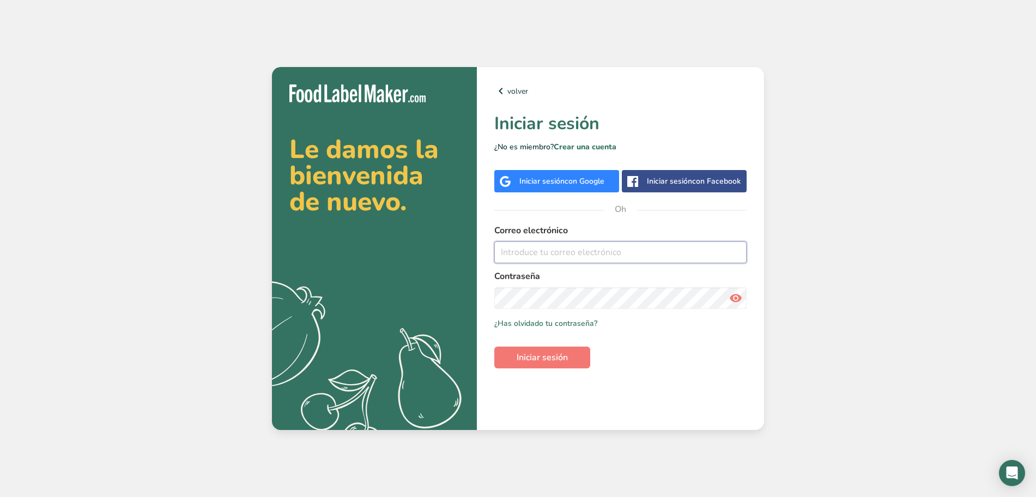
click at [579, 252] on input "email" at bounding box center [620, 252] width 252 height 22
type input "[EMAIL_ADDRESS][DOMAIN_NAME]"
click at [547, 351] on span "Iniciar sesión" at bounding box center [542, 357] width 51 height 13
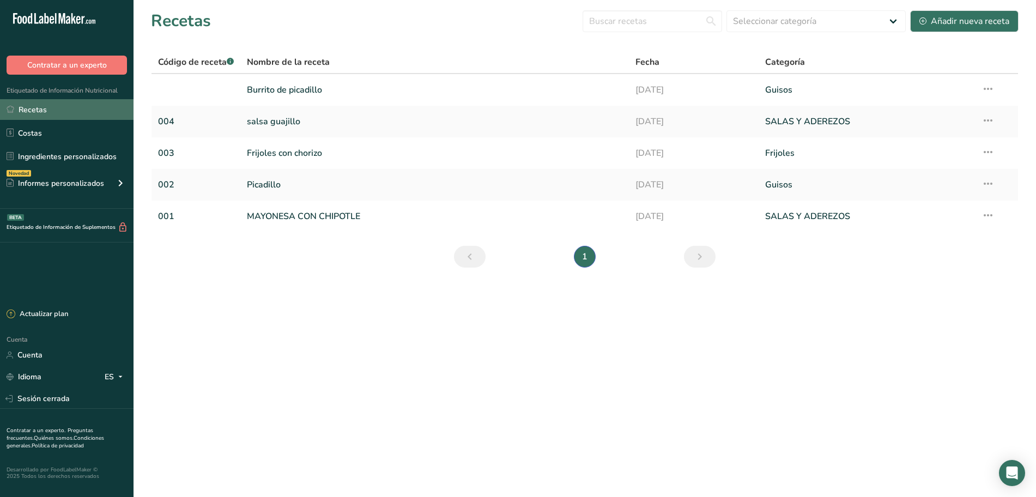
click at [34, 113] on font "Recetas" at bounding box center [33, 110] width 28 height 10
click at [289, 186] on link "Picadillo" at bounding box center [434, 184] width 375 height 23
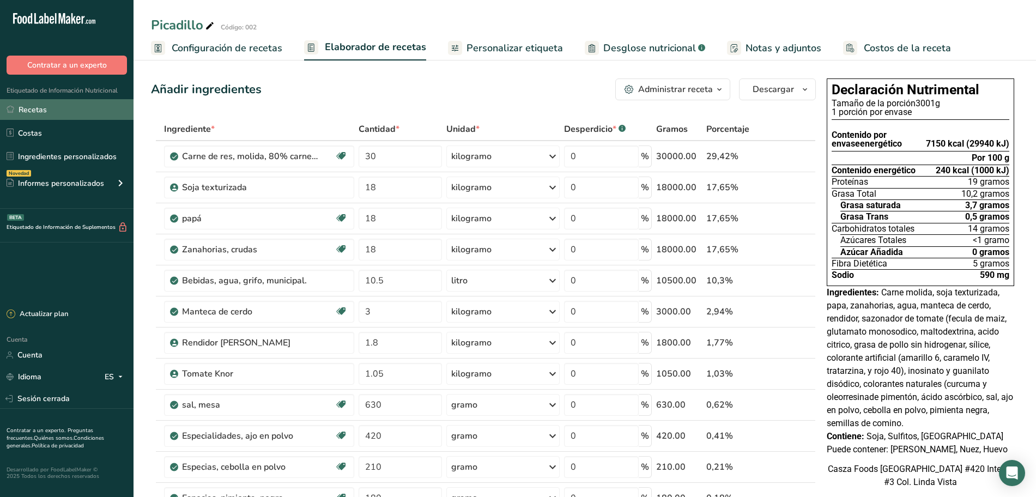
click at [92, 111] on link "Recetas" at bounding box center [66, 109] width 133 height 21
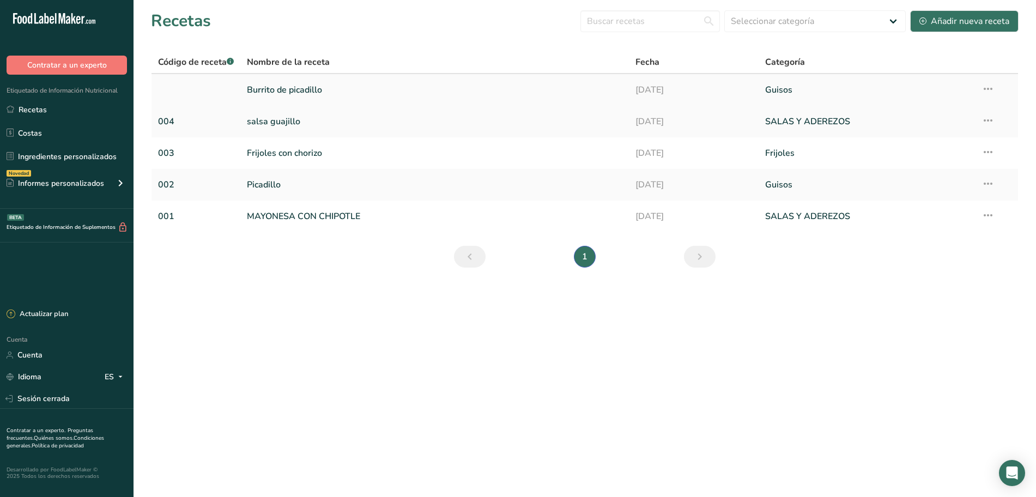
click at [303, 88] on font "Burrito de picadillo" at bounding box center [284, 90] width 75 height 12
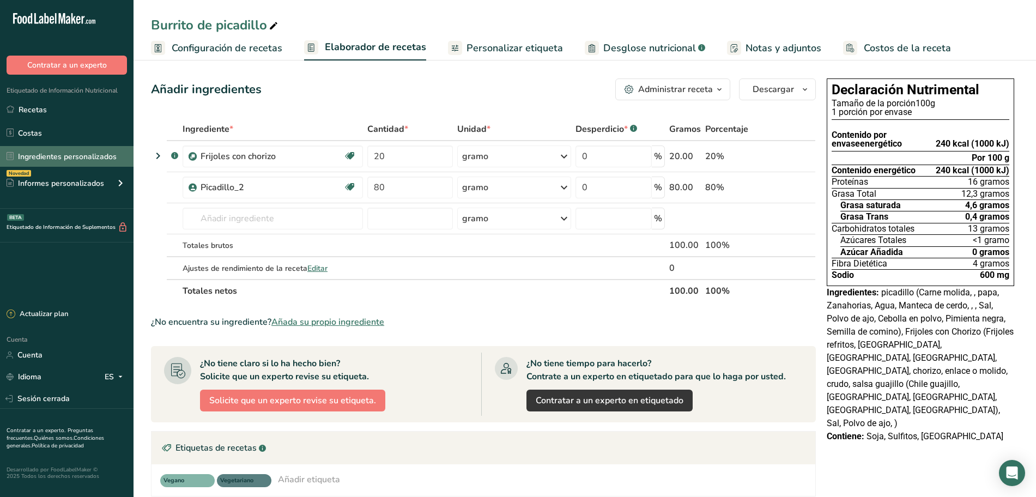
click at [72, 152] on font "Ingredientes personalizados" at bounding box center [67, 156] width 99 height 10
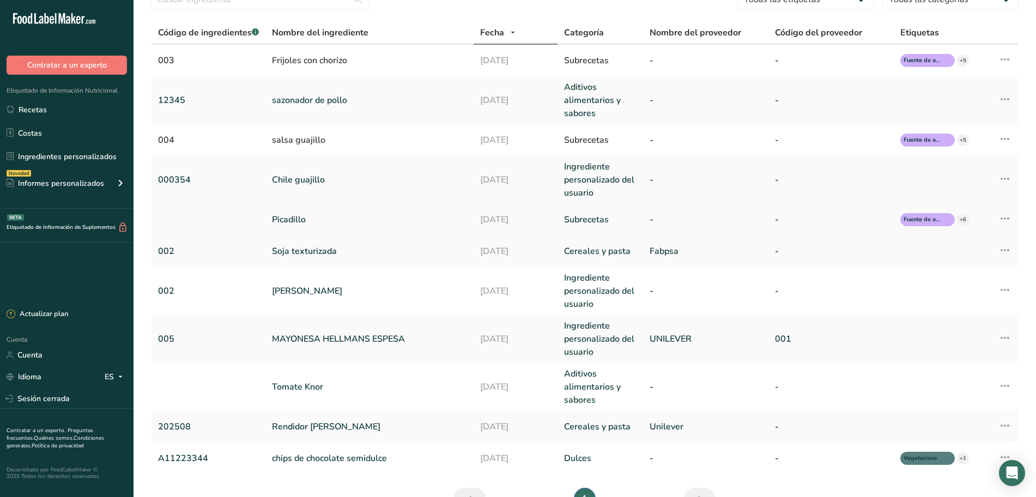
scroll to position [50, 0]
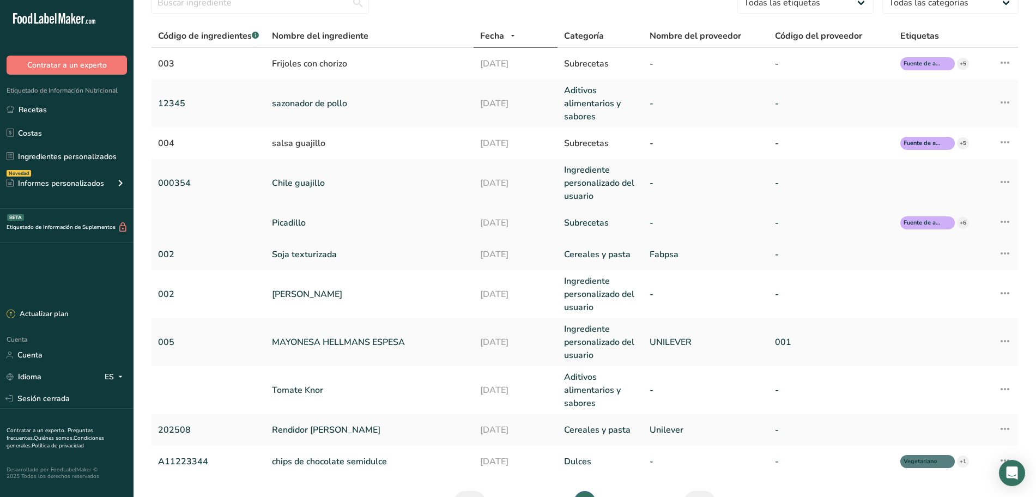
drag, startPoint x: 1006, startPoint y: 221, endPoint x: 1011, endPoint y: 214, distance: 8.6
click at [1007, 221] on icon at bounding box center [1004, 222] width 13 height 20
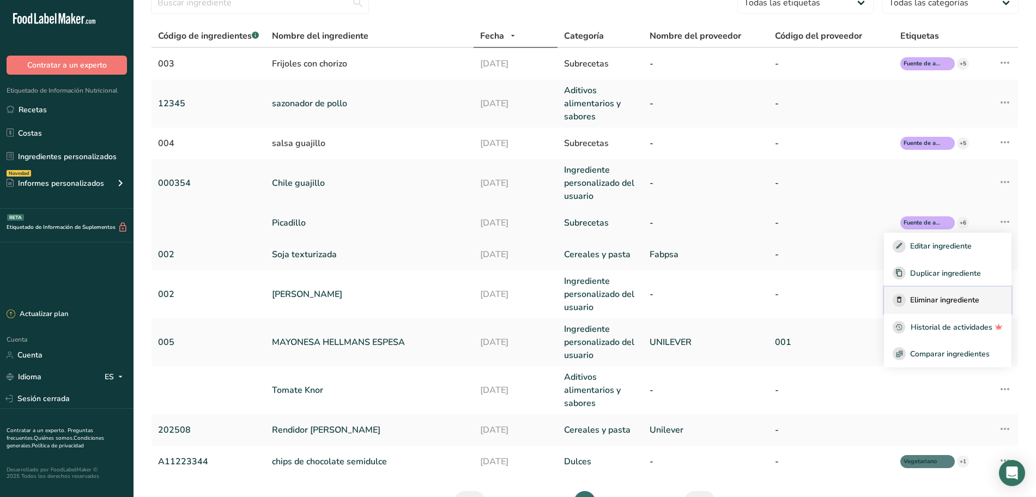
click at [953, 302] on font "Eliminar ingrediente" at bounding box center [944, 300] width 69 height 10
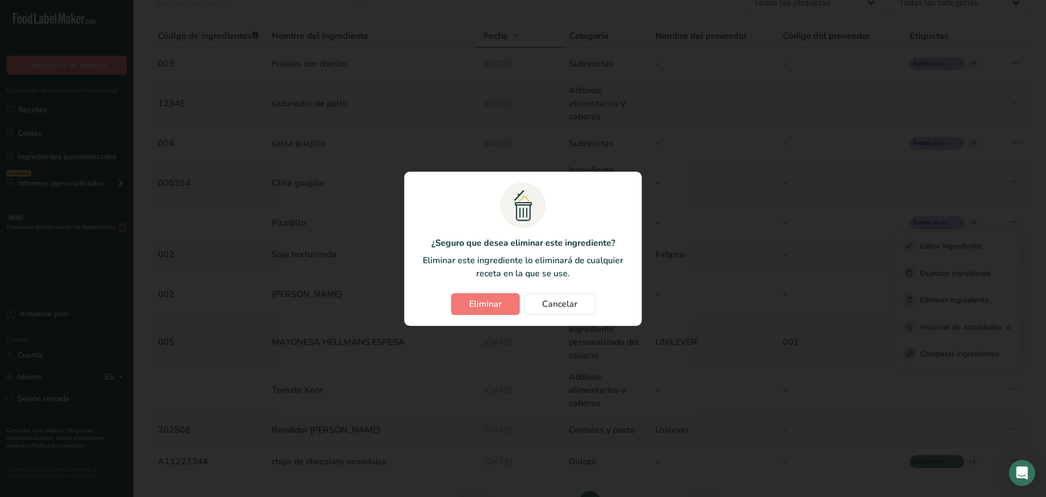
click at [477, 292] on section ".a{fill:#f5f3ed;}.b,.e{fill:#0f393a;}.c{fill:none;}.d{fill:#f2c549;}.e{stroke:r…" at bounding box center [523, 249] width 238 height 154
click at [501, 310] on span "Eliminar" at bounding box center [485, 304] width 33 height 13
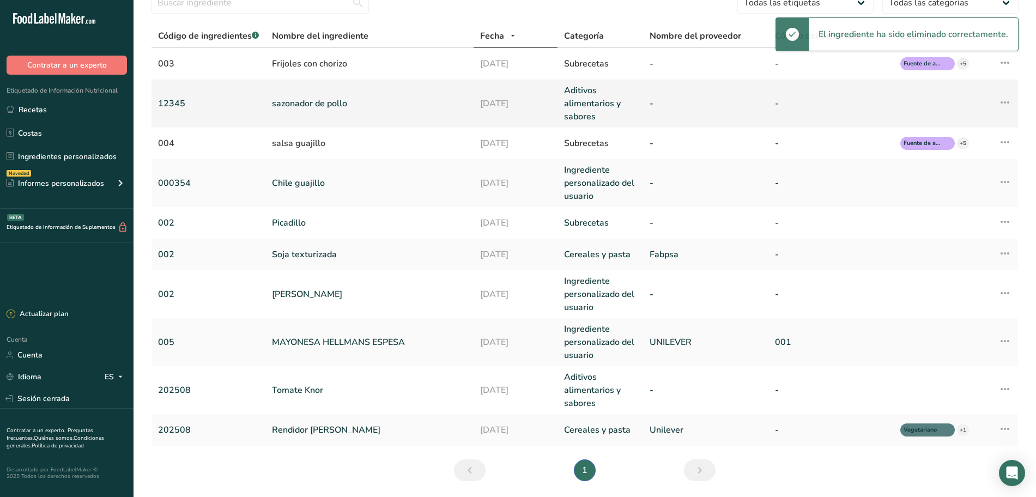
scroll to position [0, 0]
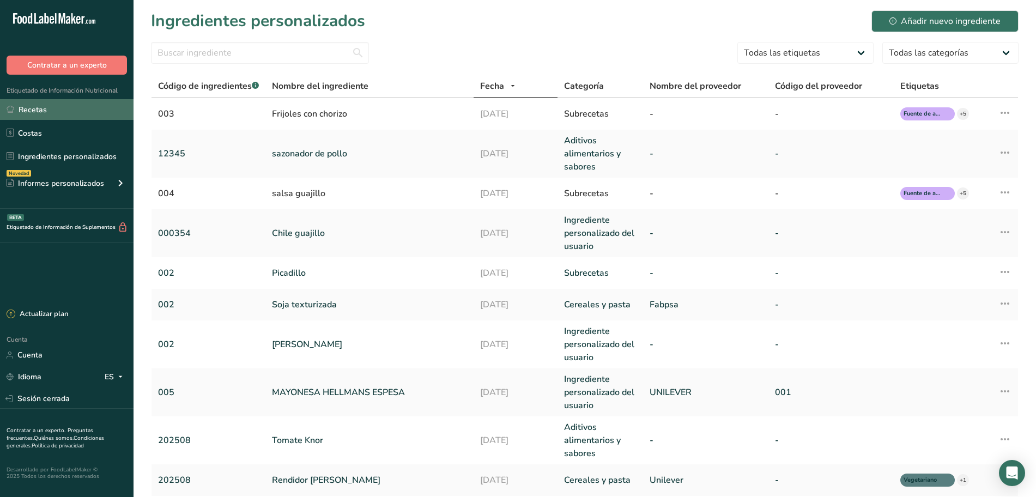
click at [38, 105] on font "Recetas" at bounding box center [33, 110] width 28 height 10
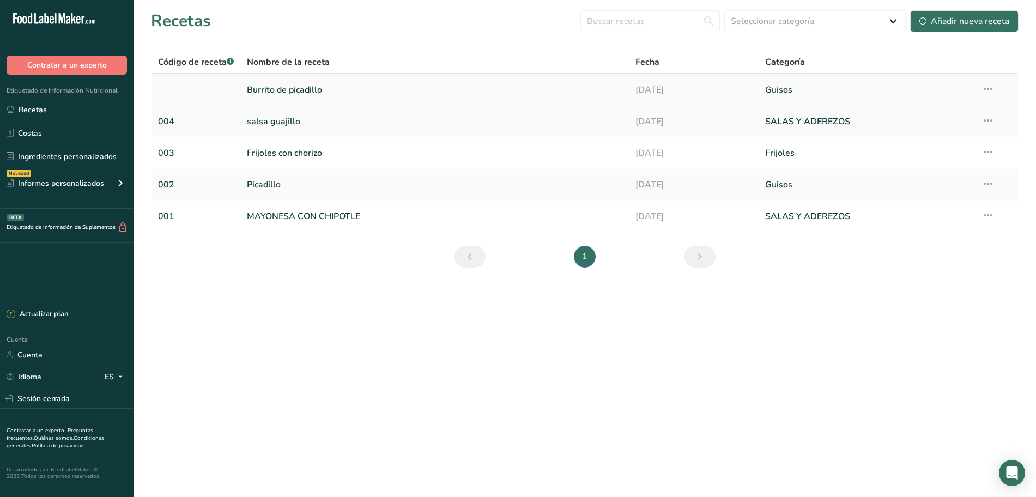
click at [306, 94] on font "Burrito de picadillo" at bounding box center [284, 90] width 75 height 12
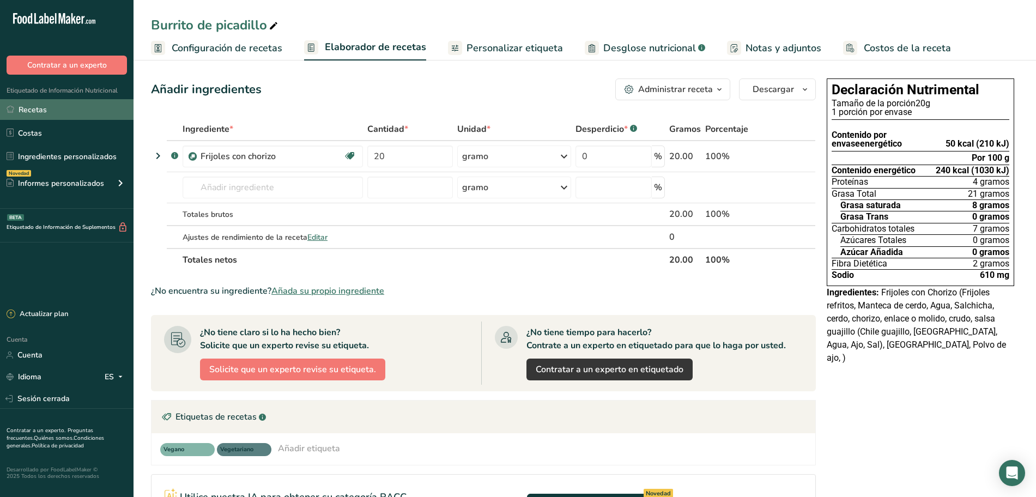
click at [41, 114] on font "Recetas" at bounding box center [33, 110] width 28 height 10
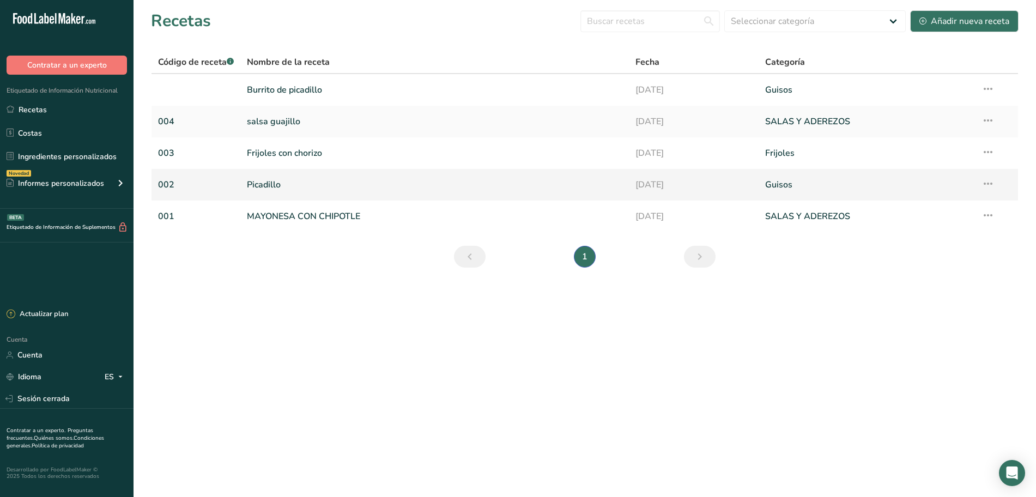
click at [985, 185] on icon at bounding box center [987, 184] width 13 height 20
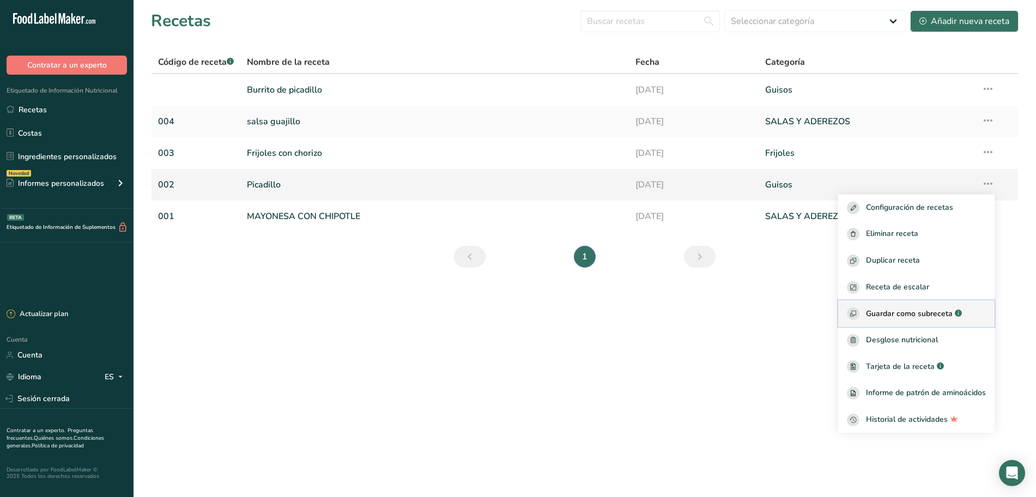
click at [925, 316] on font "Guardar como subreceta" at bounding box center [909, 313] width 87 height 10
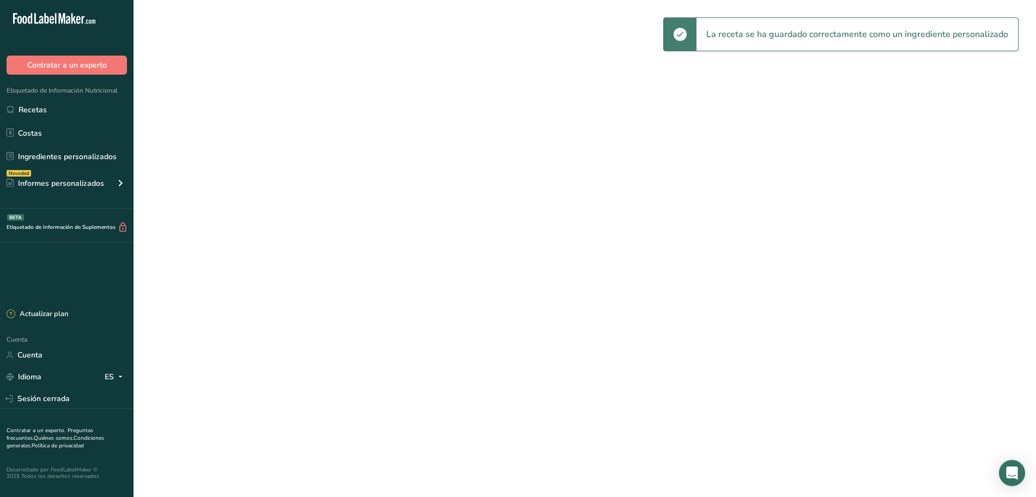
select select "30"
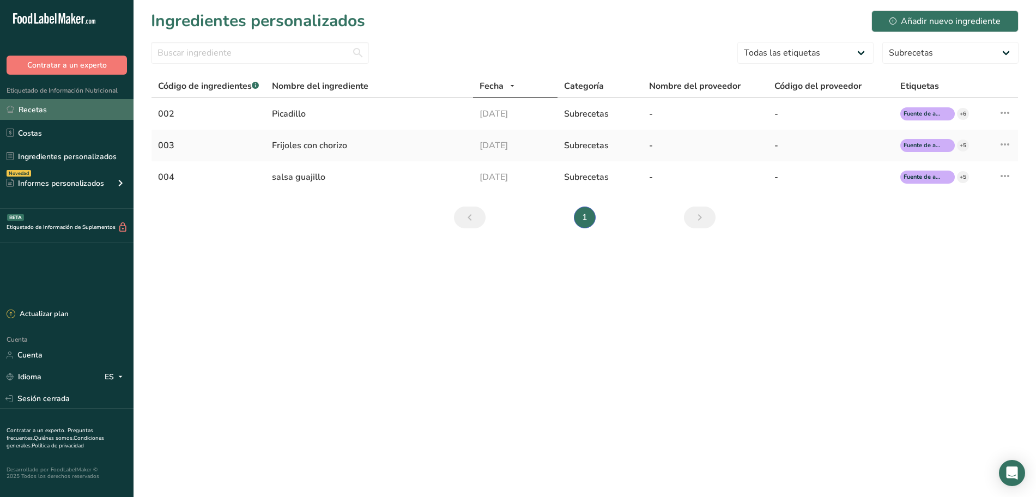
click at [76, 110] on link "Recetas" at bounding box center [66, 109] width 133 height 21
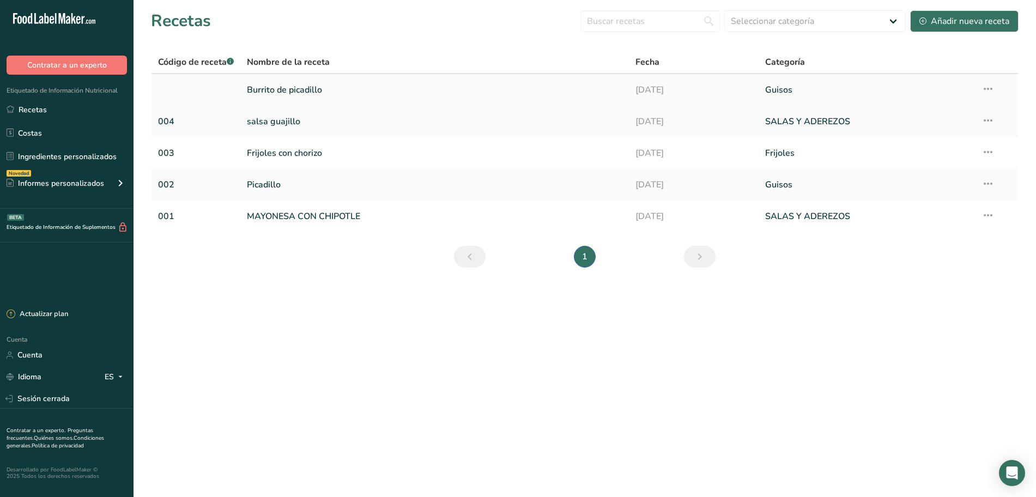
click at [315, 88] on font "Burrito de picadillo" at bounding box center [284, 90] width 75 height 12
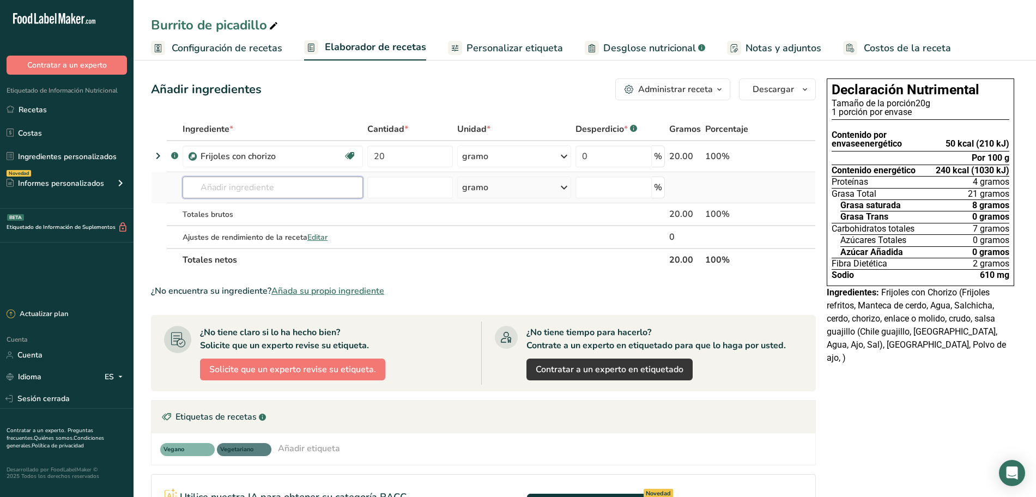
click at [207, 188] on input "text" at bounding box center [273, 188] width 180 height 22
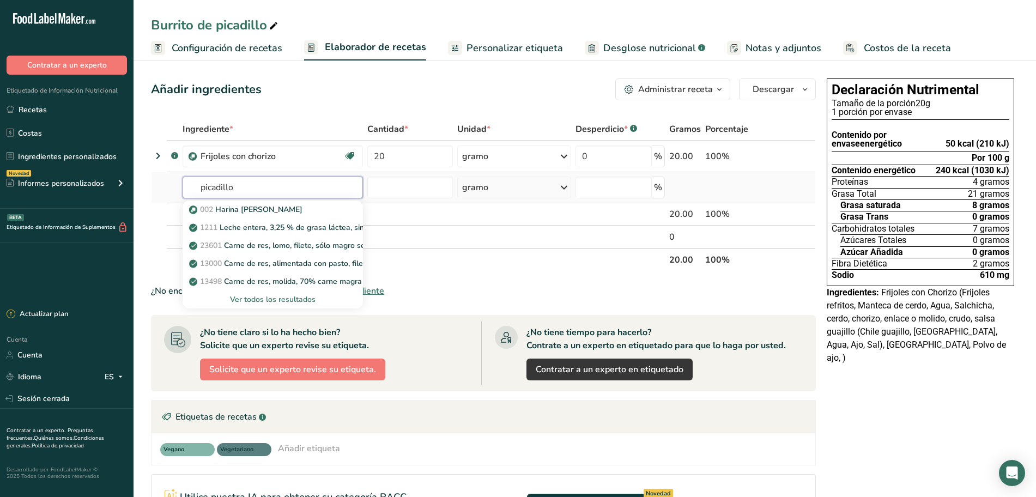
type input "picadillo"
click at [262, 296] on font "Ver todos los resultados" at bounding box center [273, 299] width 86 height 10
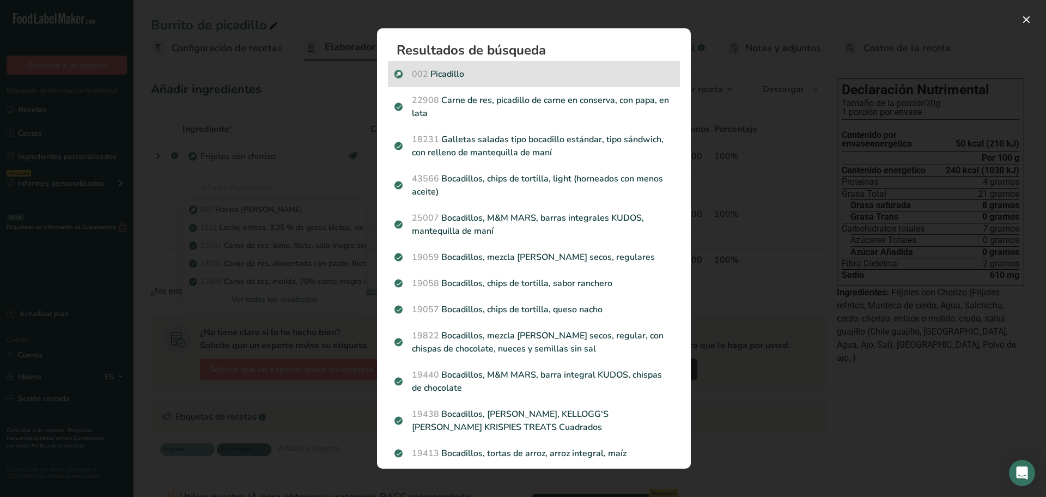
click at [506, 80] on p "002 [GEOGRAPHIC_DATA]" at bounding box center [533, 74] width 279 height 13
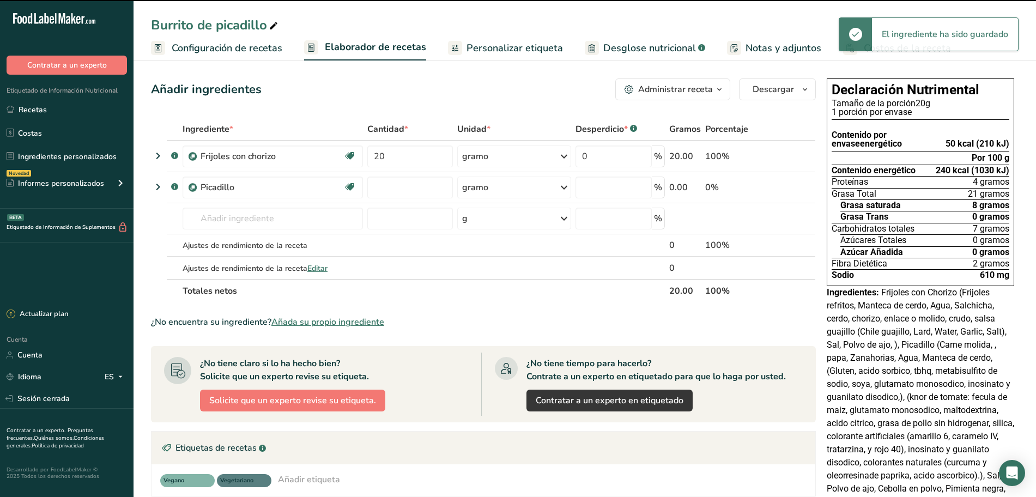
type input "0"
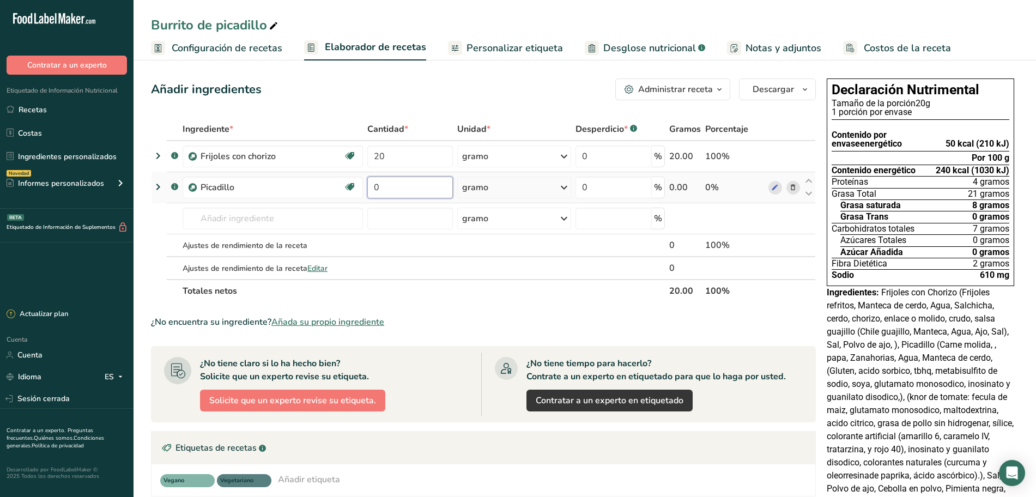
click at [428, 189] on input "0" at bounding box center [410, 188] width 86 height 22
type input "80"
click at [467, 92] on div "Añadir ingredientes Administrar receta Eliminar receta Duplicar receta Receta d…" at bounding box center [483, 89] width 665 height 22
click at [501, 48] on font "Personalizar etiqueta" at bounding box center [514, 47] width 96 height 13
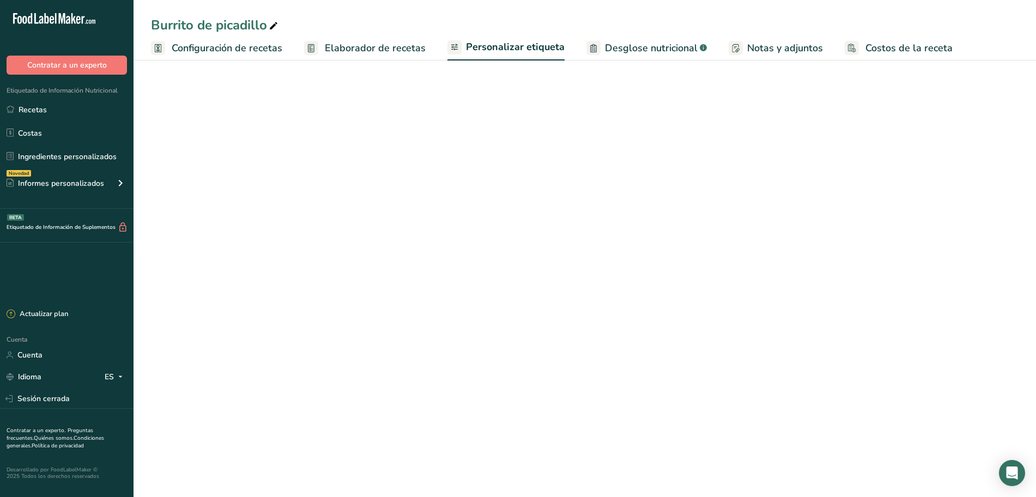
click at [372, 49] on font "Elaborador de recetas" at bounding box center [375, 47] width 101 height 13
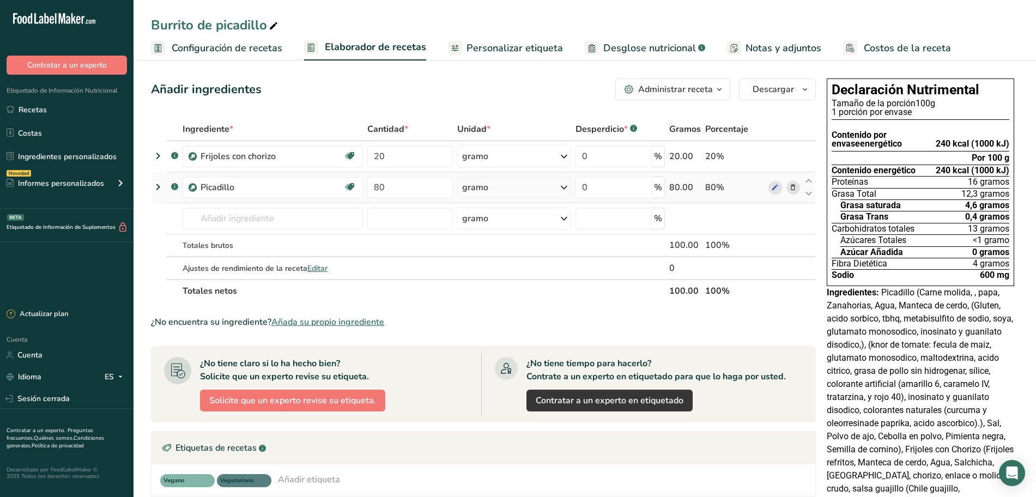
click at [793, 185] on icon at bounding box center [793, 187] width 8 height 11
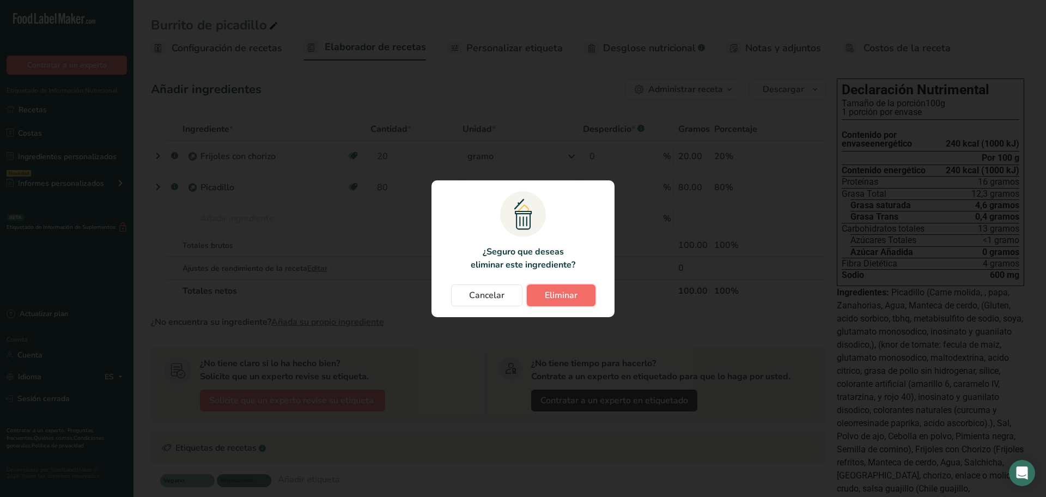
click at [568, 294] on font "Eliminar" at bounding box center [561, 295] width 33 height 12
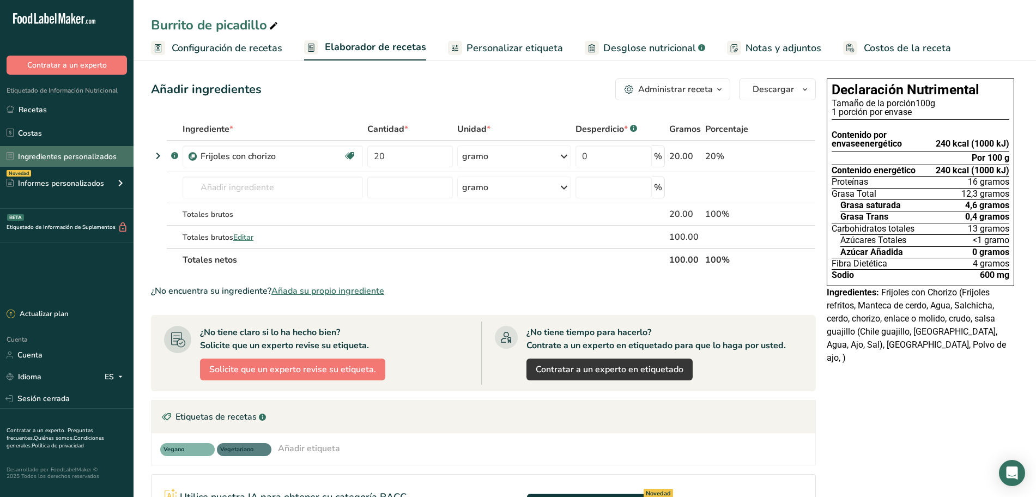
click at [79, 151] on font "Ingredientes personalizados" at bounding box center [67, 156] width 99 height 10
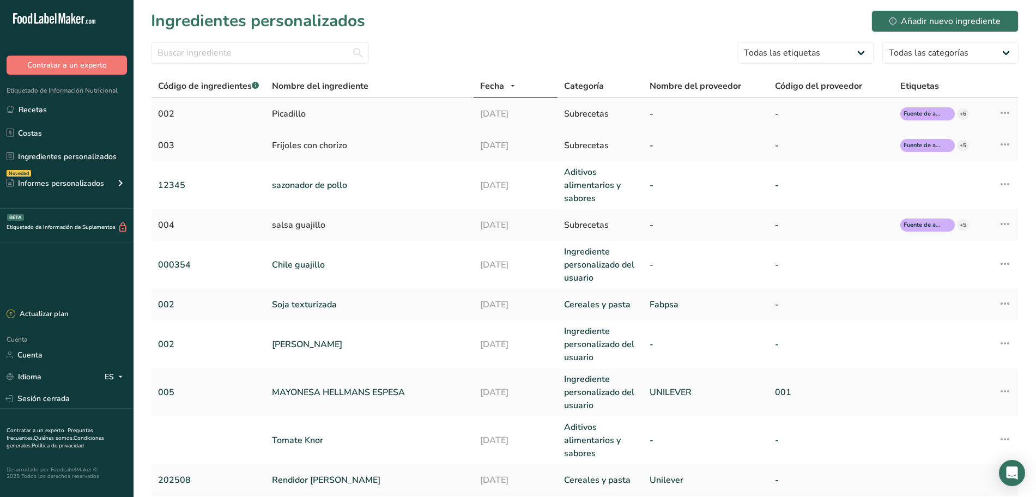
click at [1004, 110] on icon at bounding box center [1004, 113] width 13 height 20
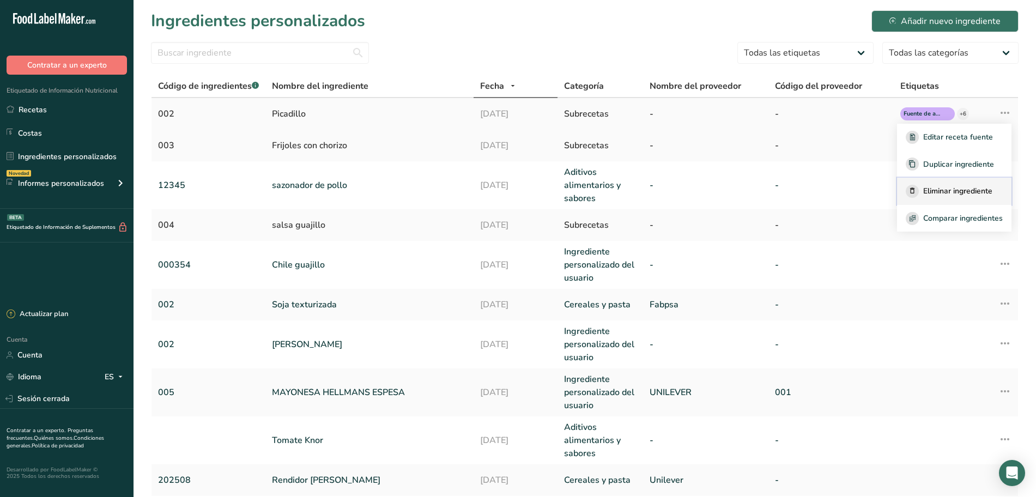
click at [948, 192] on font "Eliminar ingrediente" at bounding box center [957, 191] width 69 height 10
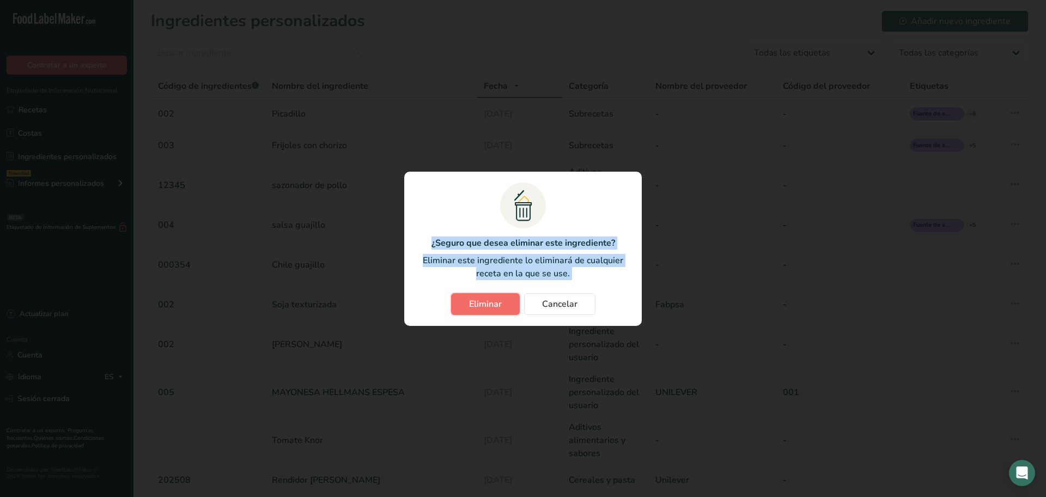
click at [471, 300] on font "Eliminar" at bounding box center [485, 304] width 33 height 12
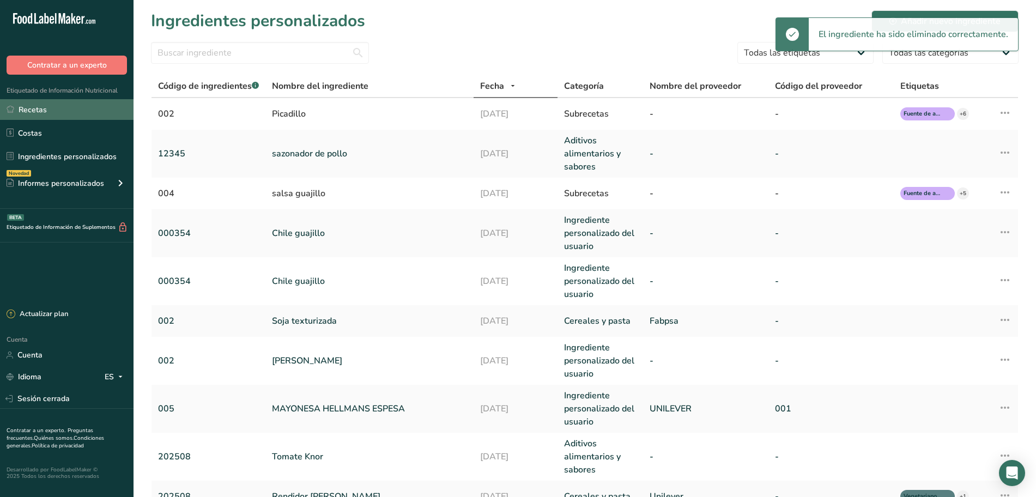
click at [33, 109] on font "Recetas" at bounding box center [33, 110] width 28 height 10
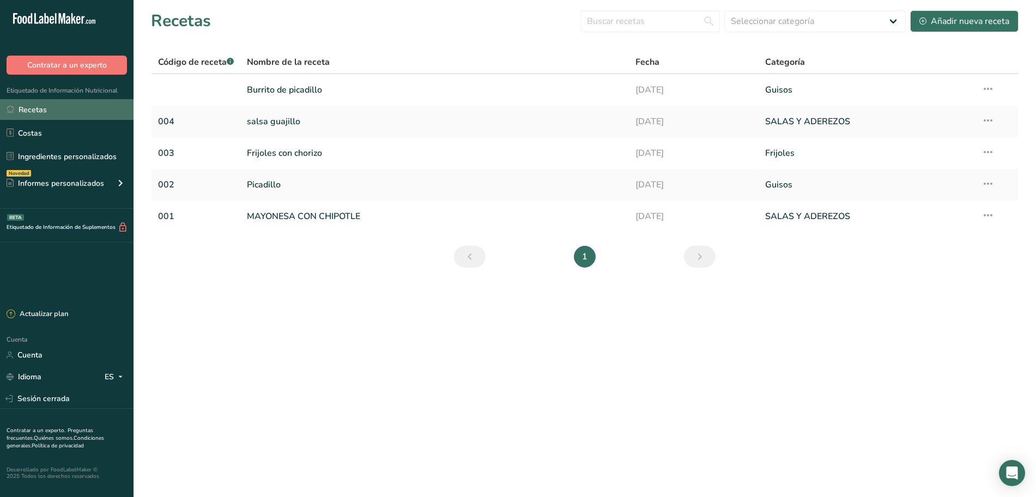
click at [32, 113] on font "Recetas" at bounding box center [33, 110] width 28 height 10
click at [284, 187] on link "Picadillo" at bounding box center [434, 184] width 375 height 23
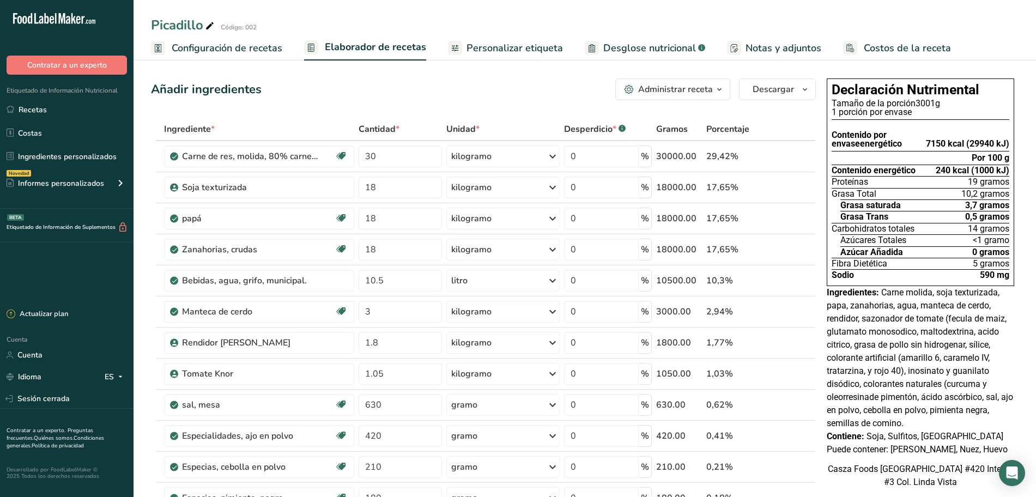
click at [536, 50] on font "Personalizar etiqueta" at bounding box center [514, 47] width 96 height 13
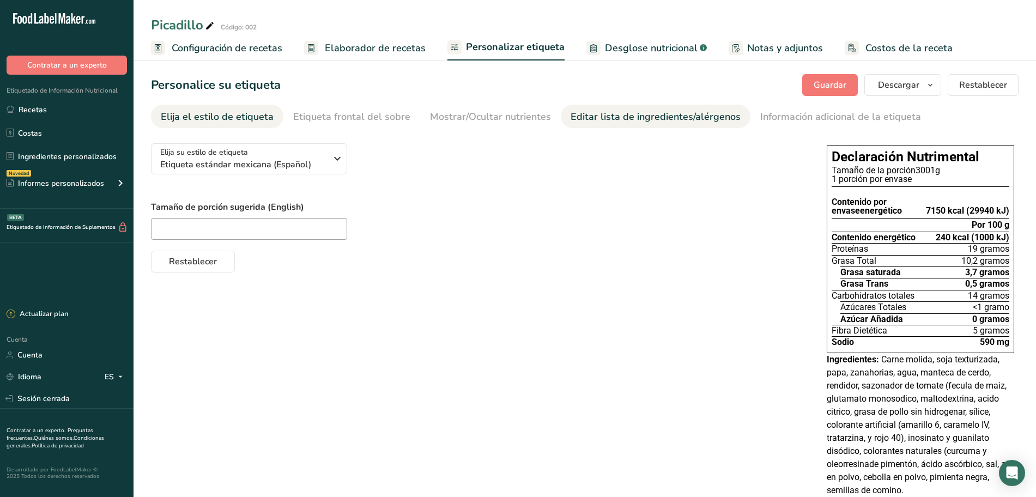
click at [570, 110] on font "Editar lista de ingredientes/alérgenos" at bounding box center [655, 116] width 170 height 13
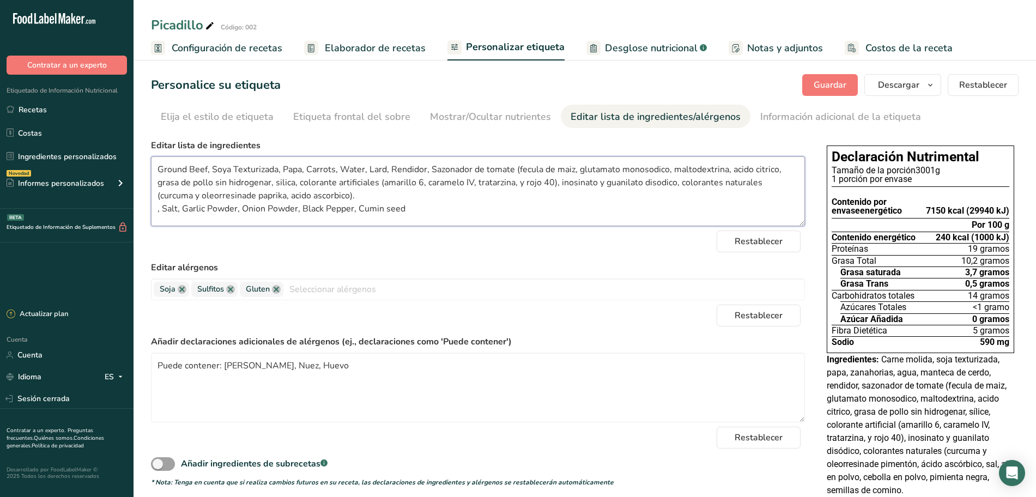
click at [553, 184] on textarea "Ground Beef, Soya Texturizada, Papa, Carrots, Water, Lard, Rendidor, Sazonador …" at bounding box center [478, 191] width 654 height 70
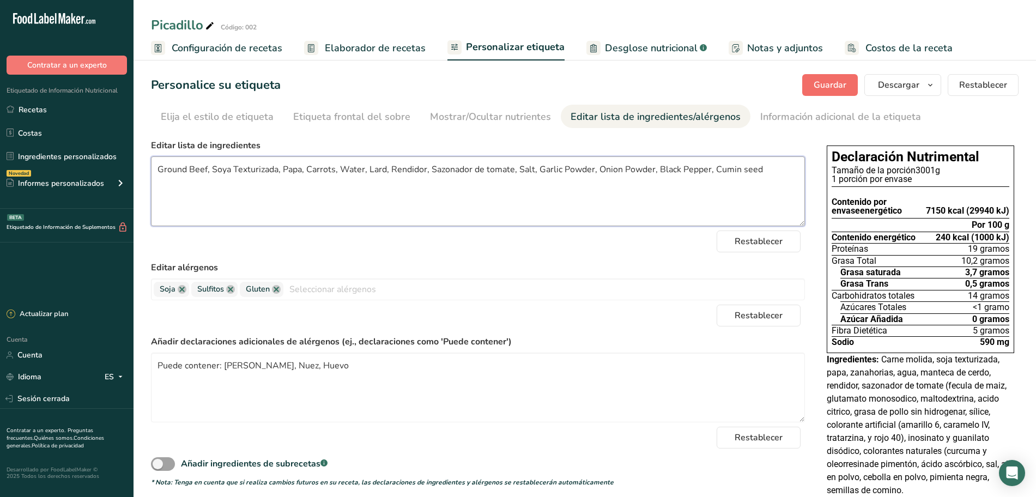
type textarea "Ground Beef, Soya Texturizada, Papa, Carrots, Water, Lard, Rendidor, Sazonador …"
click at [811, 84] on button "Guardar" at bounding box center [830, 85] width 56 height 22
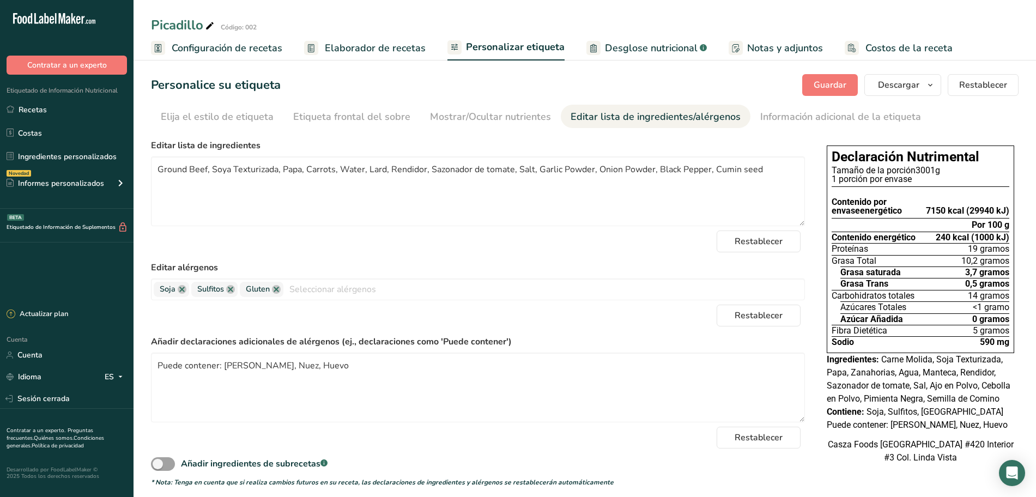
drag, startPoint x: 345, startPoint y: 47, endPoint x: 445, endPoint y: 72, distance: 103.5
click at [345, 47] on font "Elaborador de recetas" at bounding box center [375, 47] width 101 height 13
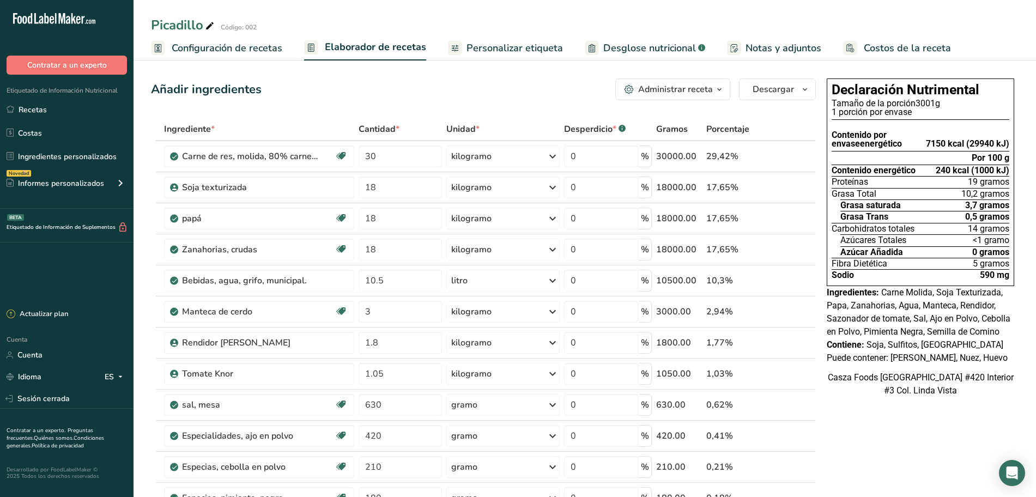
click at [718, 89] on icon "button" at bounding box center [719, 90] width 9 height 14
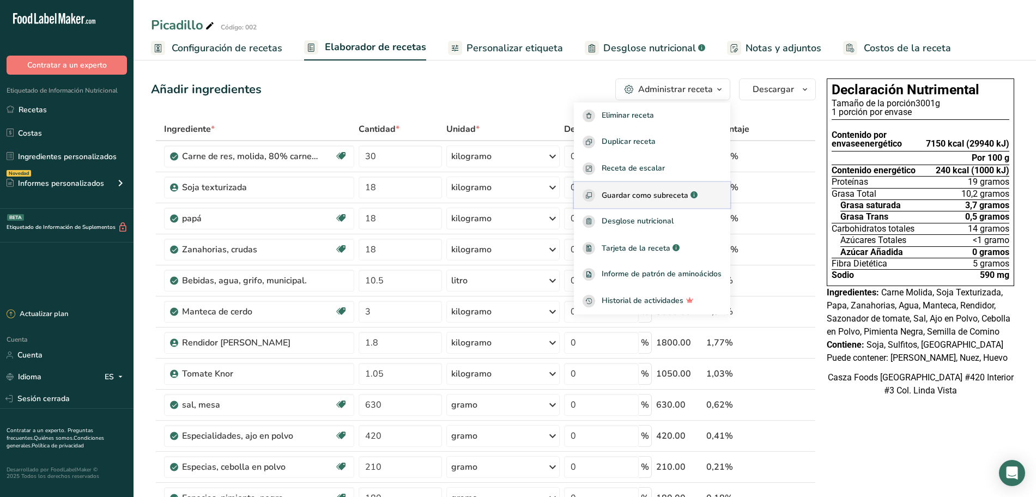
click at [668, 196] on font "Guardar como subreceta" at bounding box center [645, 195] width 87 height 10
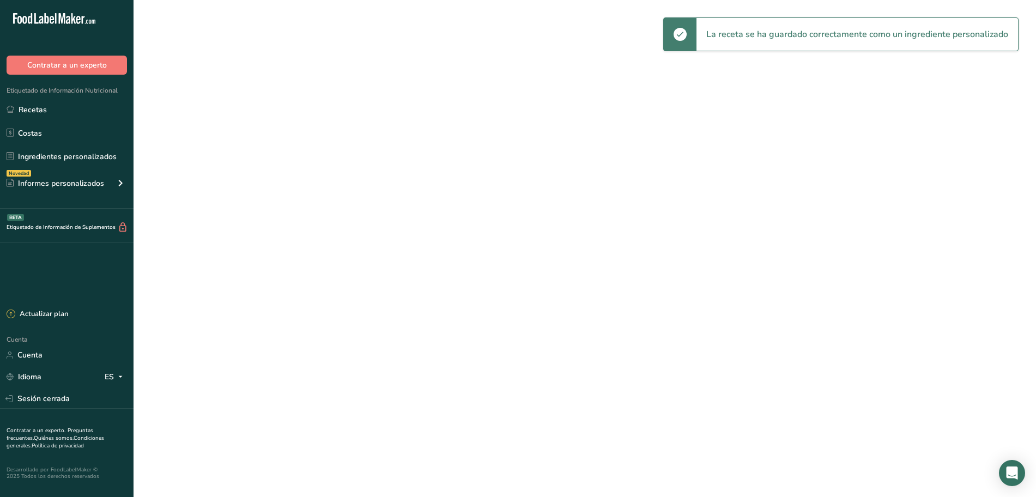
select select "30"
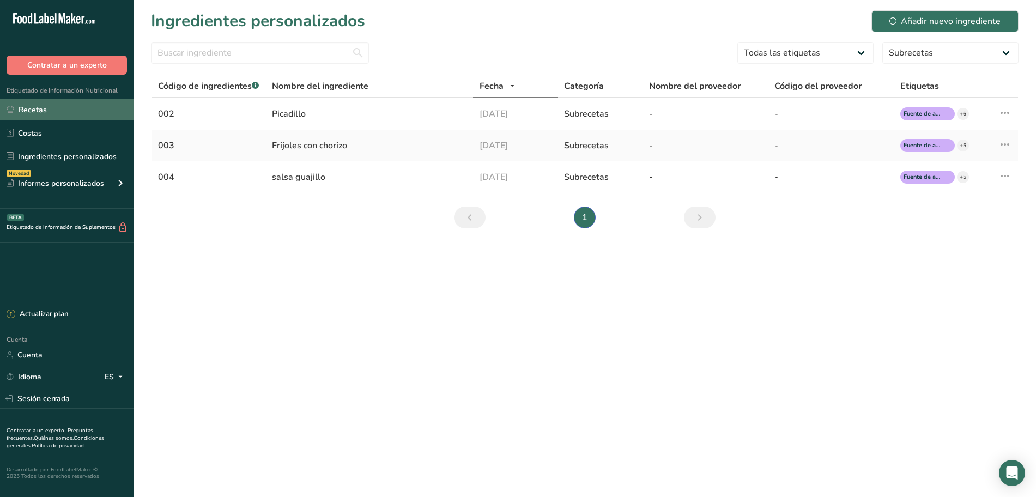
click at [65, 109] on link "Recetas" at bounding box center [66, 109] width 133 height 21
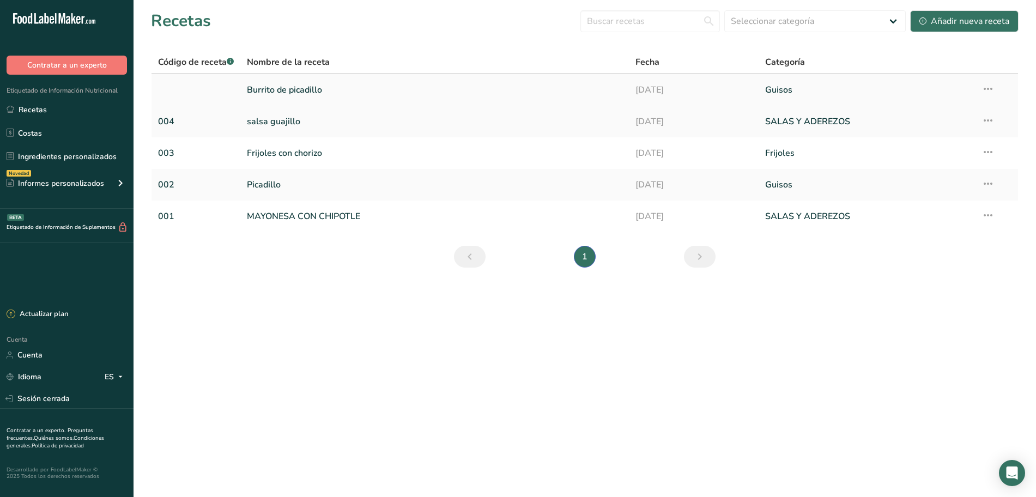
click at [327, 95] on link "Burrito de picadillo" at bounding box center [434, 89] width 375 height 23
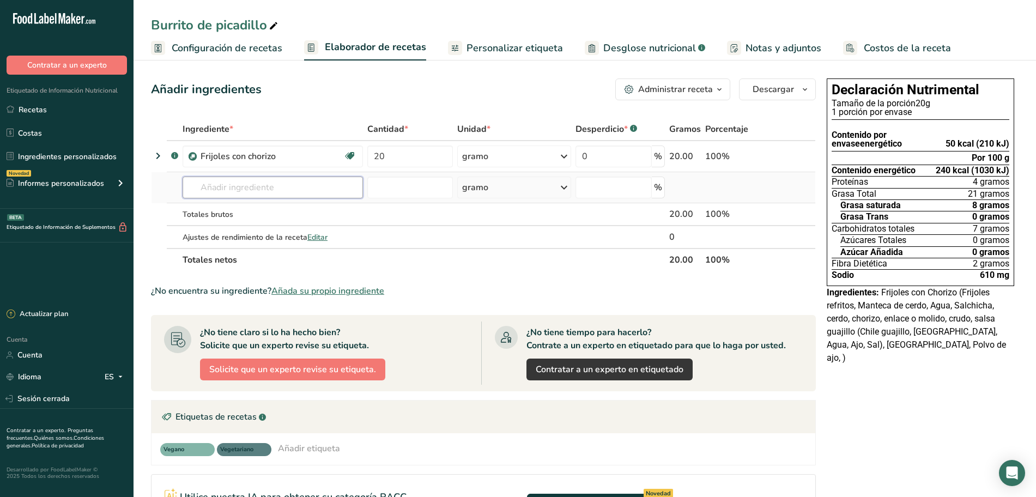
click at [262, 187] on input "text" at bounding box center [273, 188] width 180 height 22
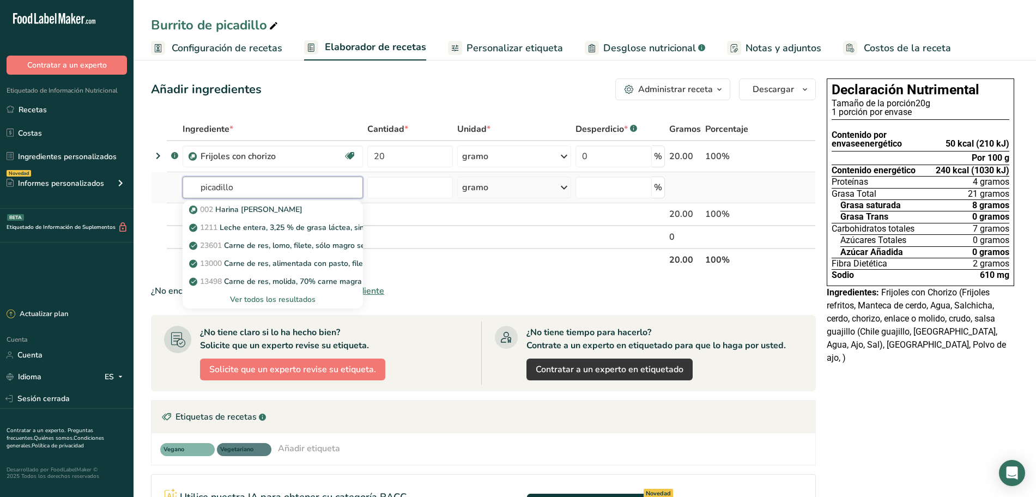
type input "picadillo"
click at [263, 297] on font "Ver todos los resultados" at bounding box center [273, 299] width 86 height 10
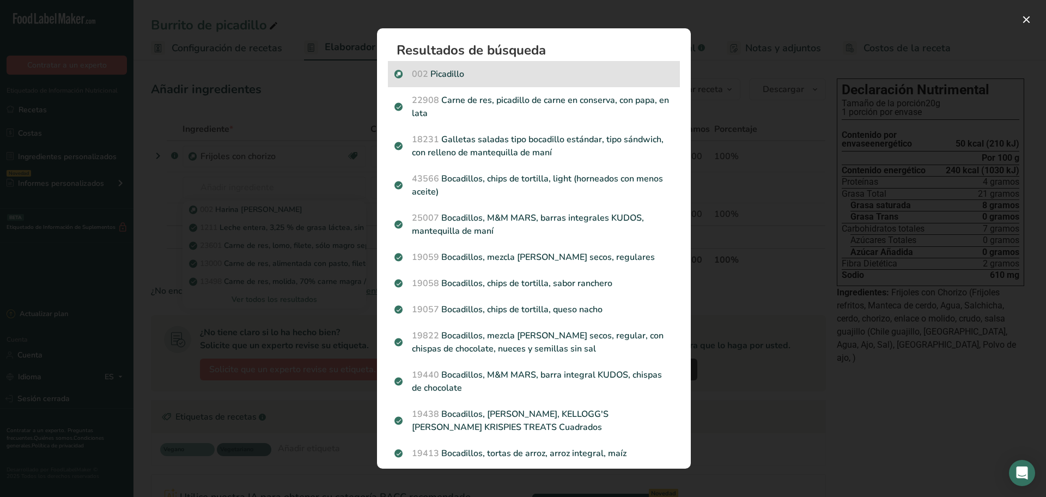
click at [473, 78] on p "002 [GEOGRAPHIC_DATA]" at bounding box center [533, 74] width 279 height 13
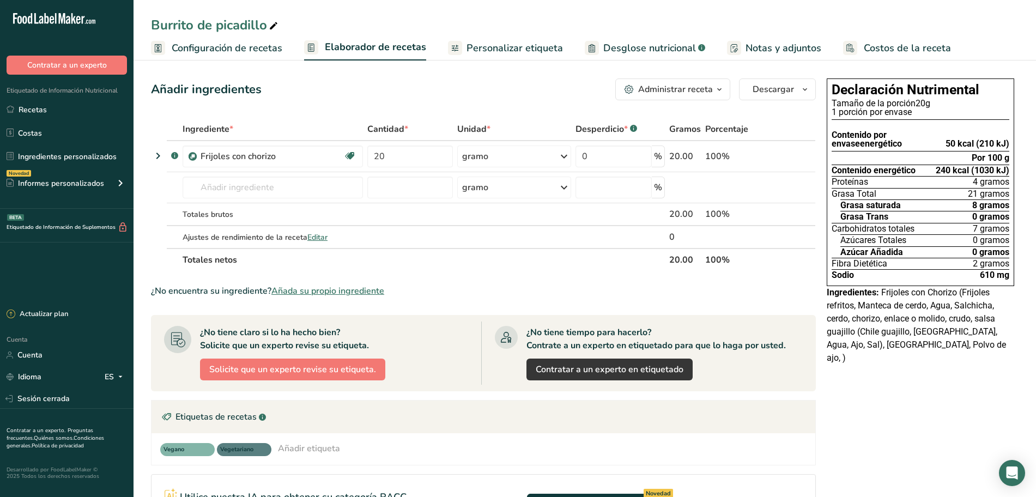
drag, startPoint x: 520, startPoint y: 48, endPoint x: 365, endPoint y: 57, distance: 156.1
click at [520, 48] on font "Personalizar etiqueta" at bounding box center [514, 47] width 96 height 13
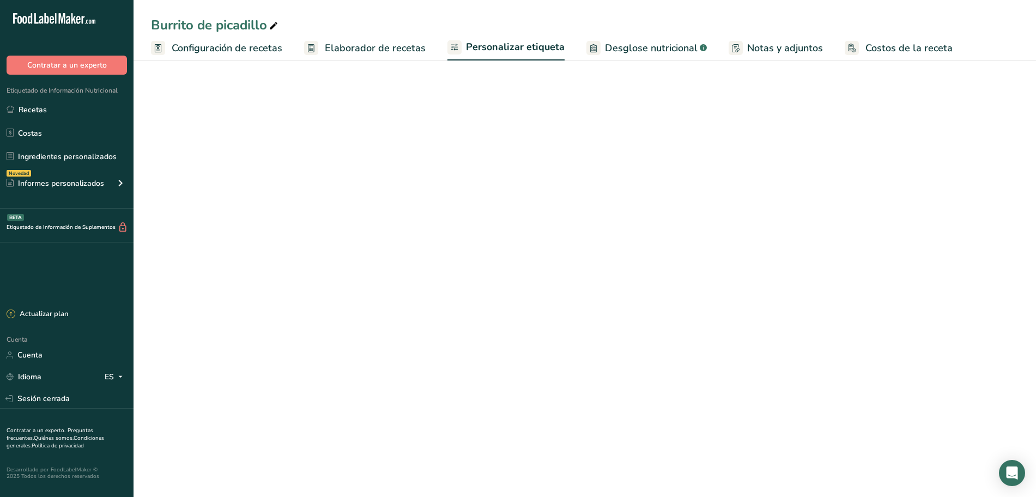
click at [363, 55] on span "Elaborador de recetas" at bounding box center [375, 48] width 101 height 15
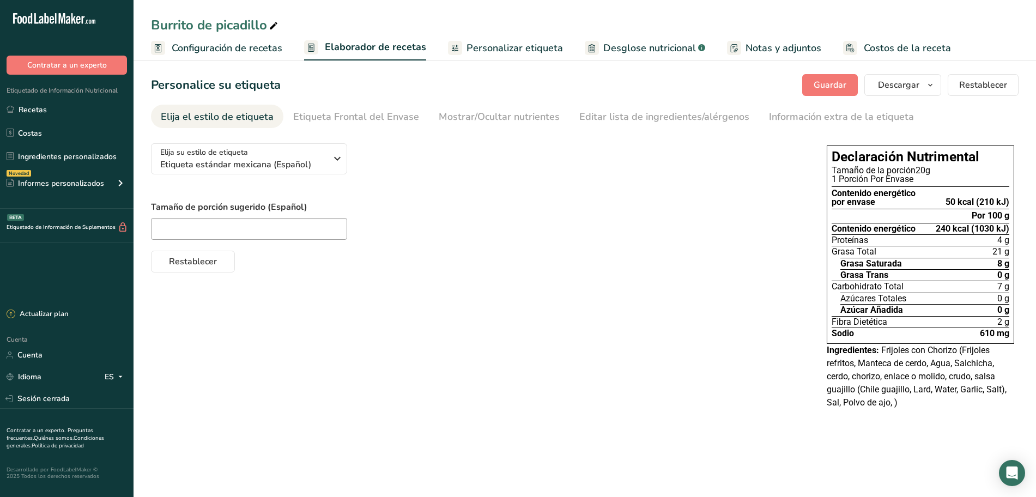
click at [369, 46] on font "Elaborador de recetas" at bounding box center [375, 46] width 101 height 13
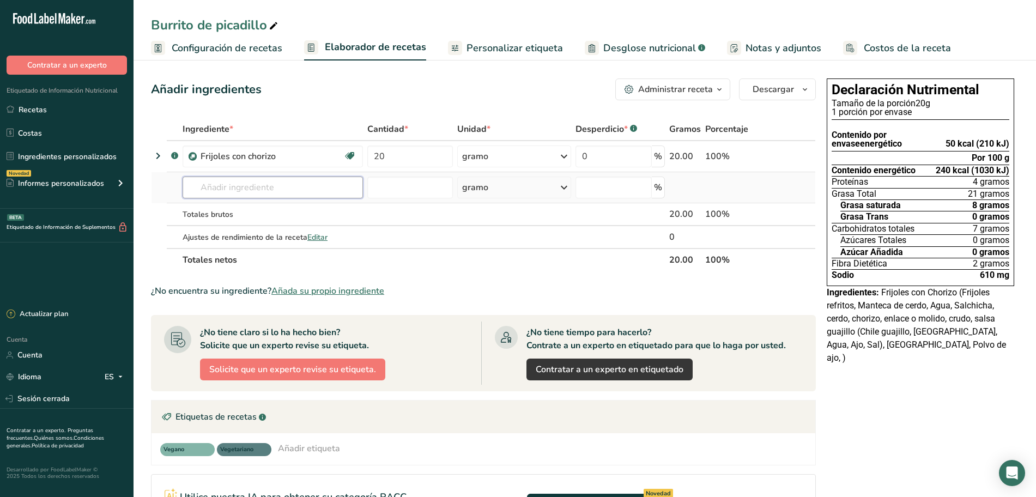
click at [248, 197] on input "text" at bounding box center [273, 188] width 180 height 22
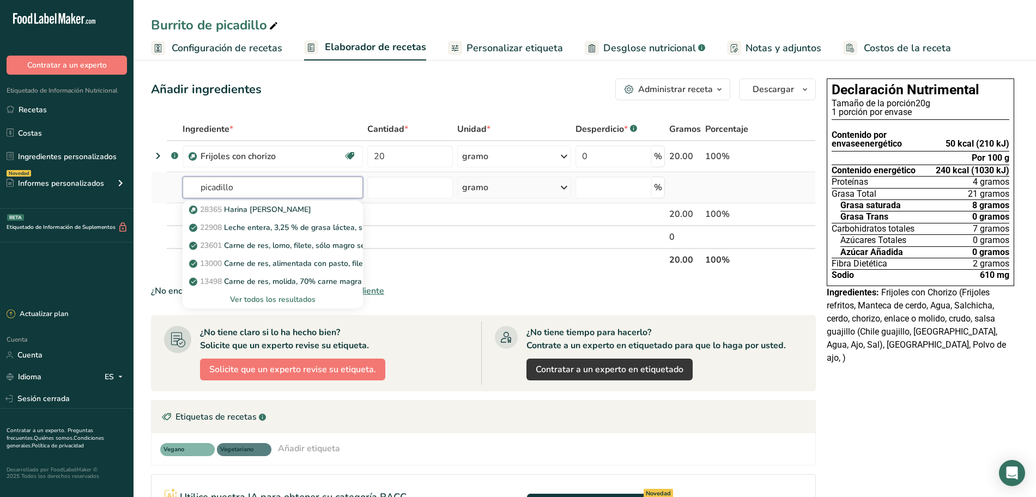
type input "picadillo"
click at [264, 297] on font "Ver todos los resultados" at bounding box center [273, 299] width 86 height 10
